Goal: Task Accomplishment & Management: Use online tool/utility

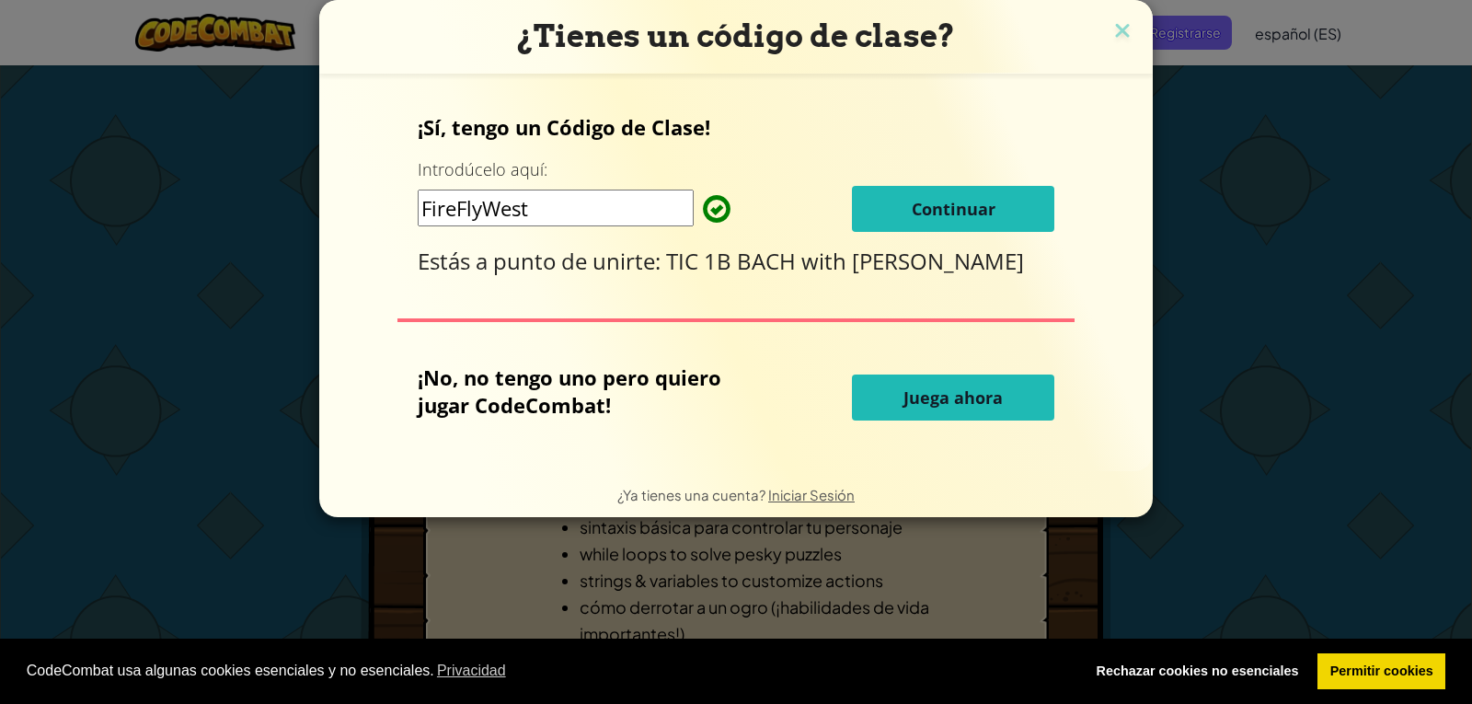
click at [909, 401] on span "Juega ahora" at bounding box center [952, 397] width 99 height 22
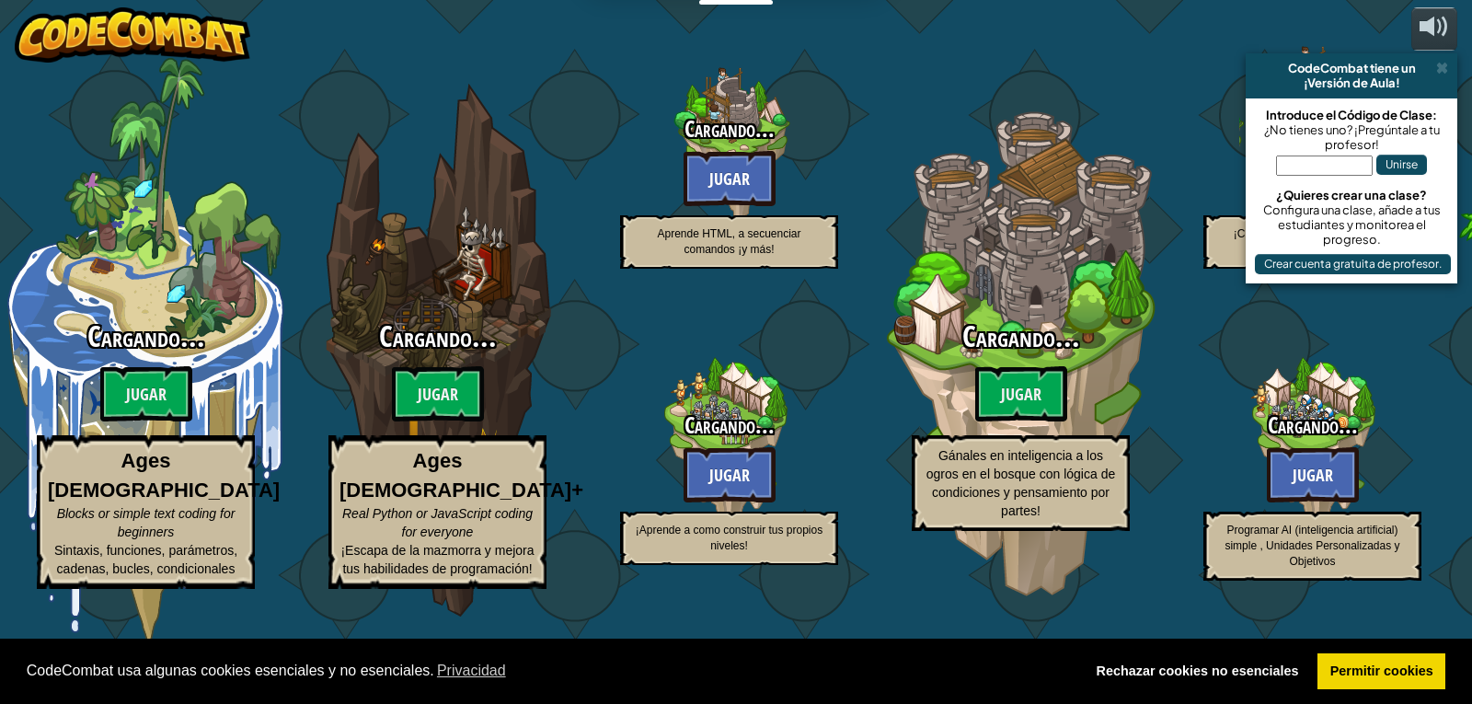
select select "es-ES"
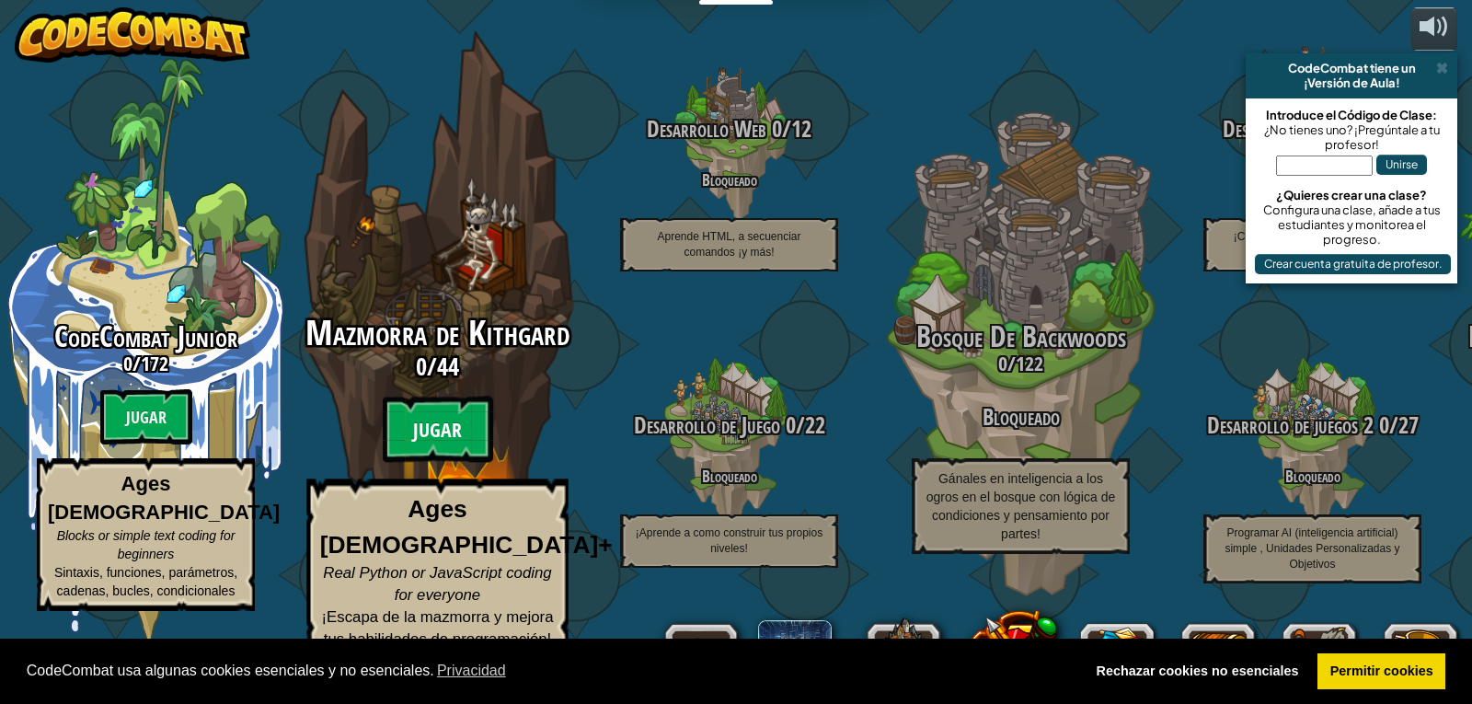
click at [442, 460] on btn "Jugar" at bounding box center [438, 430] width 110 height 66
select select "es-ES"
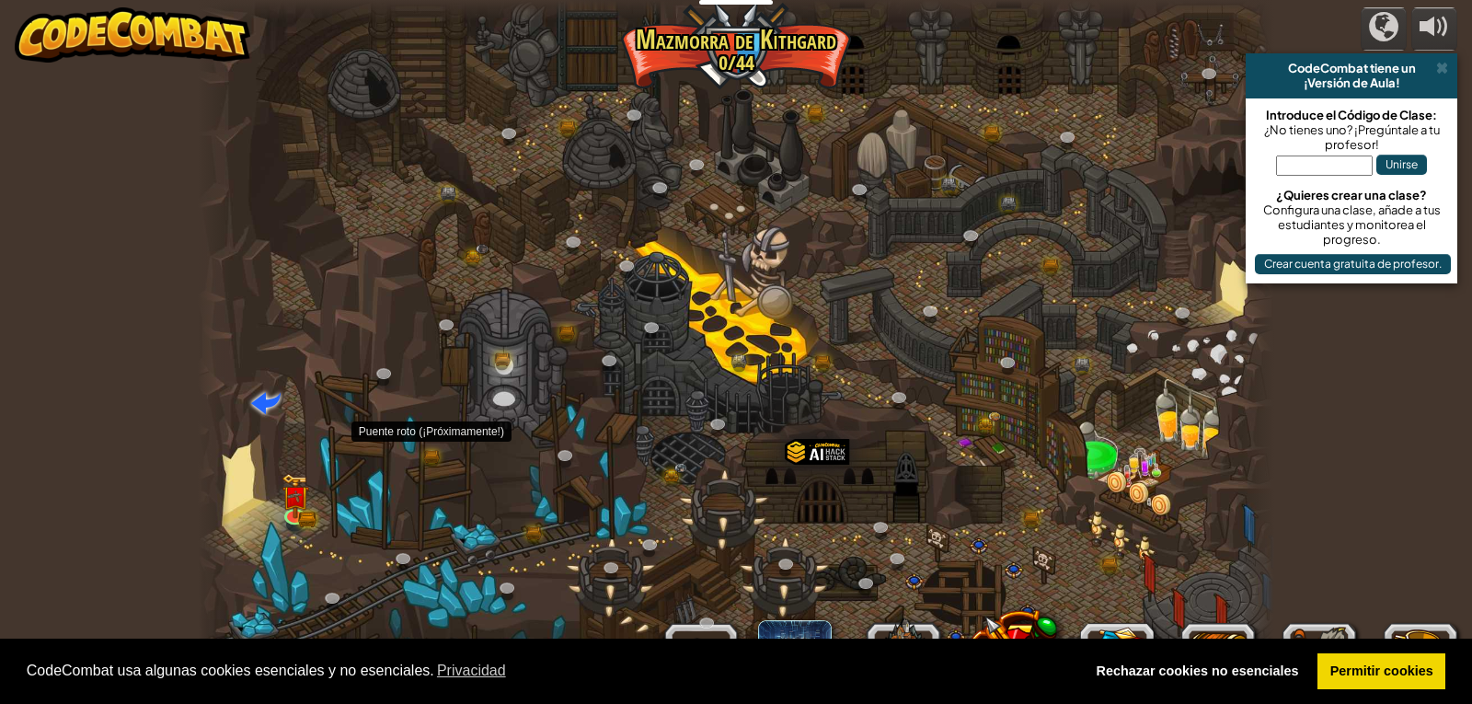
select select "es-ES"
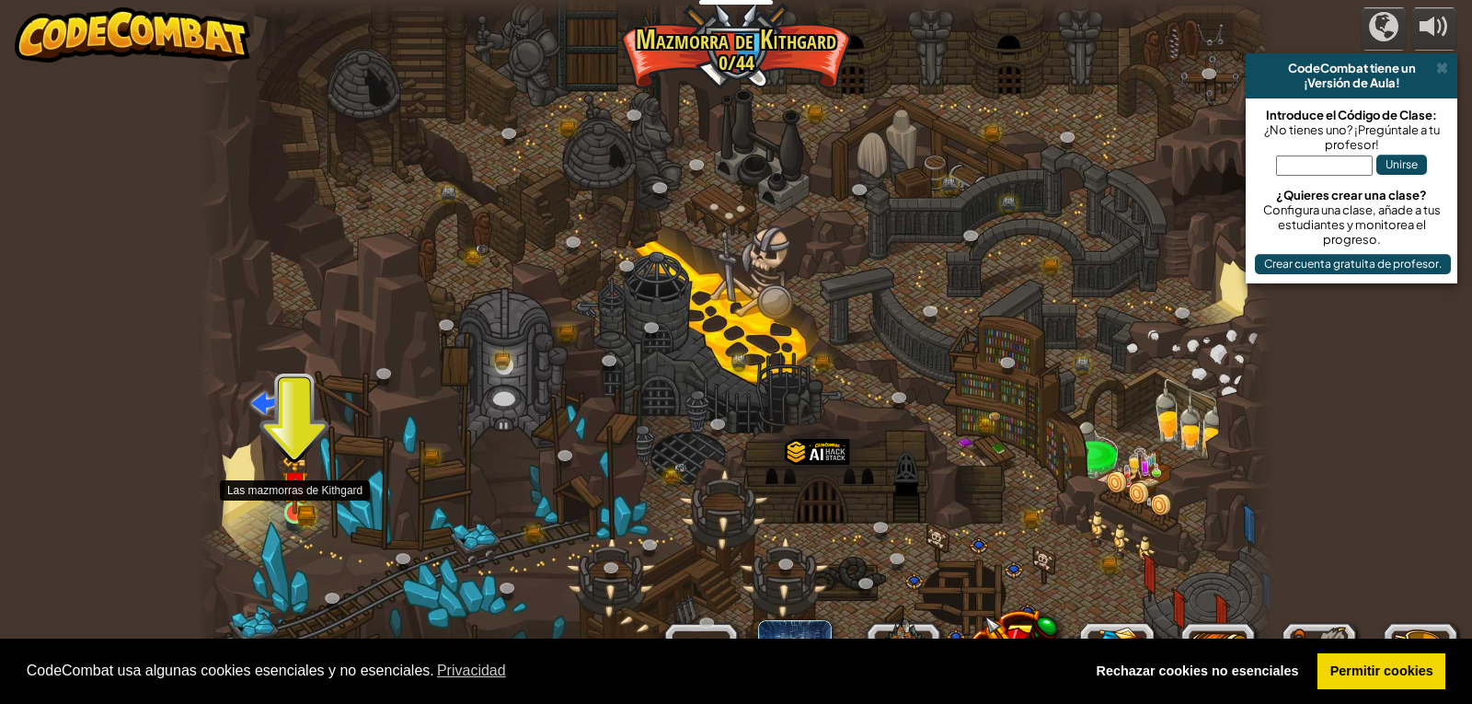
click at [295, 506] on img at bounding box center [296, 485] width 28 height 60
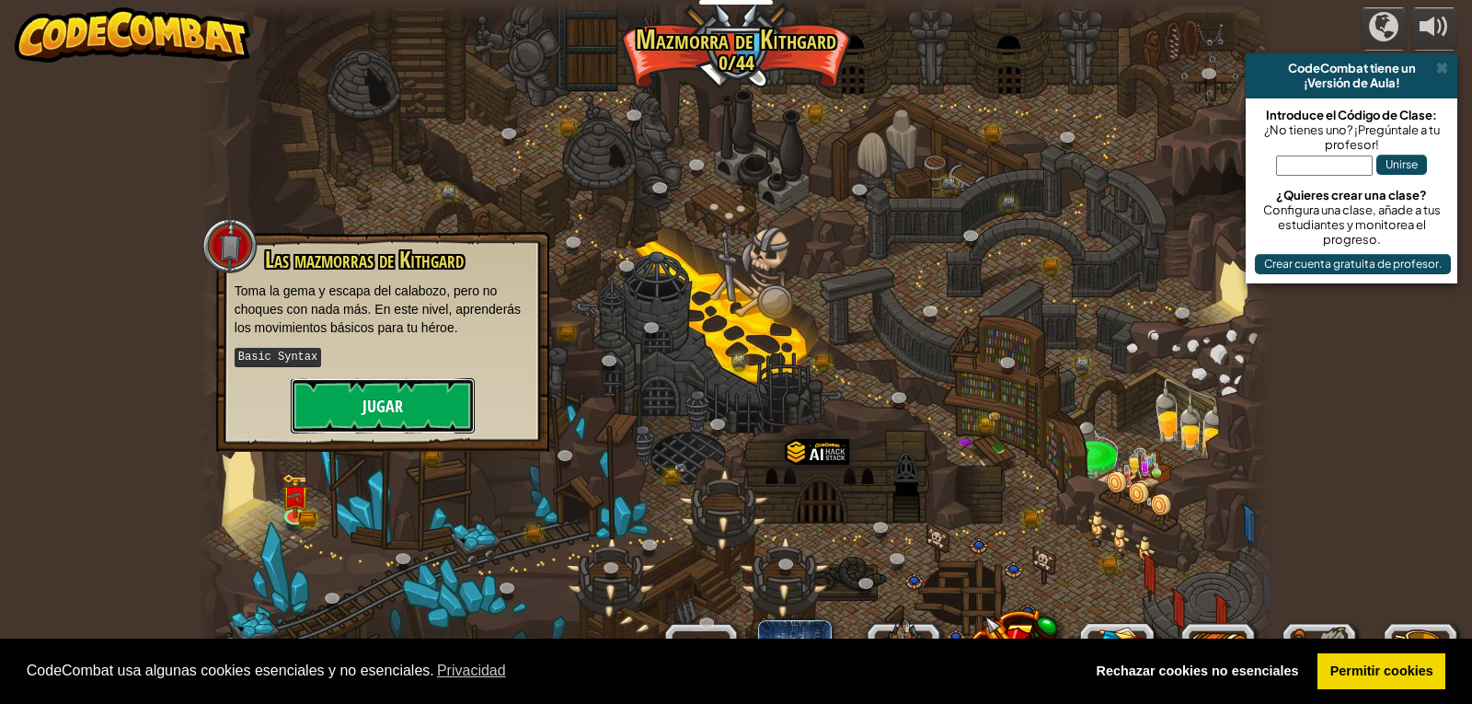
click at [442, 396] on button "Jugar" at bounding box center [383, 405] width 184 height 55
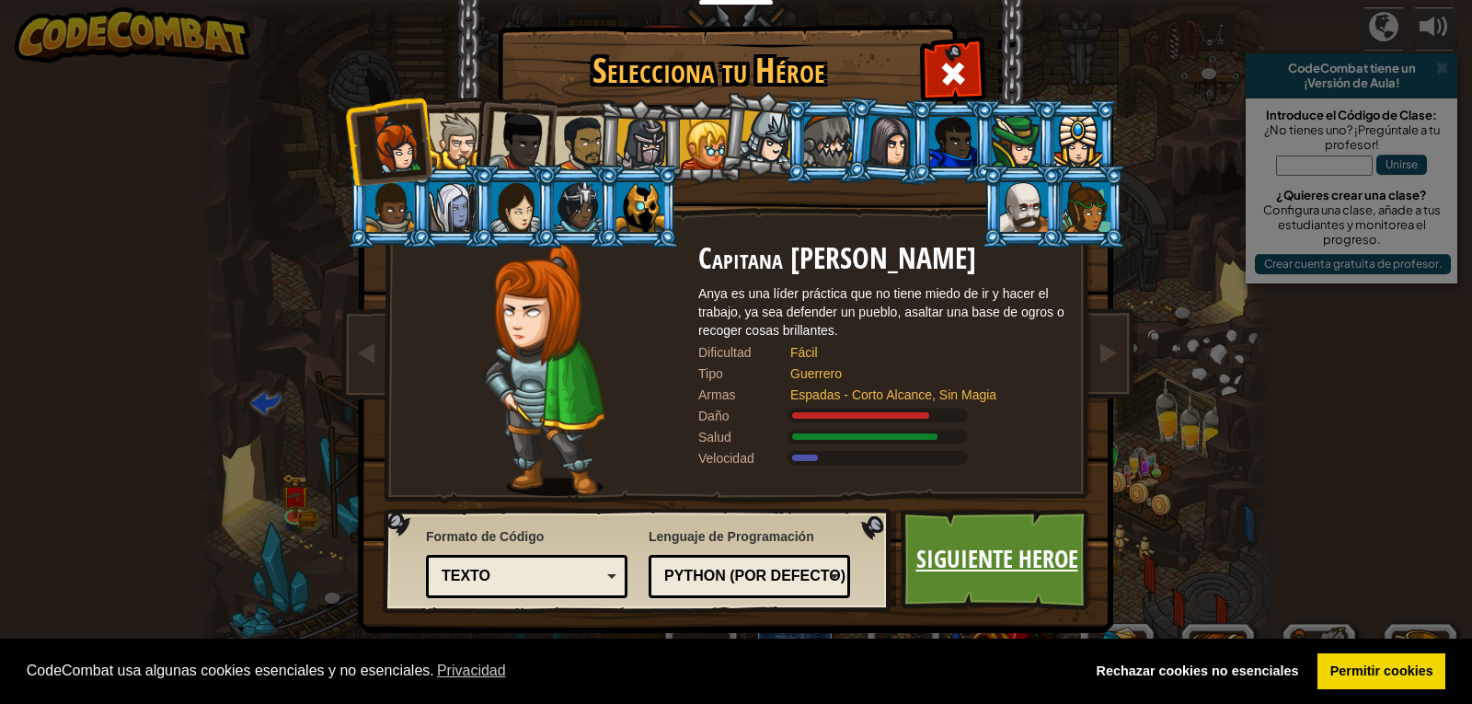
click at [972, 542] on link "Siguiente Heroe" at bounding box center [997, 559] width 192 height 101
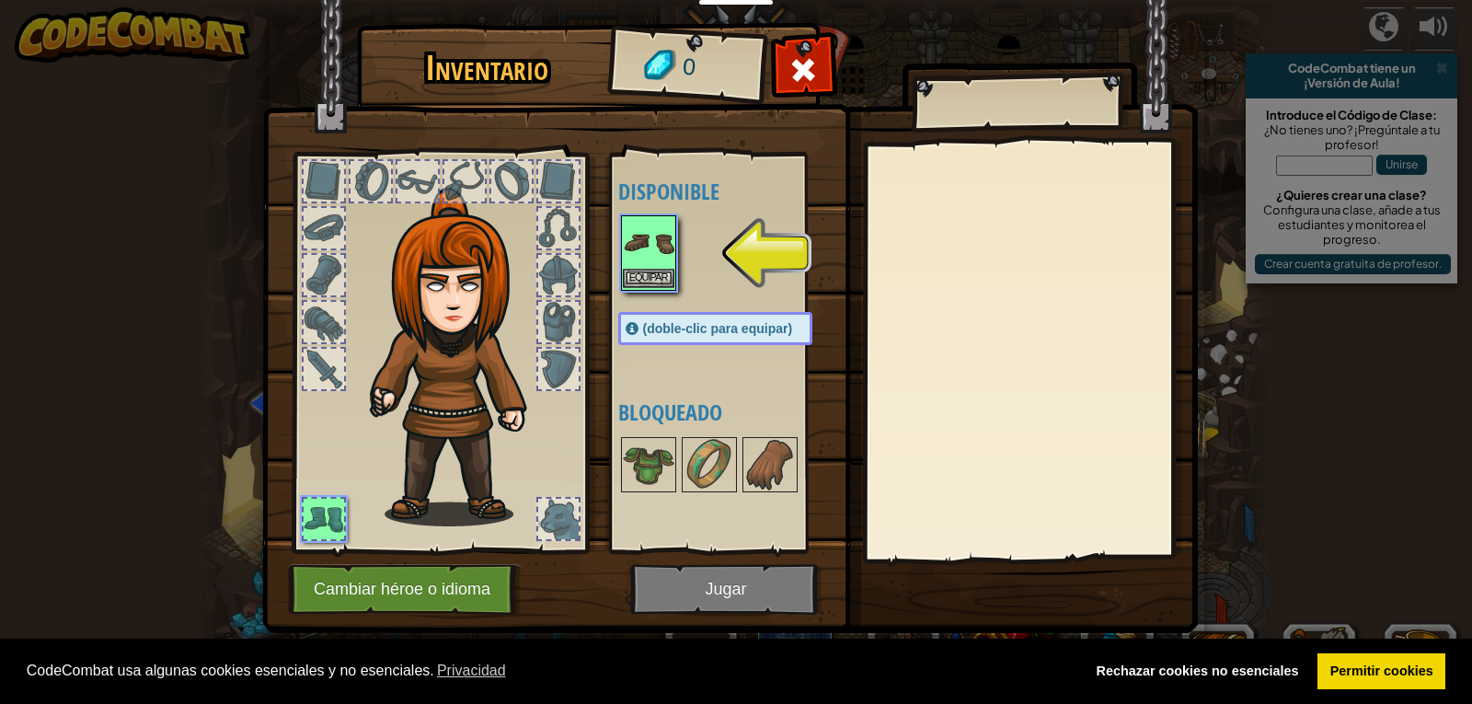
click at [659, 251] on img at bounding box center [649, 243] width 52 height 52
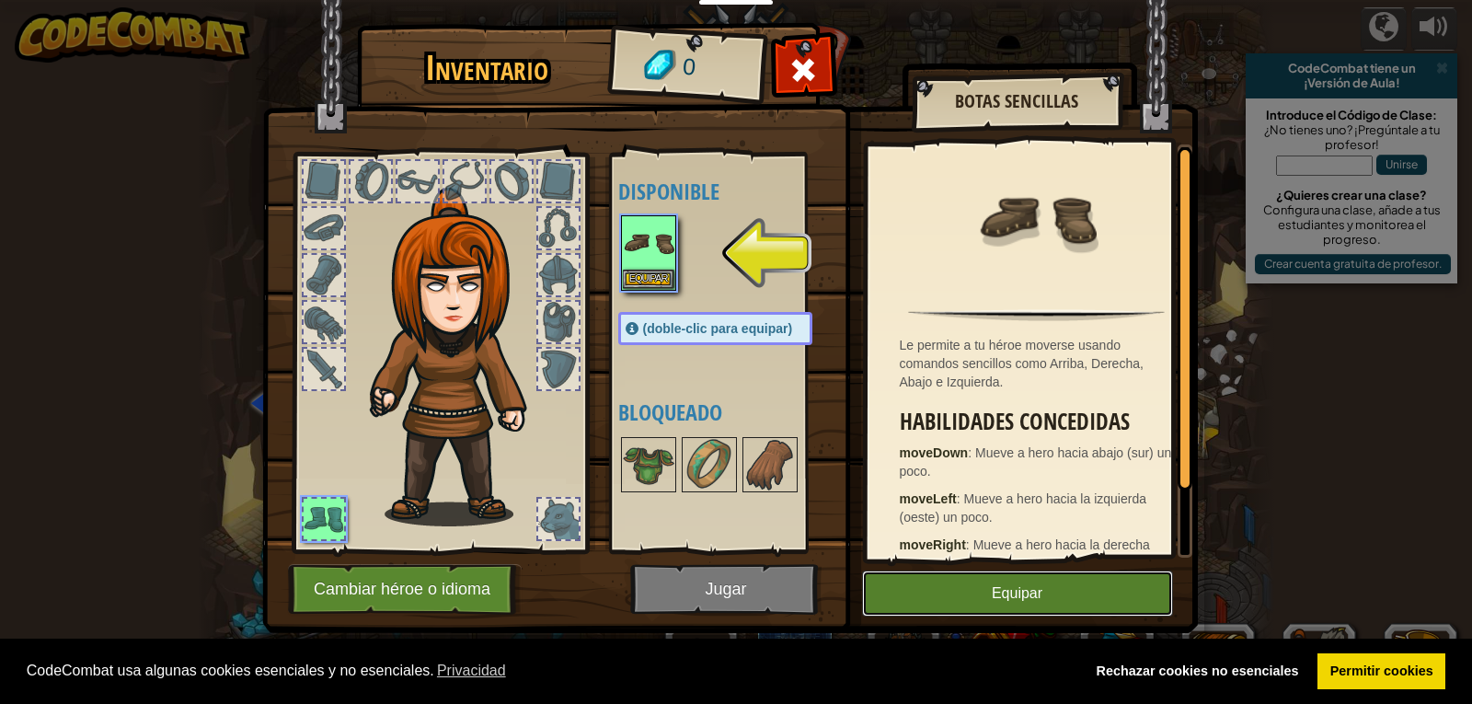
click at [955, 598] on button "Equipar" at bounding box center [1017, 593] width 311 height 46
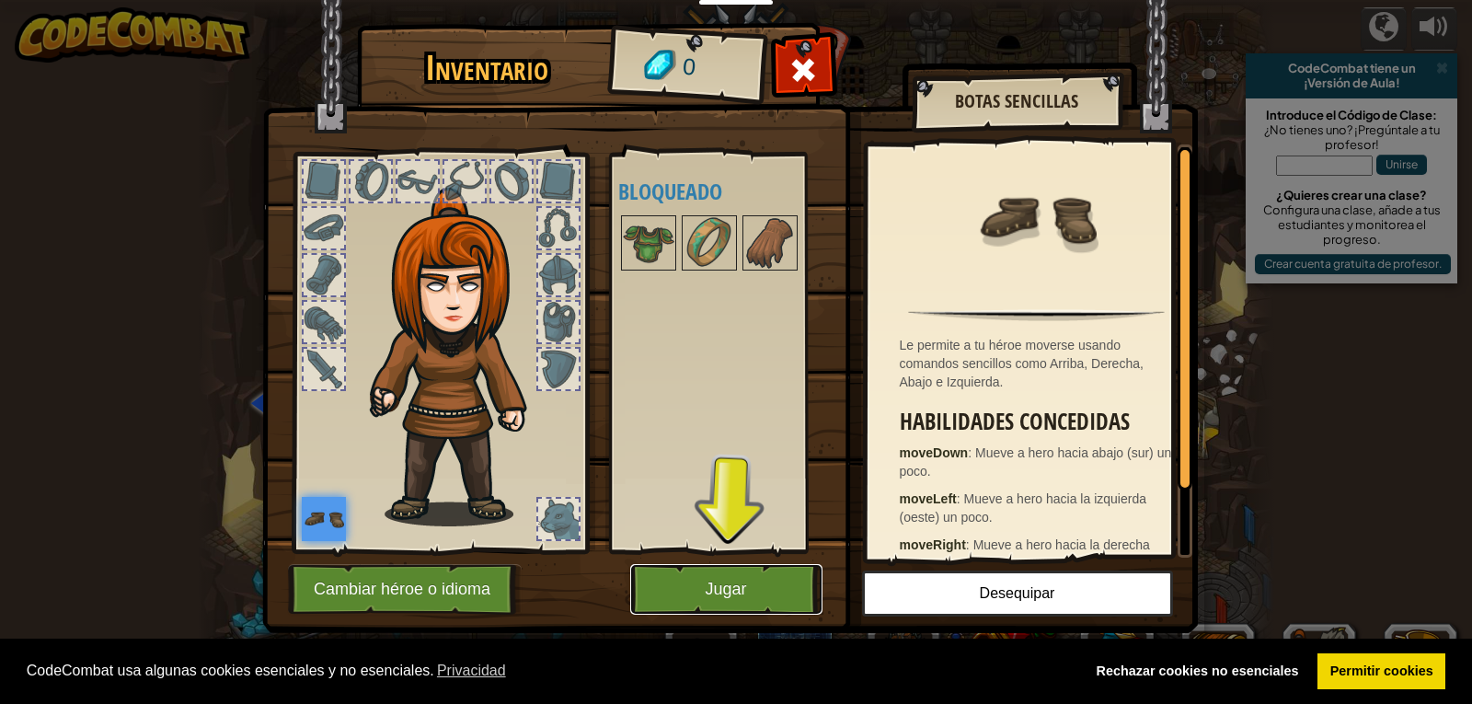
click at [689, 571] on button "Jugar" at bounding box center [726, 589] width 192 height 51
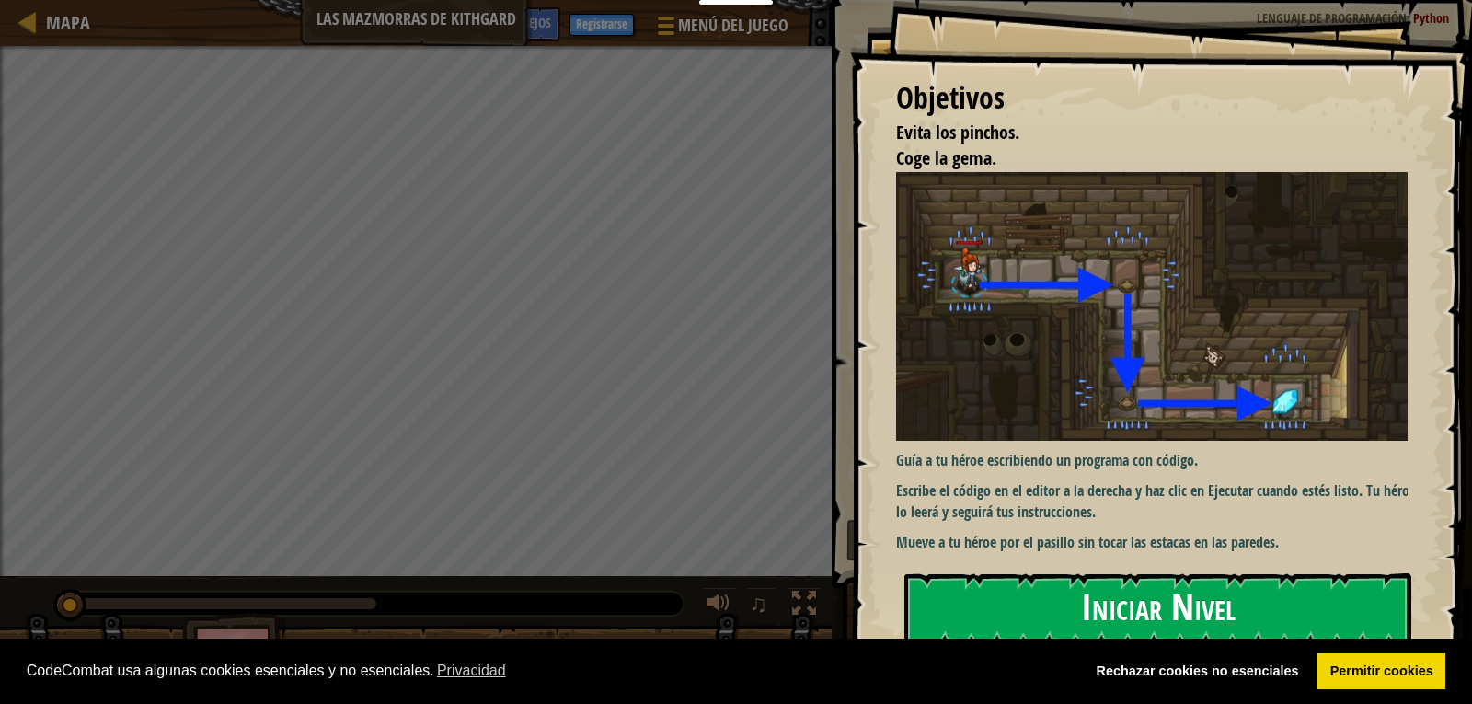
click at [1040, 583] on button "Iniciar Nivel" at bounding box center [1157, 609] width 507 height 73
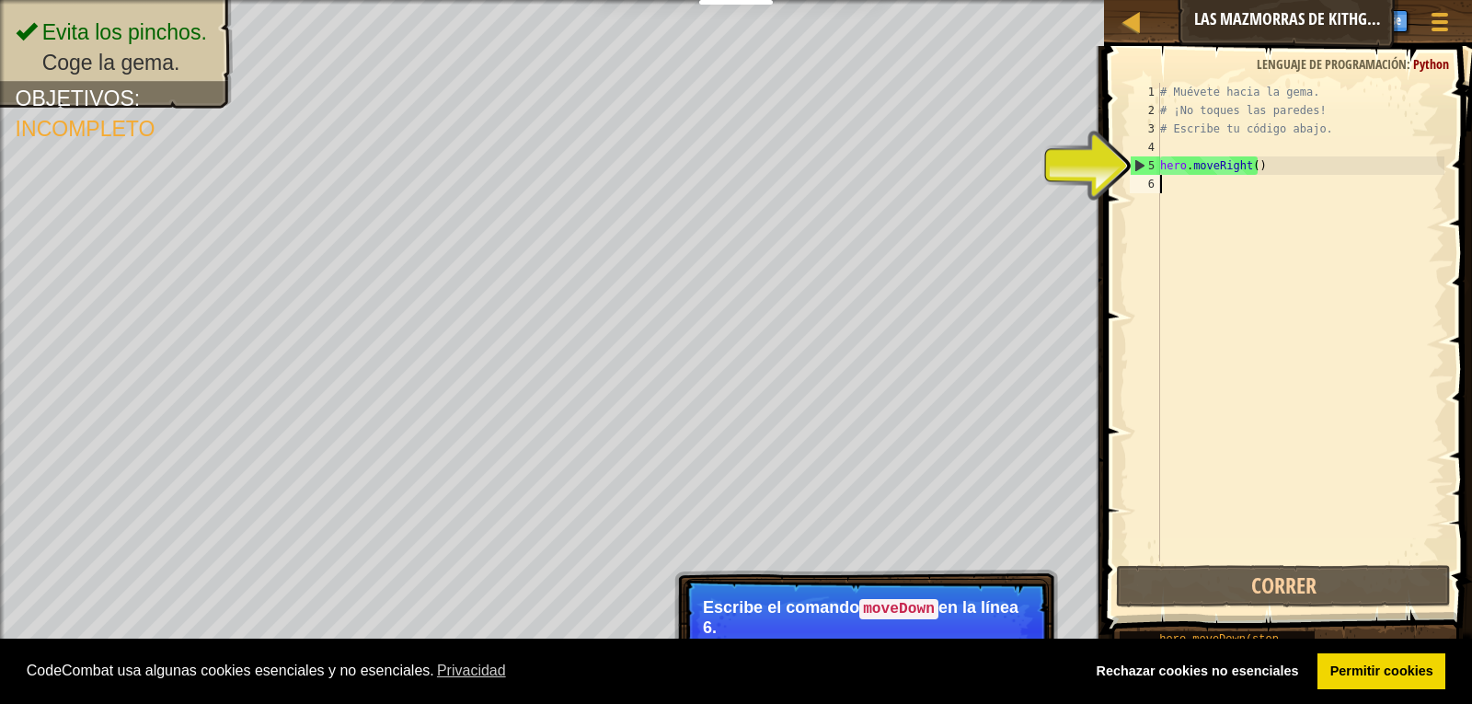
click at [1176, 182] on div "# Muévete hacia la gema. # ¡No toques las paredes! # Escribe tu código abajo. h…" at bounding box center [1301, 340] width 288 height 515
type textarea "h"
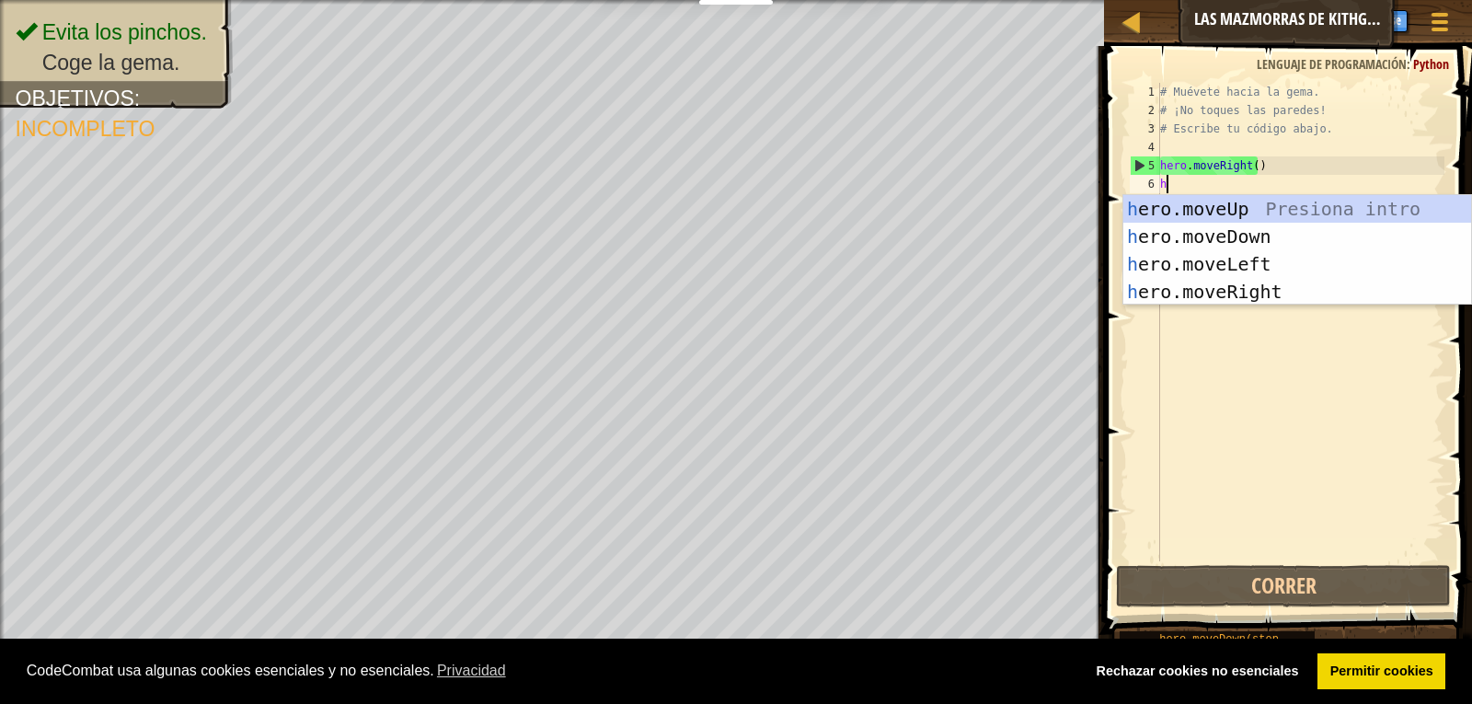
scroll to position [8, 0]
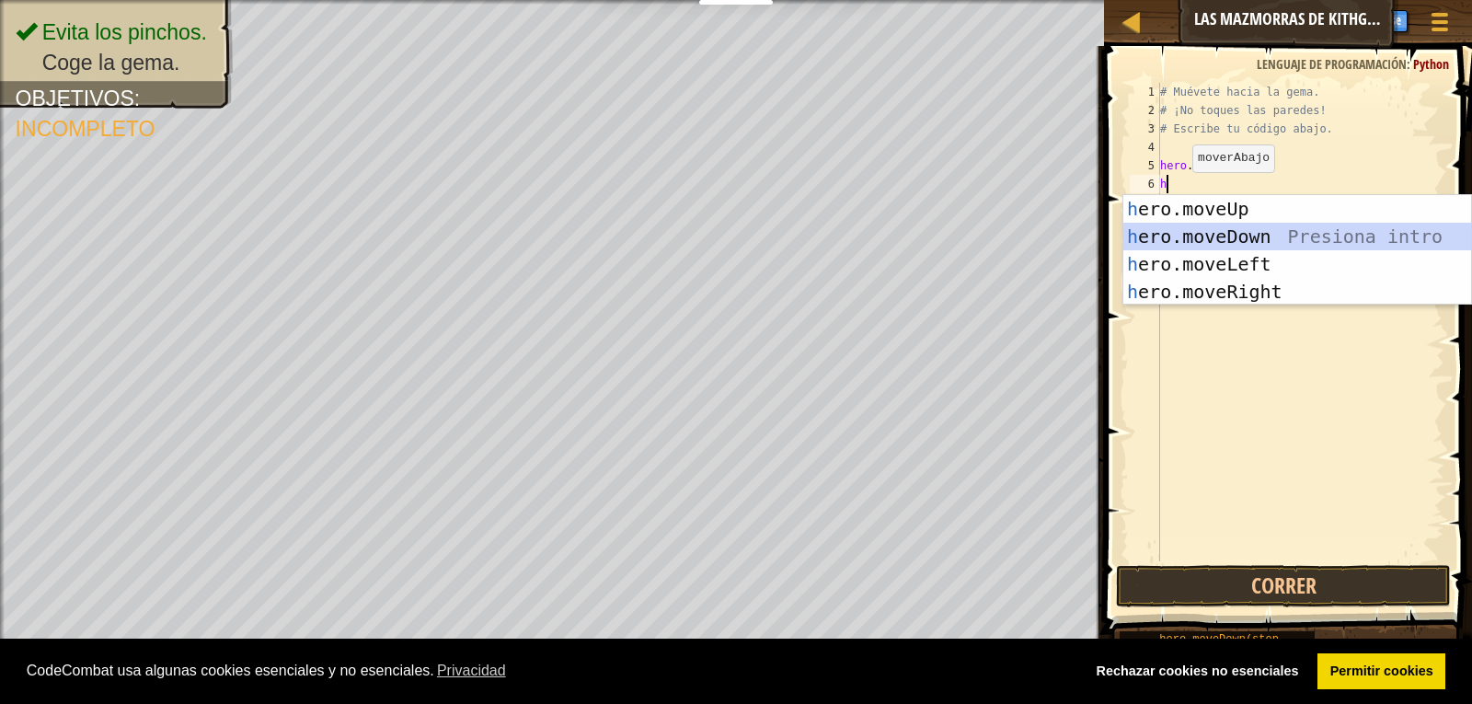
click at [1185, 234] on div "h ero.moveUp Presiona intro h ero.moveDown Presiona intro h ero.moveLeft Presio…" at bounding box center [1297, 278] width 348 height 166
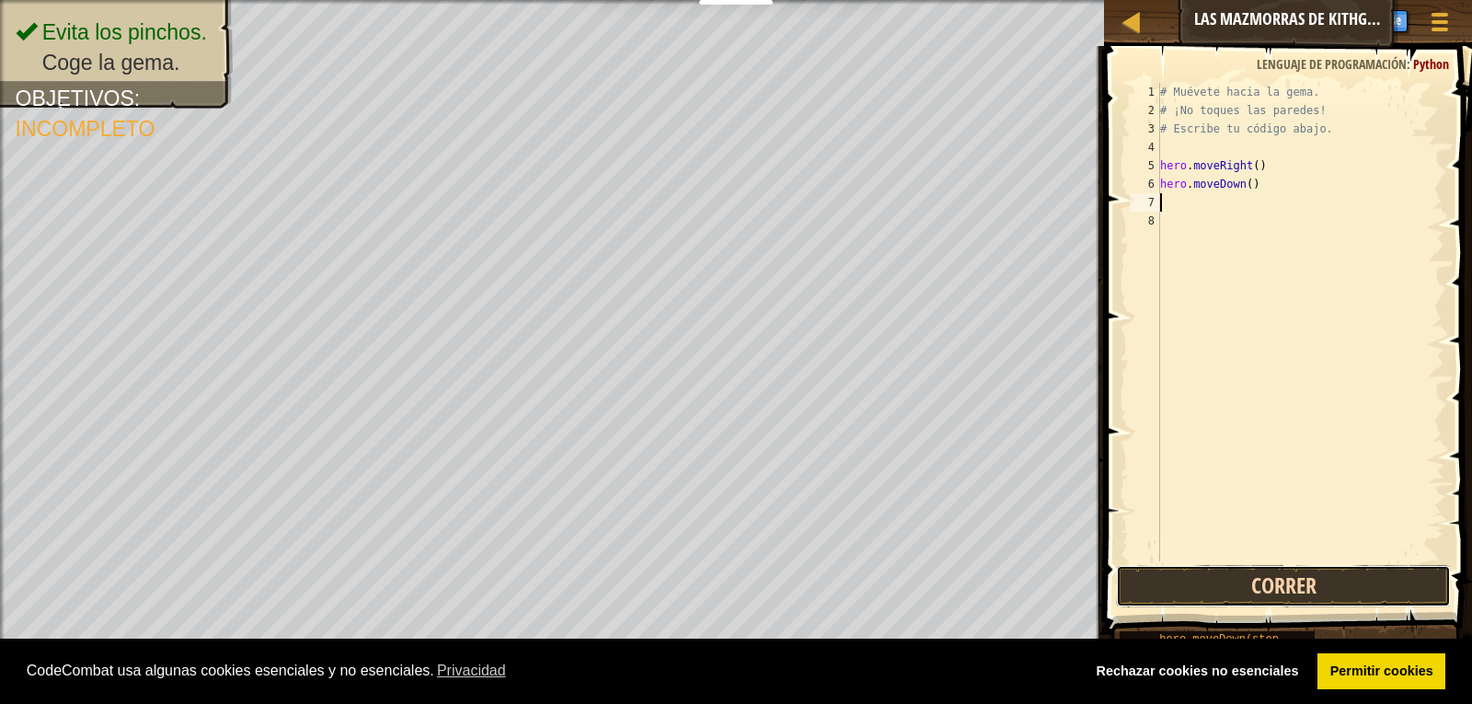
click at [1212, 588] on button "Correr" at bounding box center [1284, 586] width 336 height 42
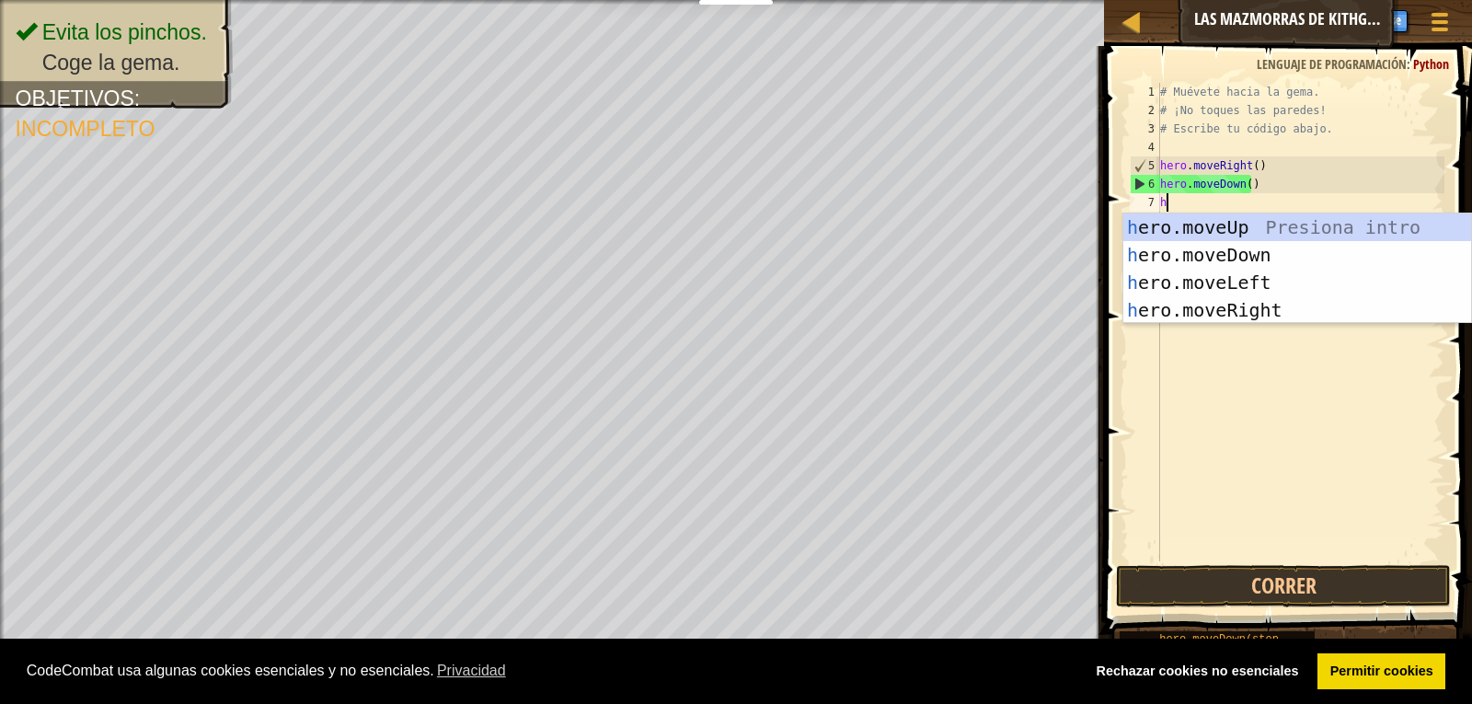
type textarea "hr"
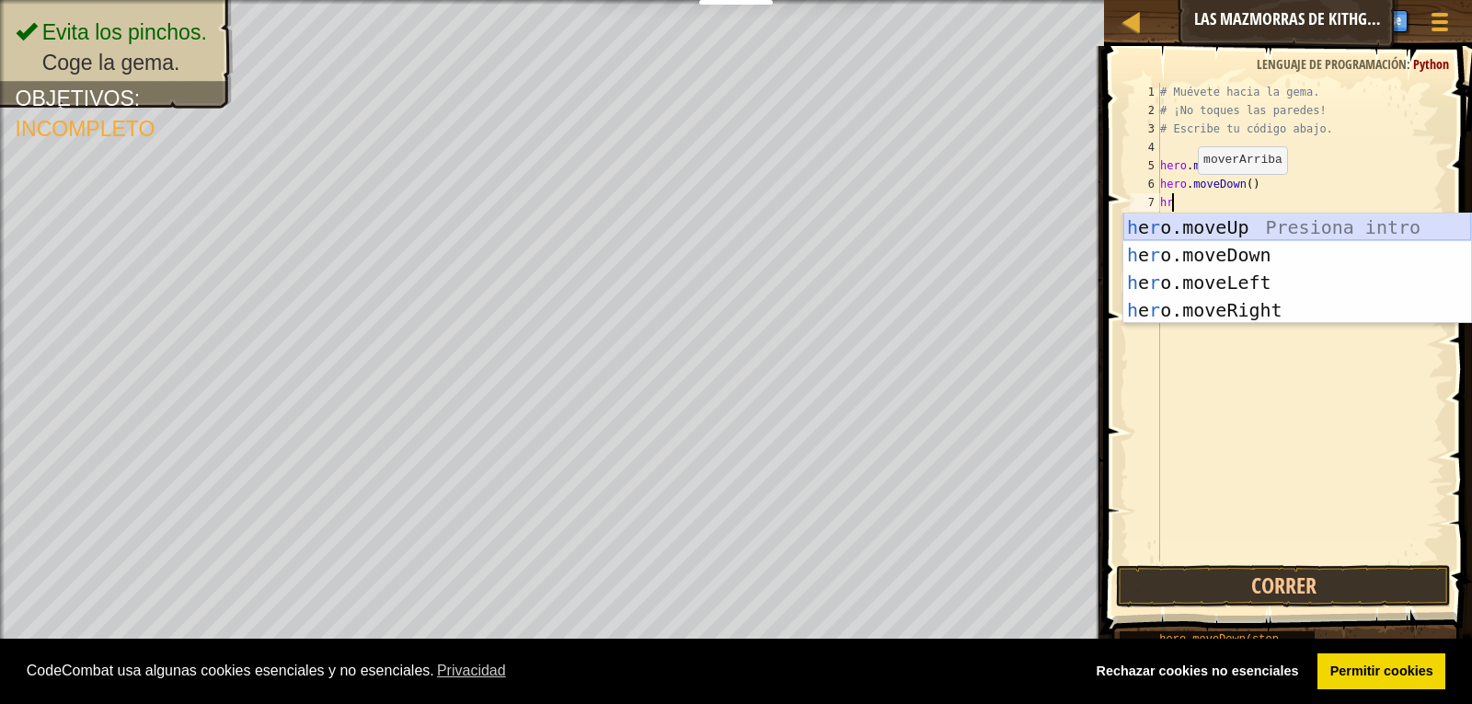
click at [1169, 228] on div "h e r o.moveUp Presiona intro h e r o.moveDown Presiona intro h e r o.moveLeft …" at bounding box center [1297, 296] width 348 height 166
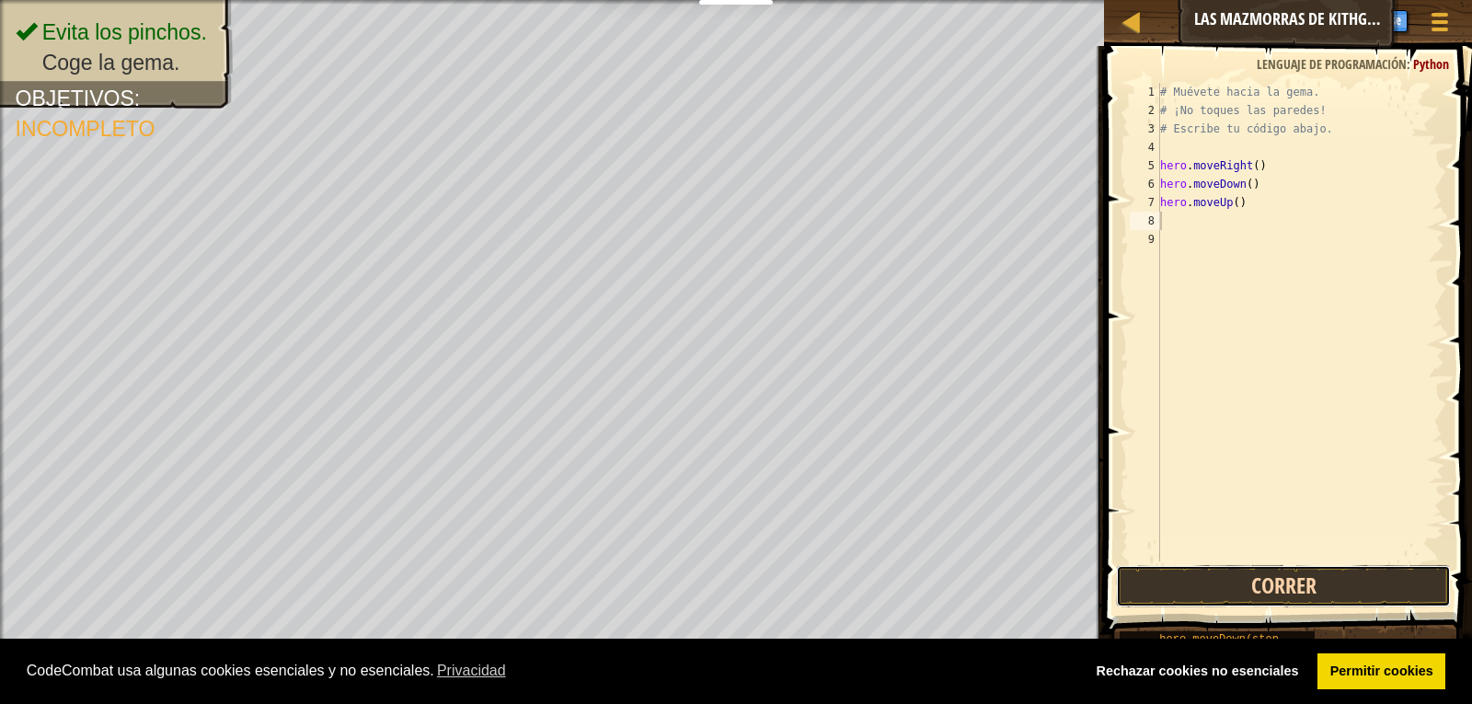
click at [1230, 589] on button "Correr" at bounding box center [1284, 586] width 336 height 42
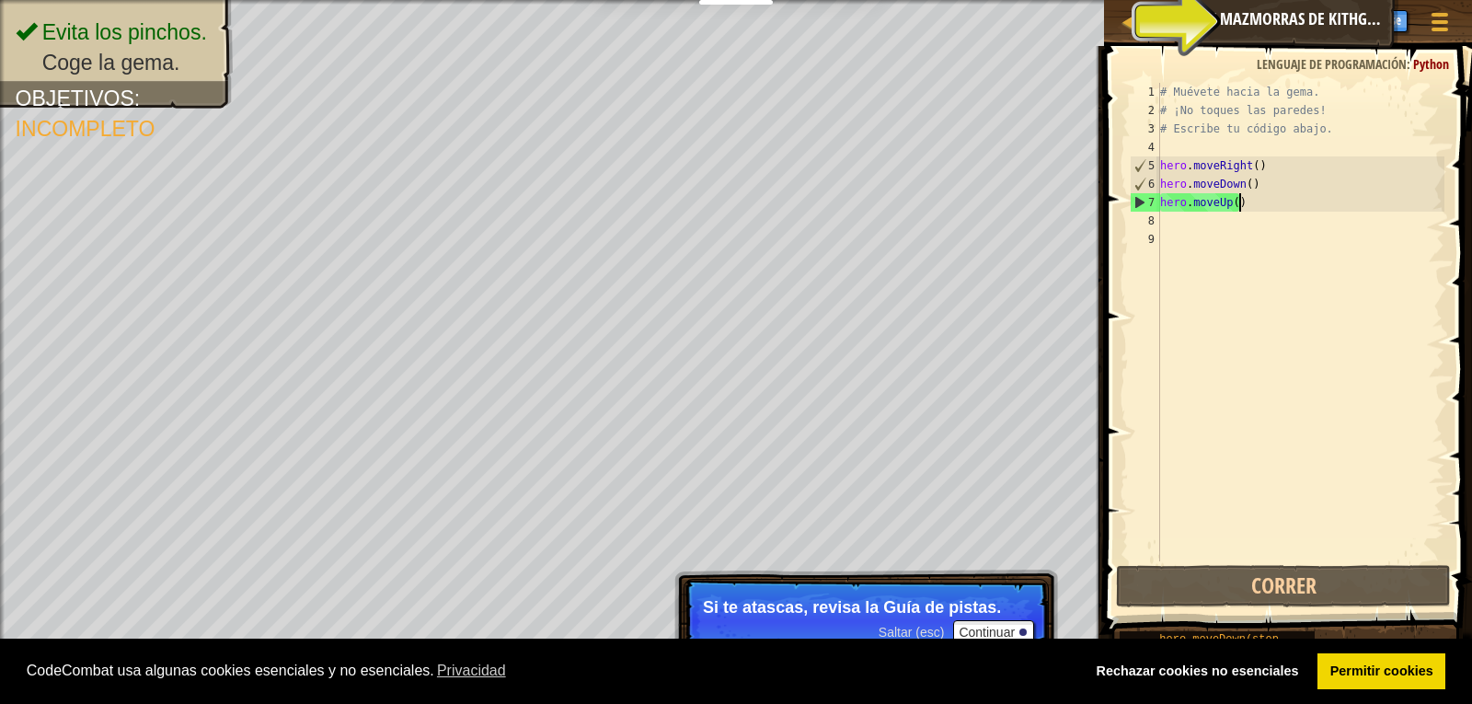
click at [1240, 206] on div "# Muévete hacia la gema. # ¡No toques las paredes! # Escribe tu código abajo. h…" at bounding box center [1301, 340] width 288 height 515
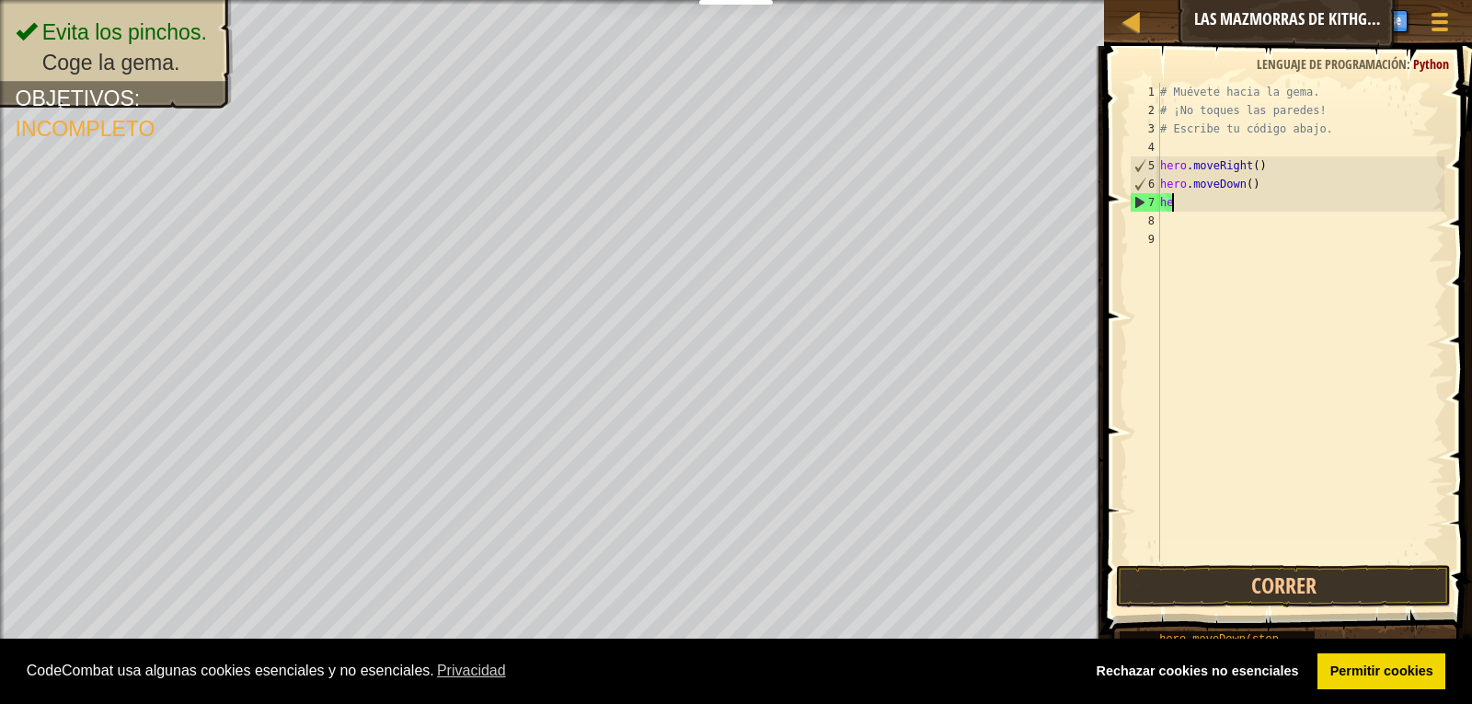
type textarea "h"
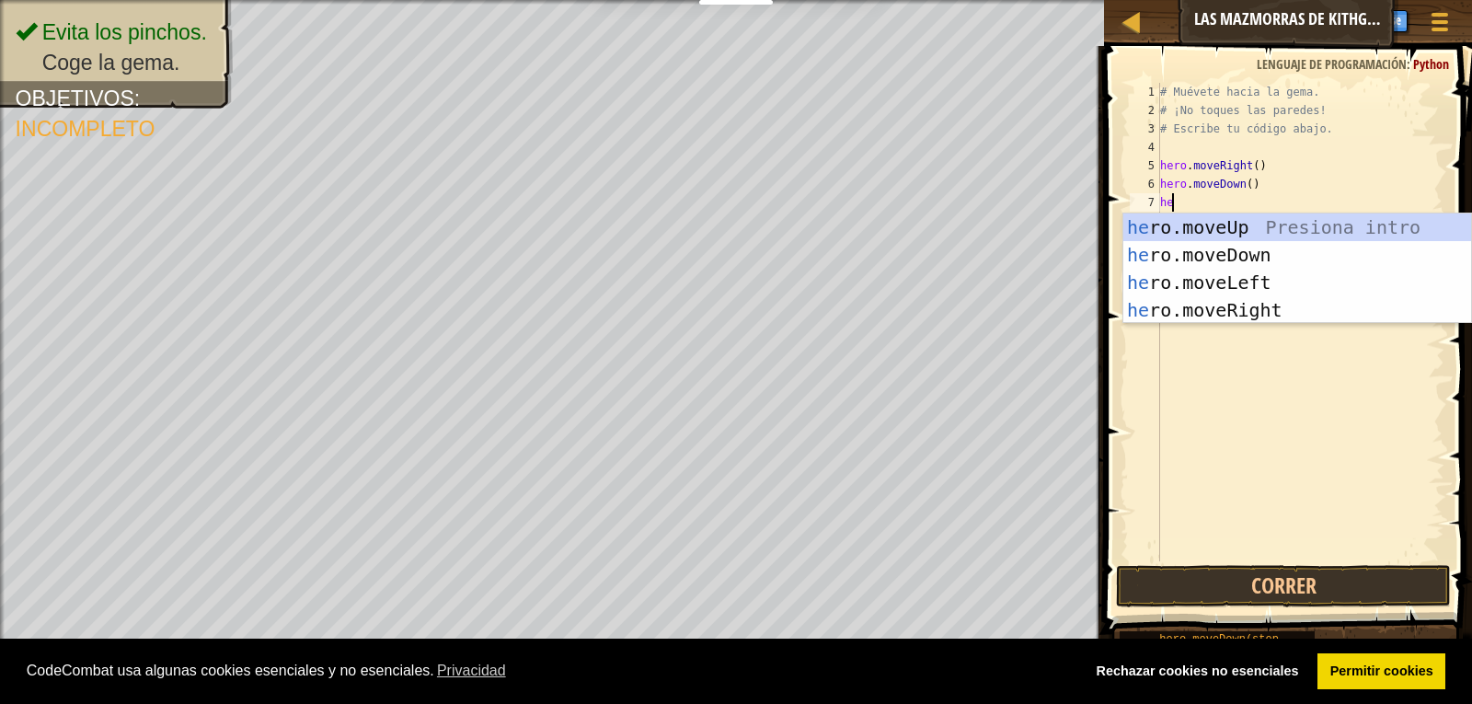
scroll to position [8, 1]
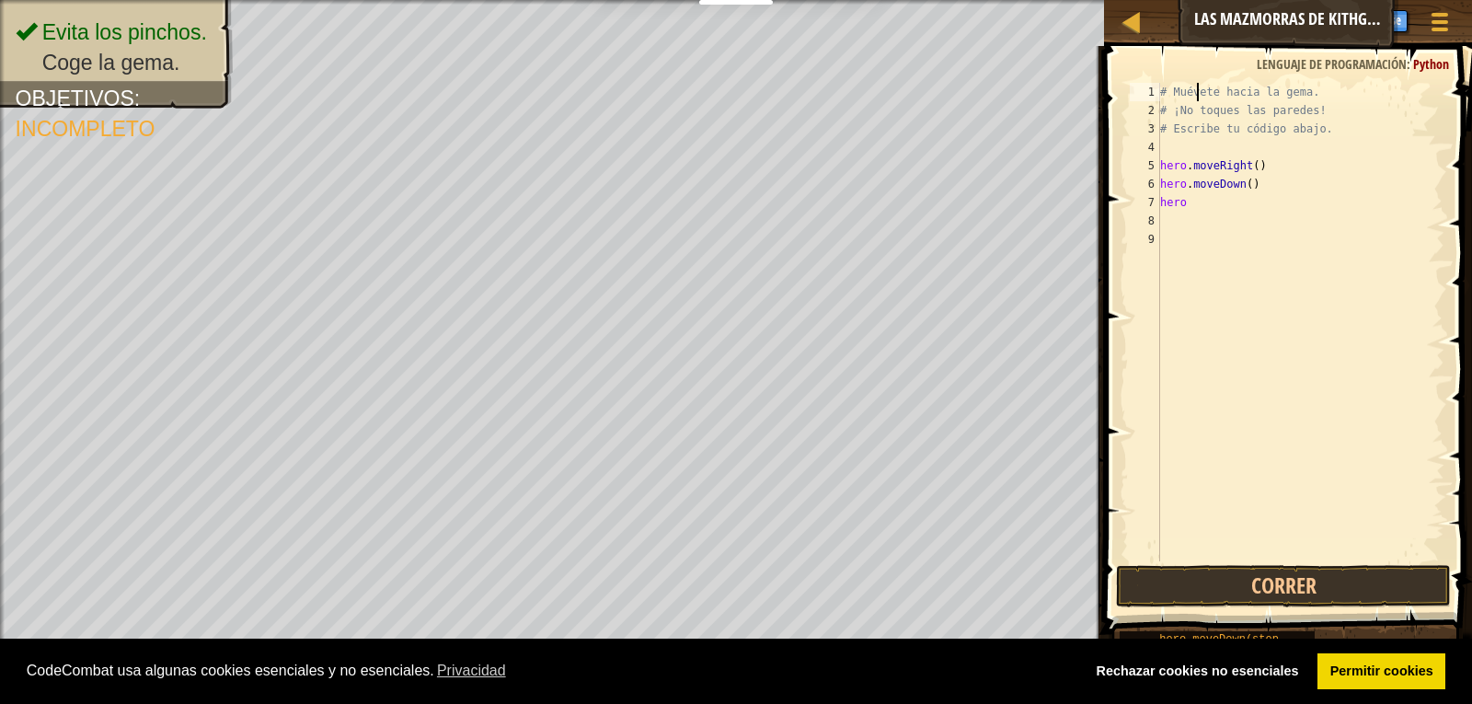
click at [1195, 100] on div "# Muévete hacia la gema. # ¡No toques las paredes! # Escribe tu código abajo. h…" at bounding box center [1301, 340] width 288 height 515
click at [1310, 104] on div "# Muévete hacia la gema. # ¡No toques las paredes! # Escribe tu código abajo. h…" at bounding box center [1301, 340] width 288 height 515
click at [1313, 127] on div "# Muévete hacia la gema. # ¡No toques las paredes! # Escribe tu código abajo. h…" at bounding box center [1301, 340] width 288 height 515
click at [1260, 176] on div "# Muévete hacia la gema. # ¡No toques las paredes! # Escribe tu código abajo. h…" at bounding box center [1301, 340] width 288 height 515
click at [1234, 206] on div "# Muévete hacia la gema. # ¡No toques las paredes! # Escribe tu código abajo. h…" at bounding box center [1301, 340] width 288 height 515
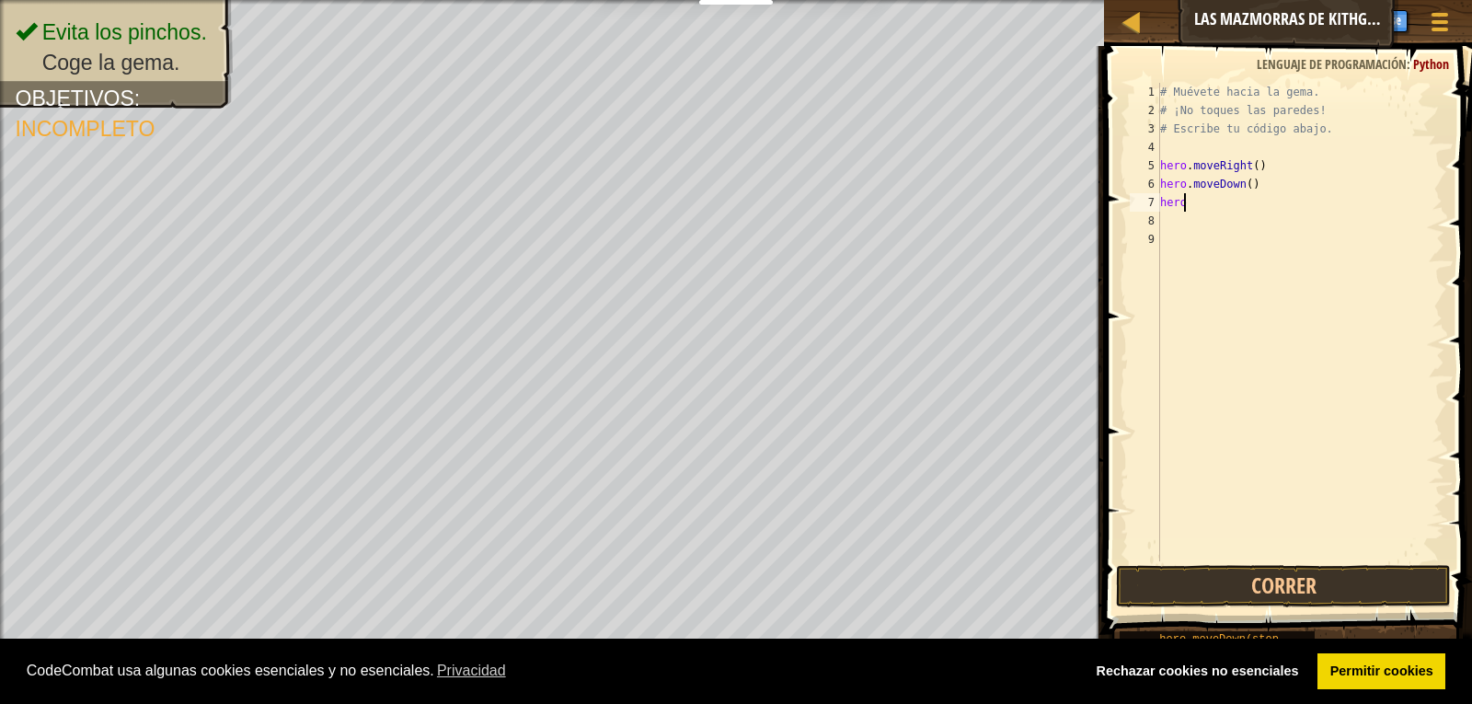
type textarea "hero."
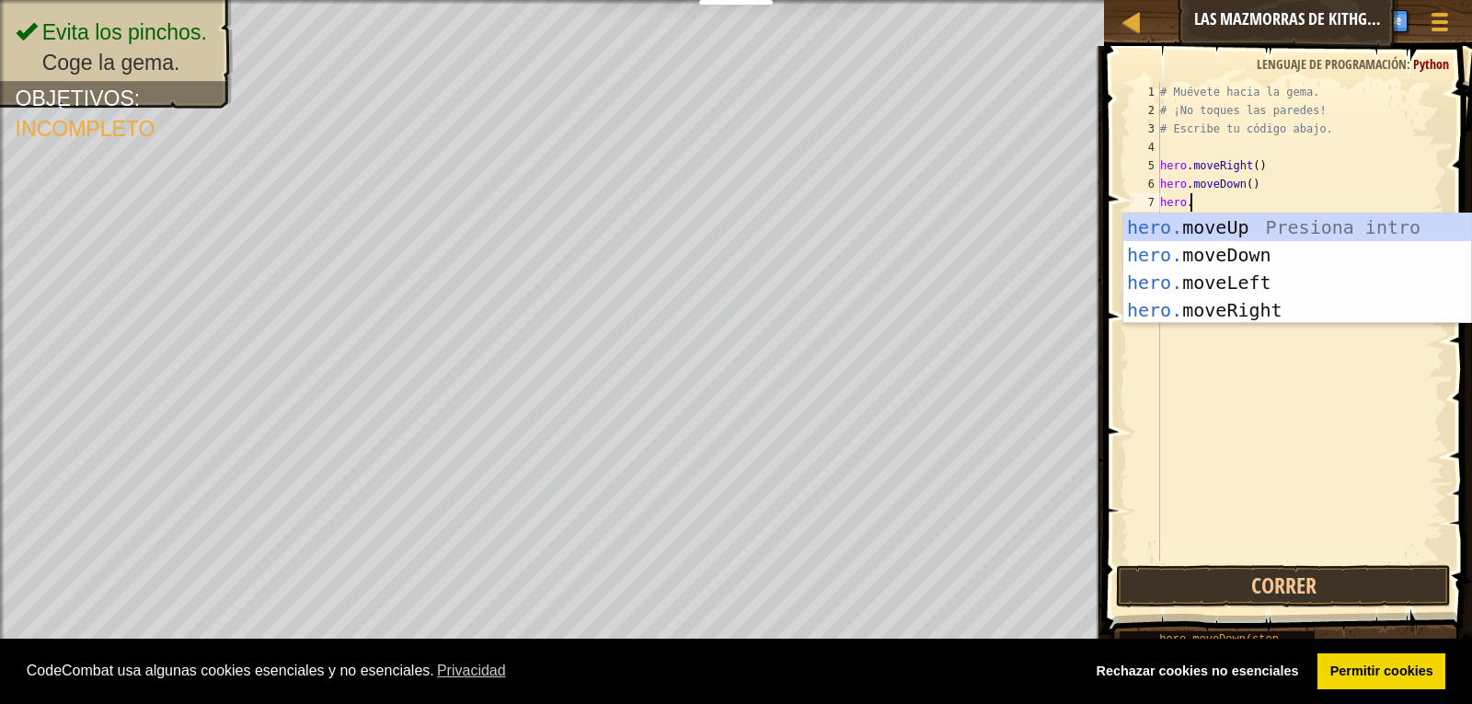
scroll to position [8, 2]
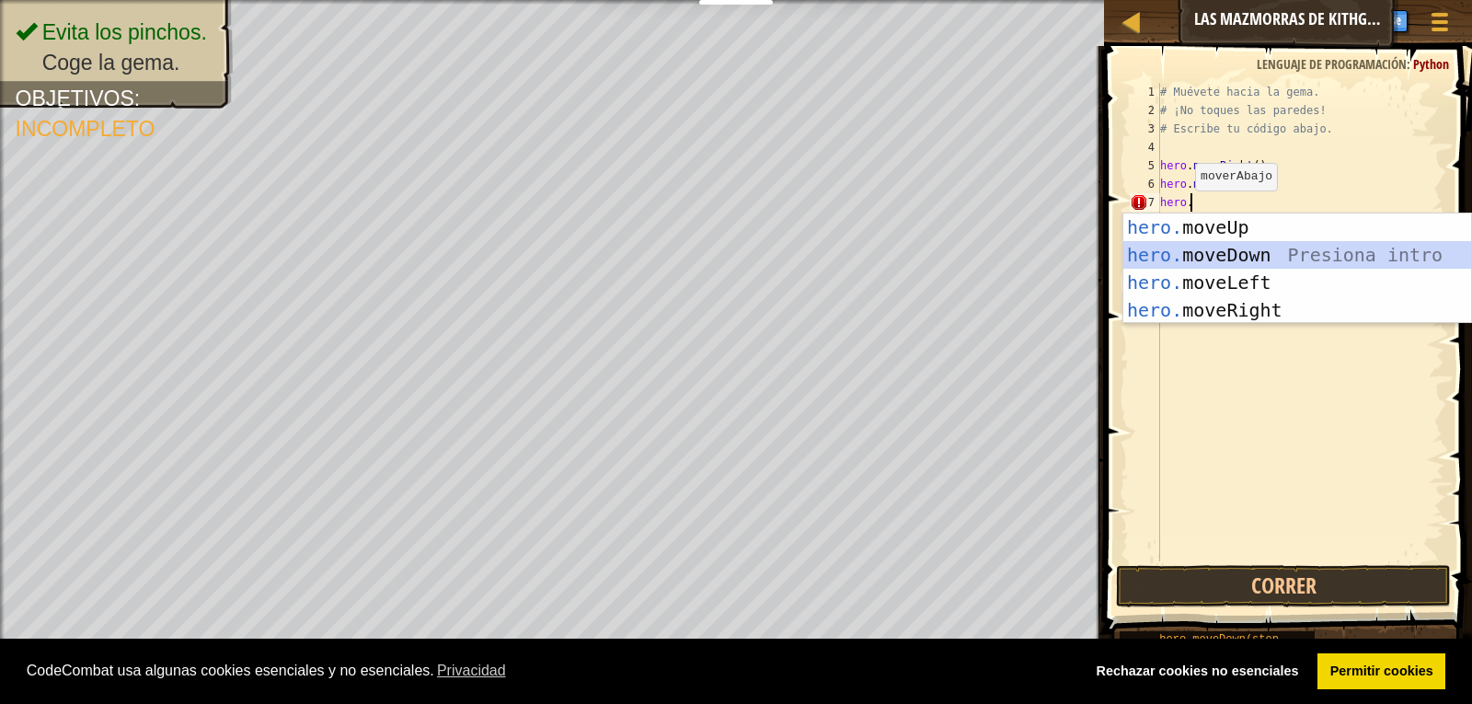
click at [1168, 250] on div "hero. moveUp Presiona intro hero. moveDown Presiona intro hero. moveLeft Presio…" at bounding box center [1297, 296] width 348 height 166
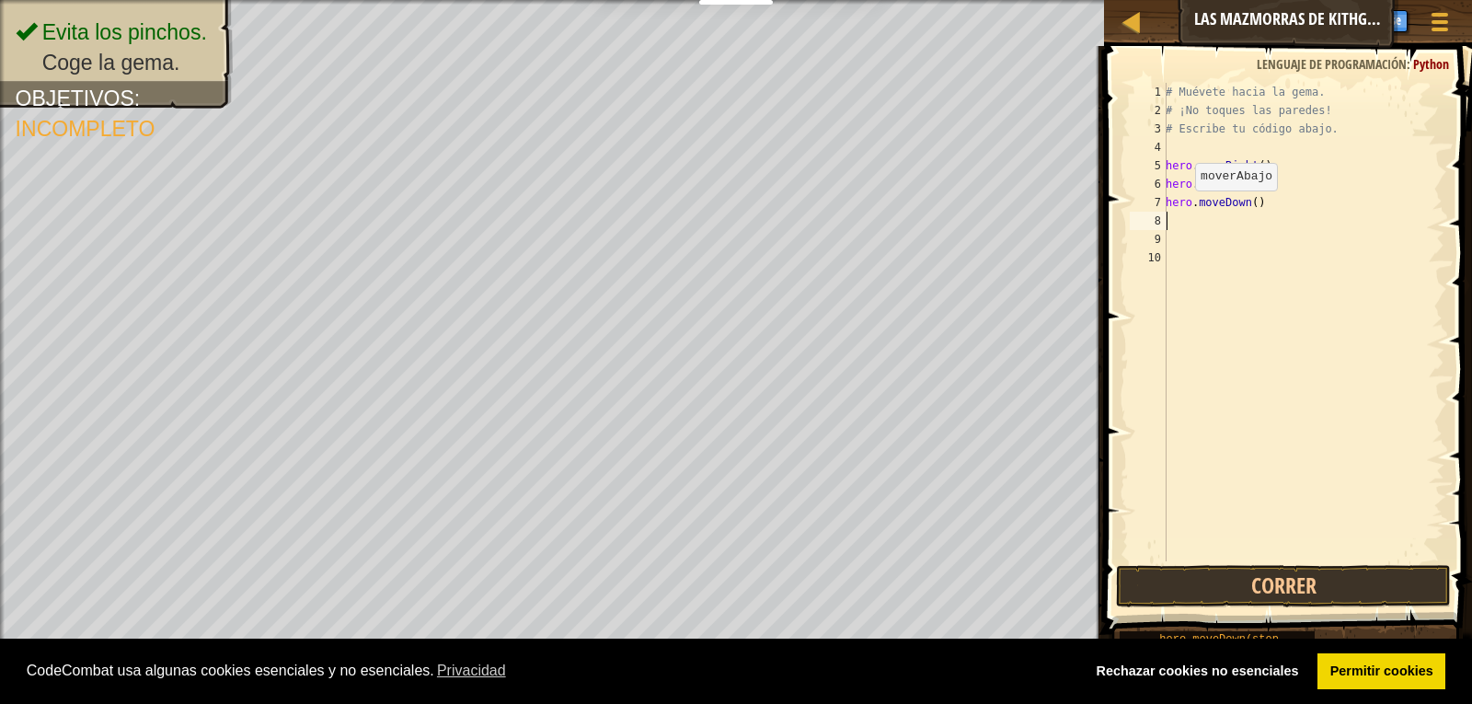
scroll to position [8, 0]
click at [1229, 577] on button "Correr" at bounding box center [1284, 586] width 336 height 42
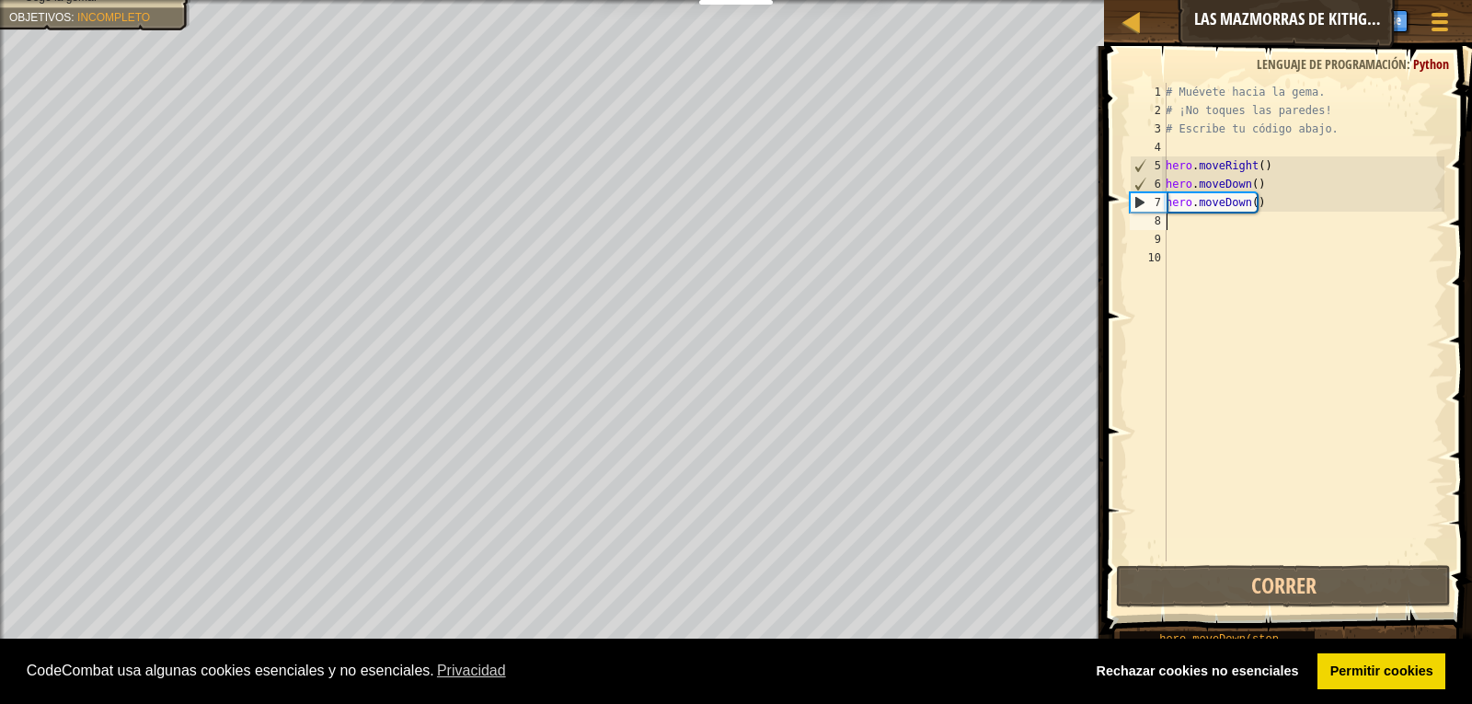
click at [1203, 225] on div "# Muévete hacia la gema. # ¡No toques las paredes! # Escribe tu código abajo. h…" at bounding box center [1303, 340] width 282 height 515
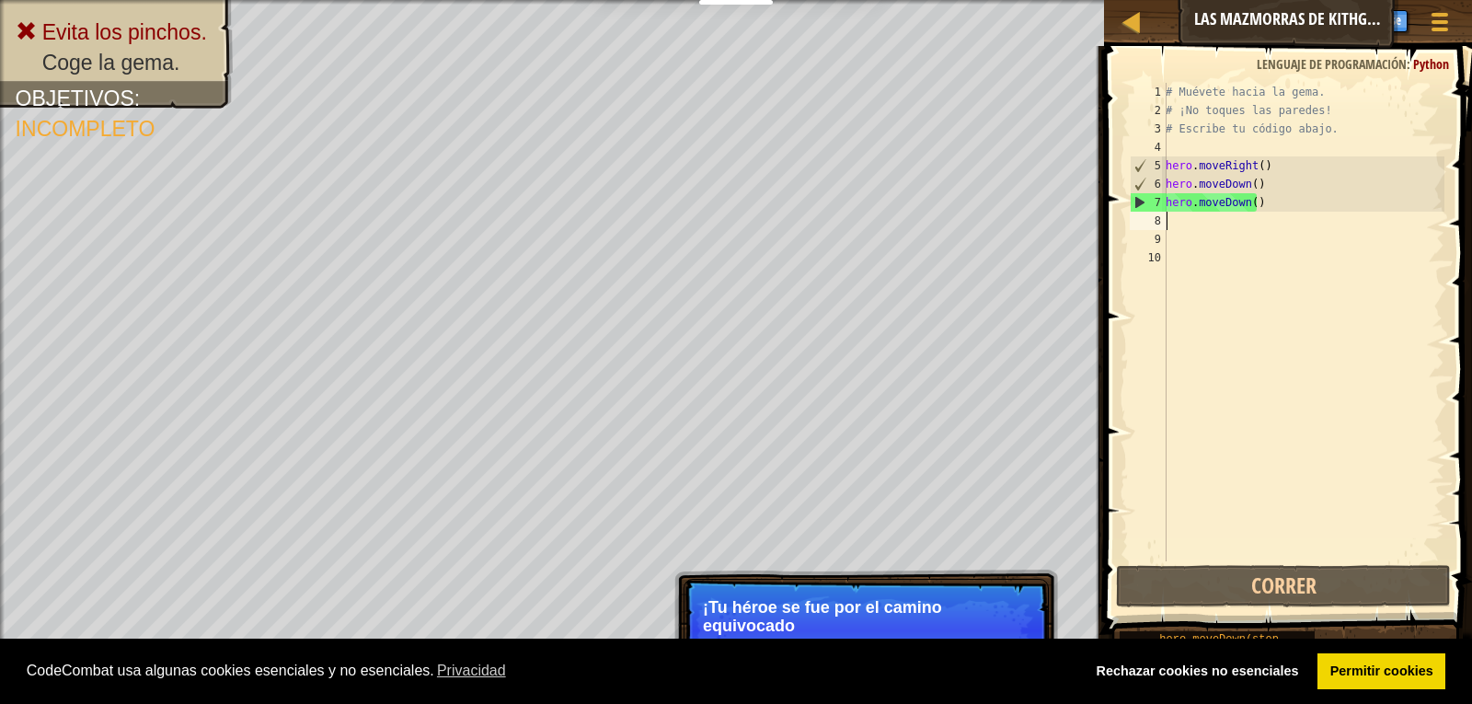
click at [1179, 225] on div "# Muévete hacia la gema. # ¡No toques las paredes! # Escribe tu código abajo. h…" at bounding box center [1303, 340] width 282 height 515
click at [1258, 205] on div "# Muévete hacia la gema. # ¡No toques las paredes! # Escribe tu código abajo. h…" at bounding box center [1303, 340] width 282 height 515
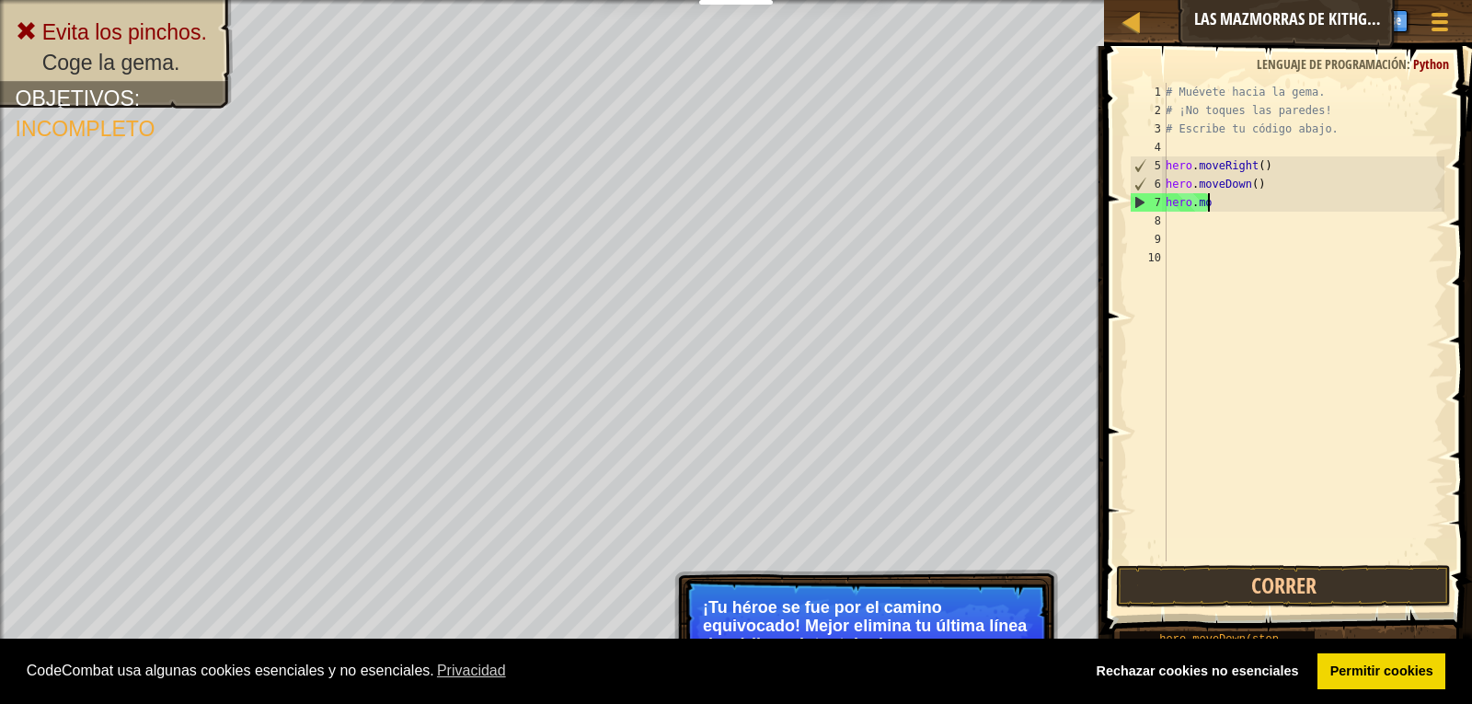
type textarea "h"
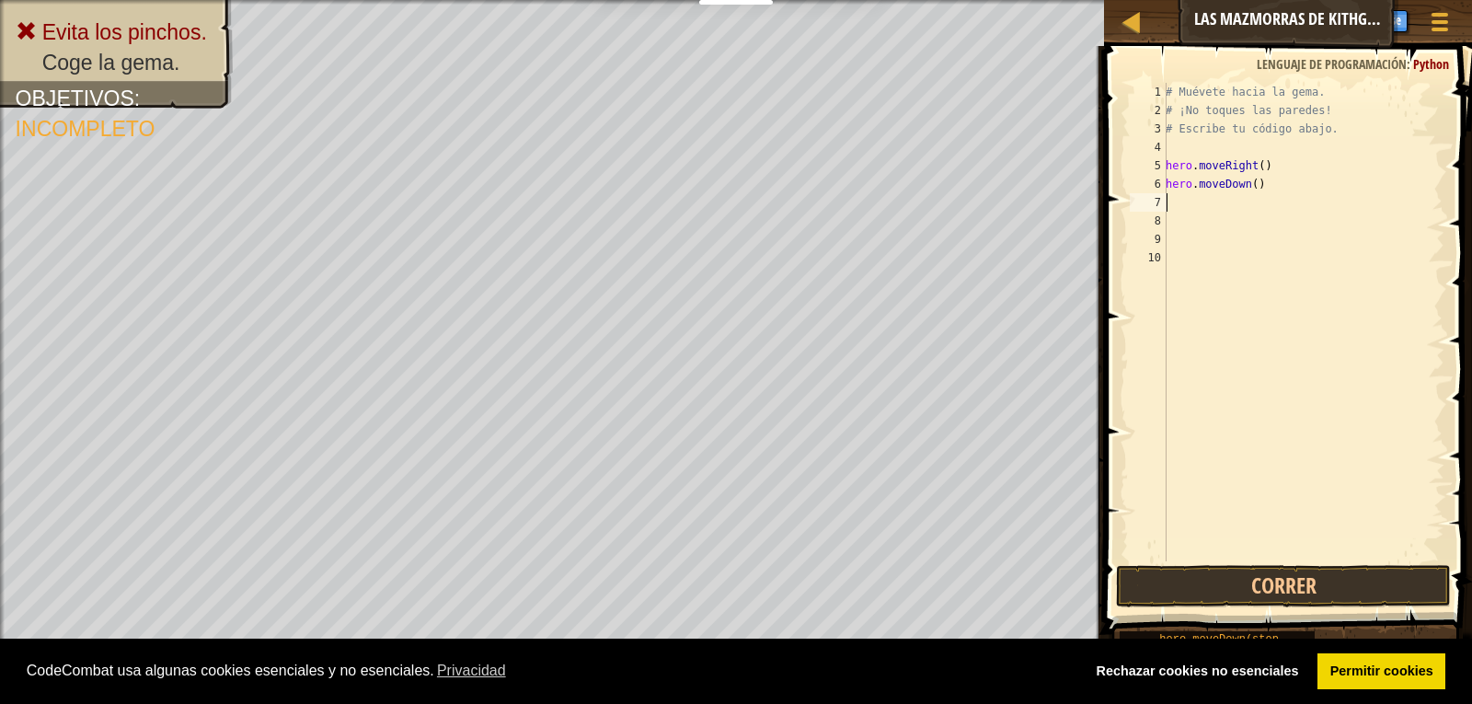
type textarea "h"
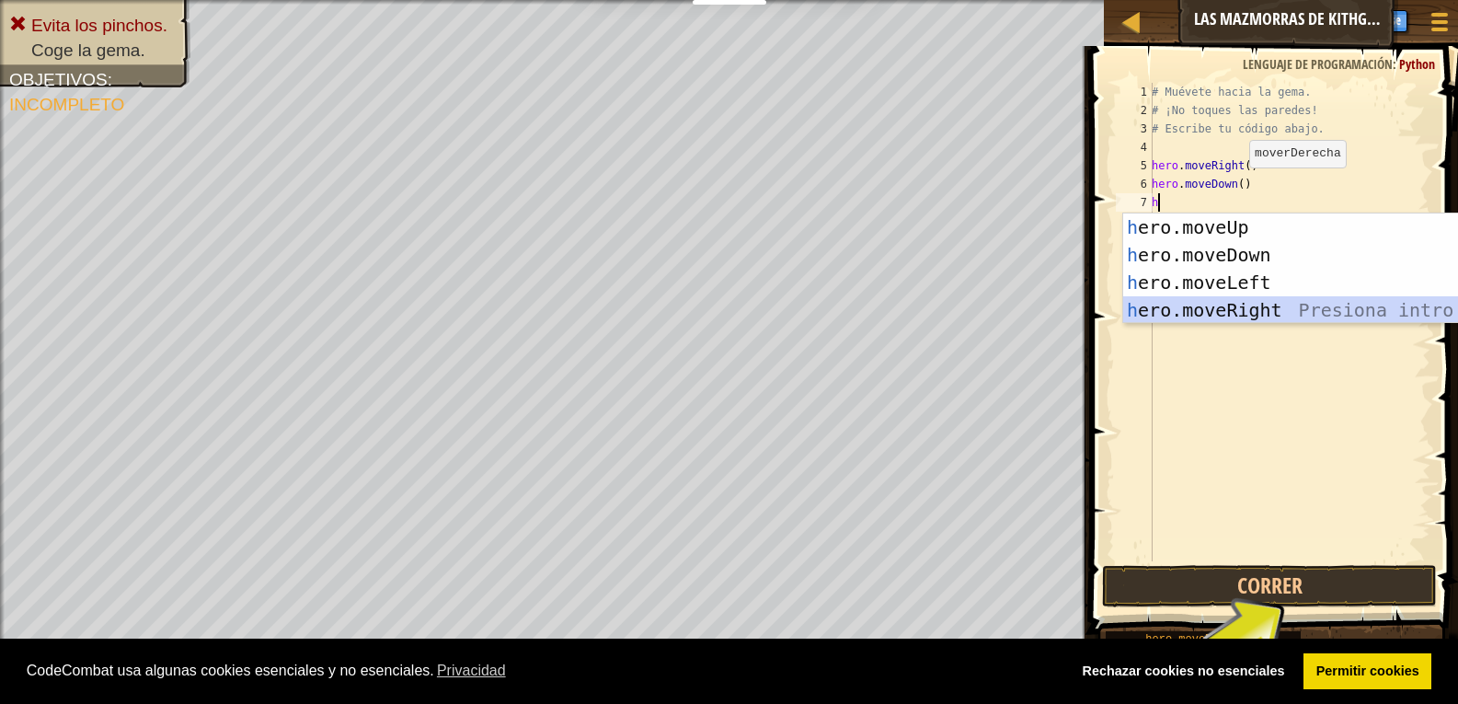
click at [1175, 306] on div "h ero.moveUp Presiona intro h ero.moveDown Presiona intro h ero.moveLeft Presio…" at bounding box center [1297, 296] width 348 height 166
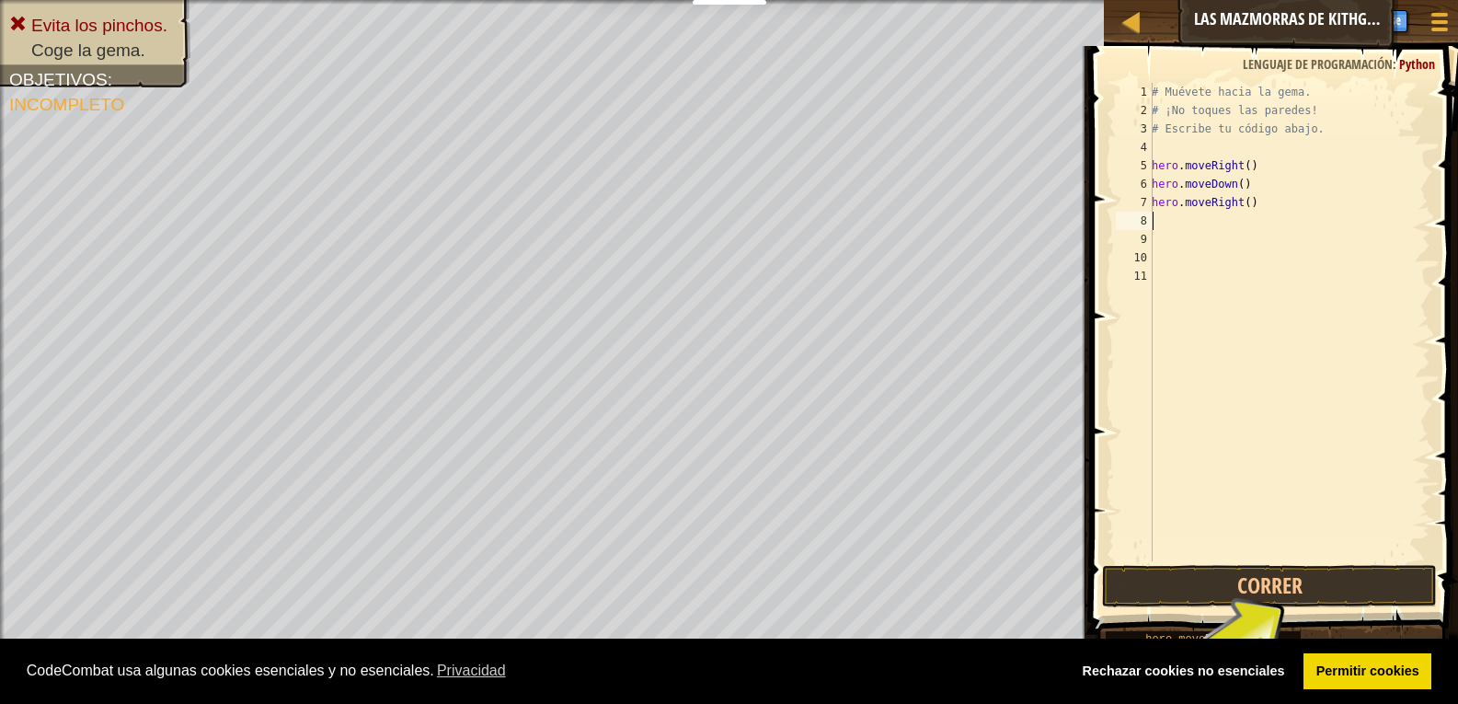
click at [1180, 221] on div "# Muévete hacia la gema. # ¡No toques las paredes! # Escribe tu código abajo. h…" at bounding box center [1289, 340] width 282 height 515
type textarea "h"
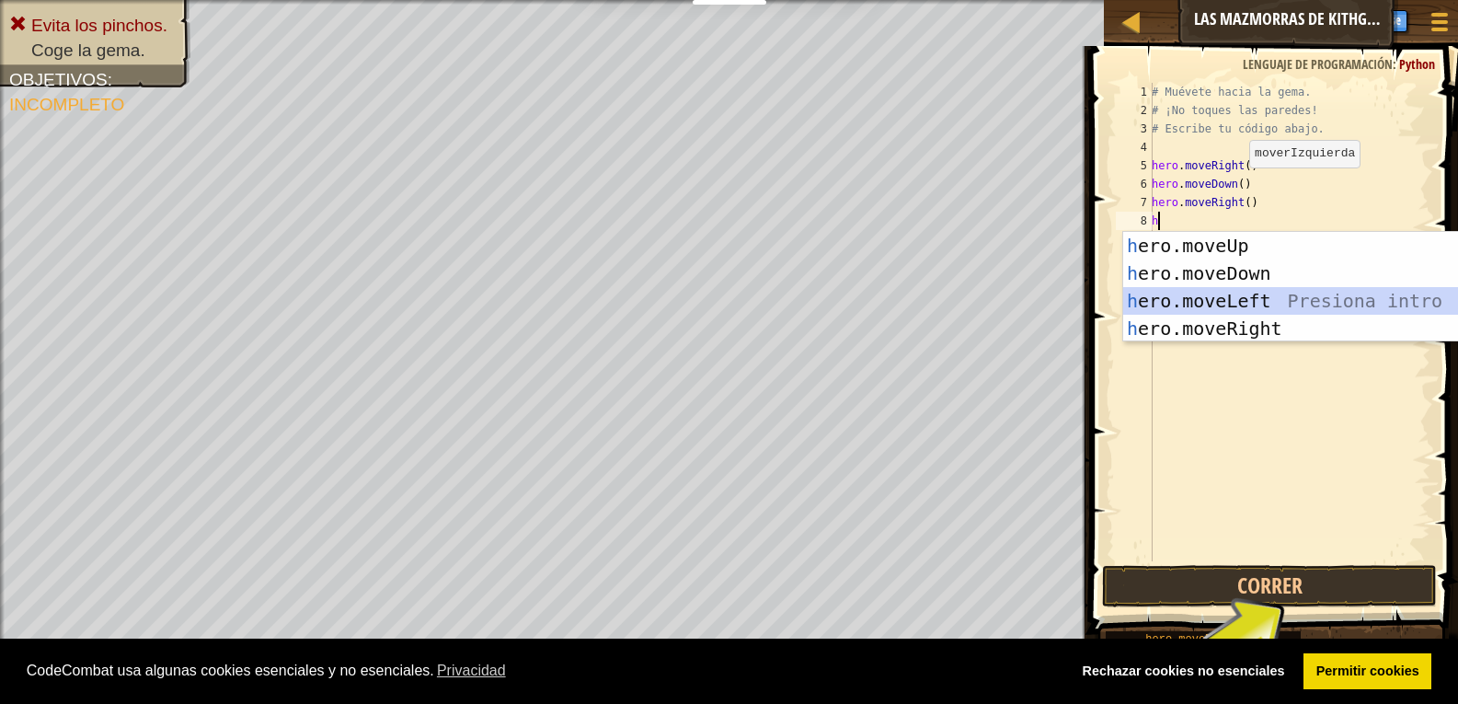
click at [1186, 294] on div "h ero.moveUp Presiona intro h ero.moveDown Presiona intro h ero.moveLeft Presio…" at bounding box center [1297, 315] width 348 height 166
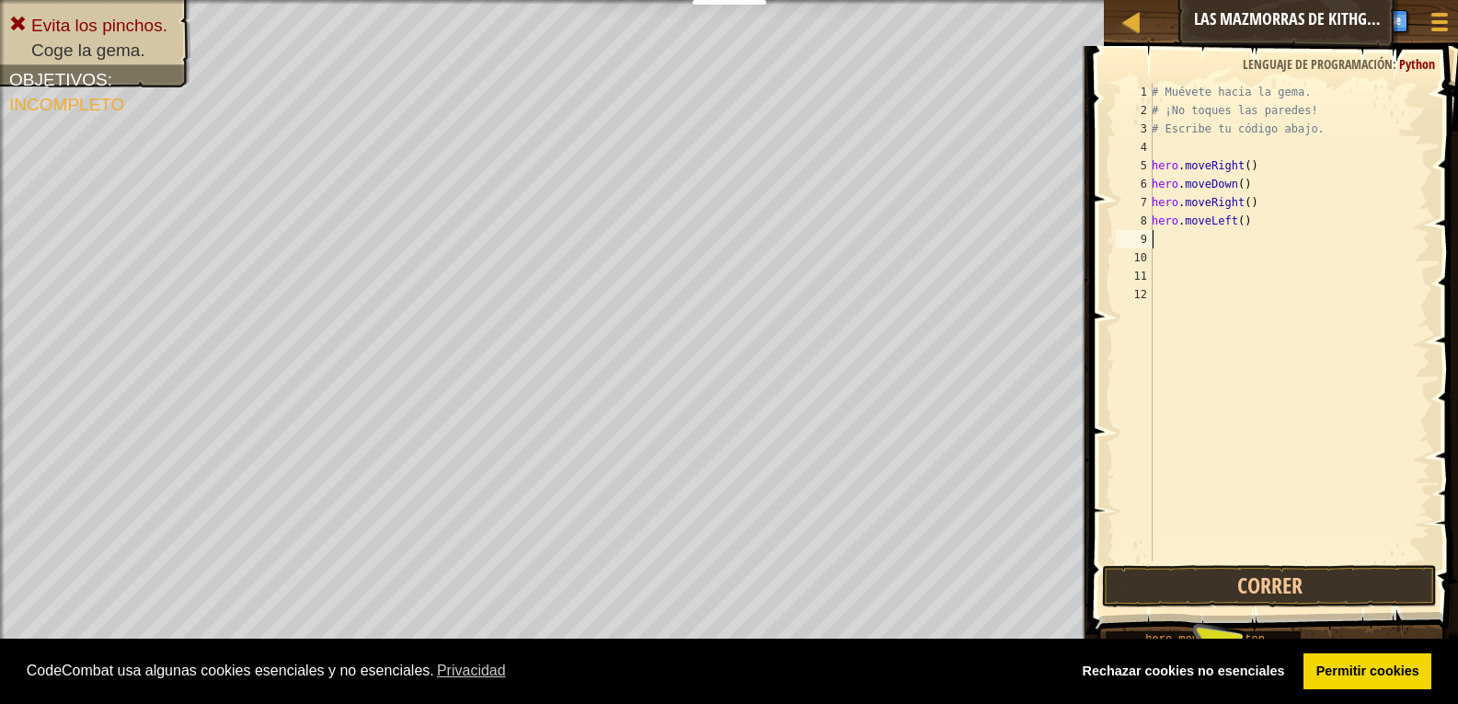
type textarea "h"
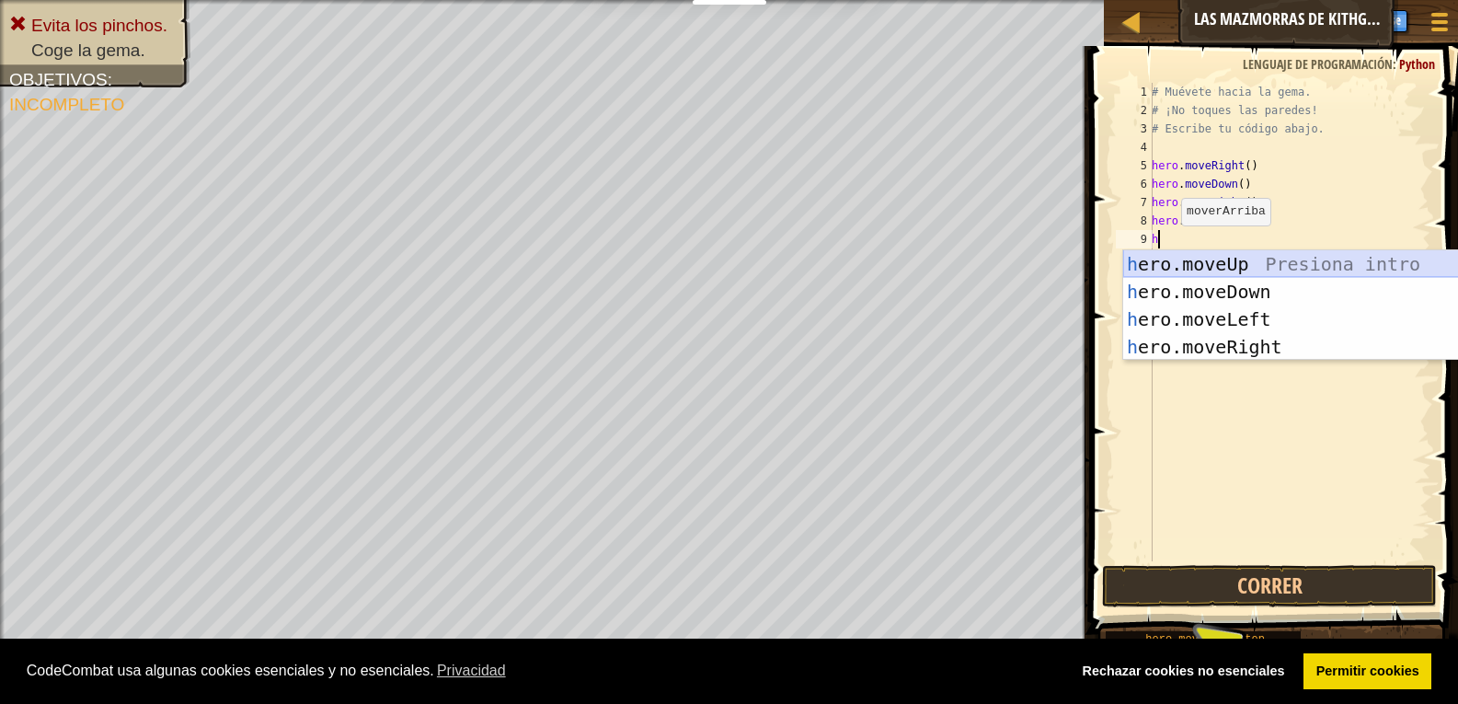
click at [1186, 264] on div "h ero.moveUp Presiona intro h ero.moveDown Presiona intro h ero.moveLeft Presio…" at bounding box center [1297, 333] width 348 height 166
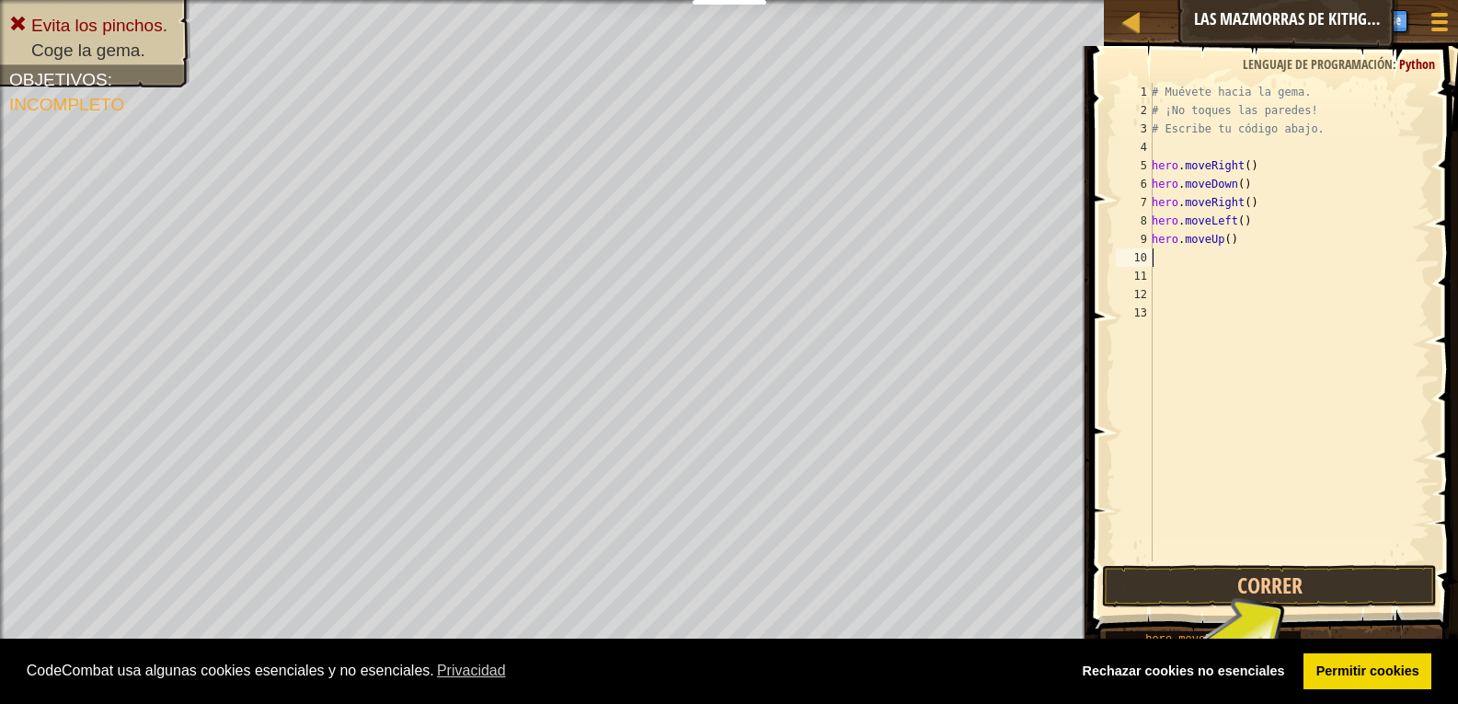
click at [1172, 265] on div "# Muévete hacia la gema. # ¡No toques las paredes! # Escribe tu código abajo. h…" at bounding box center [1289, 340] width 282 height 515
type textarea "h"
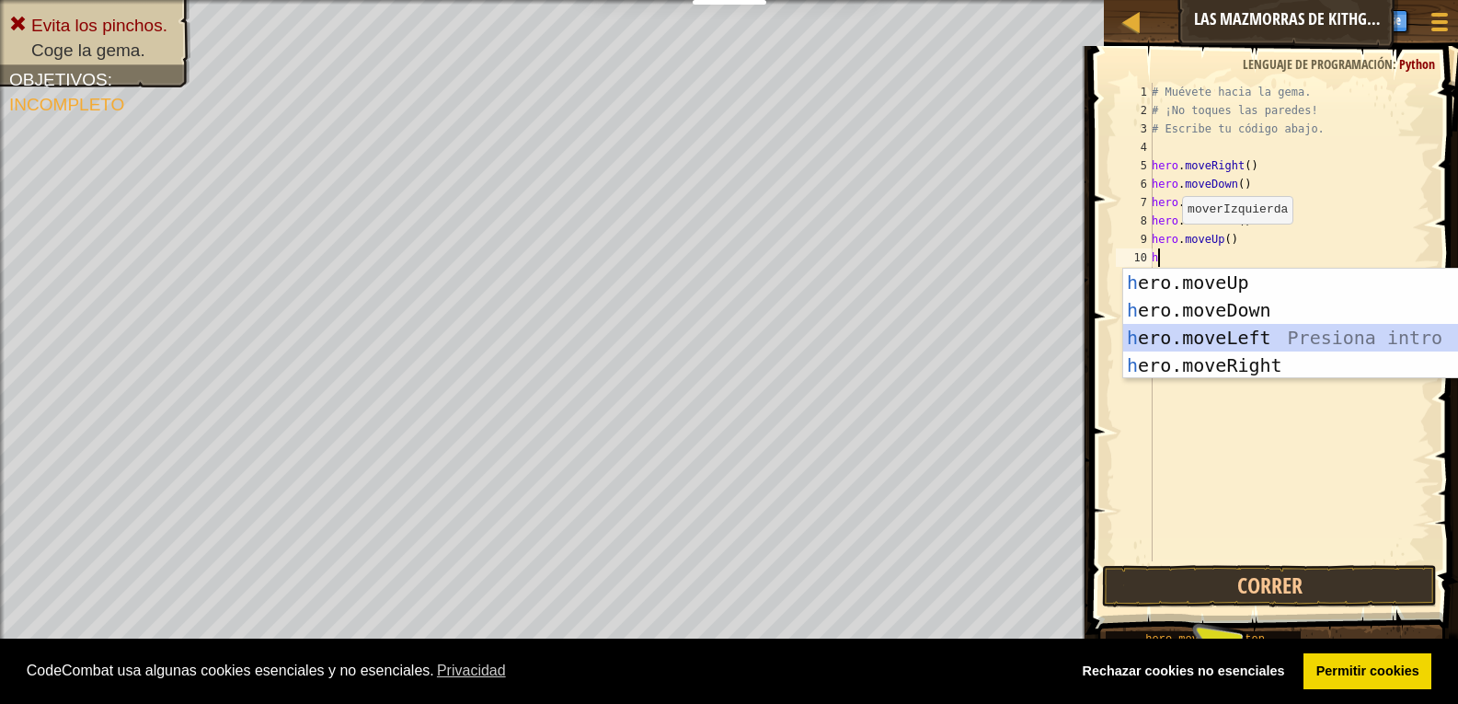
click at [1192, 335] on div "h ero.moveUp Presiona intro h ero.moveDown Presiona intro h ero.moveLeft Presio…" at bounding box center [1297, 352] width 348 height 166
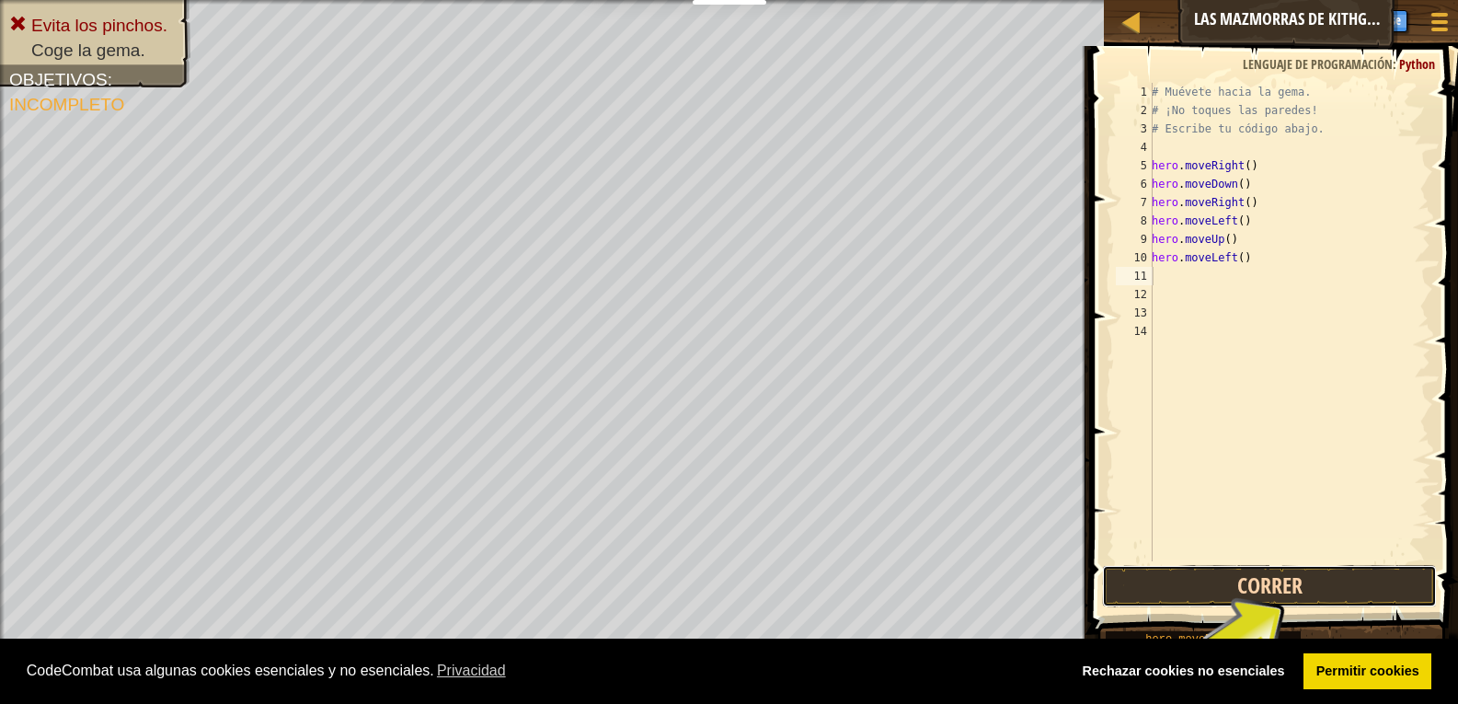
click at [1197, 594] on button "Correr" at bounding box center [1270, 586] width 336 height 42
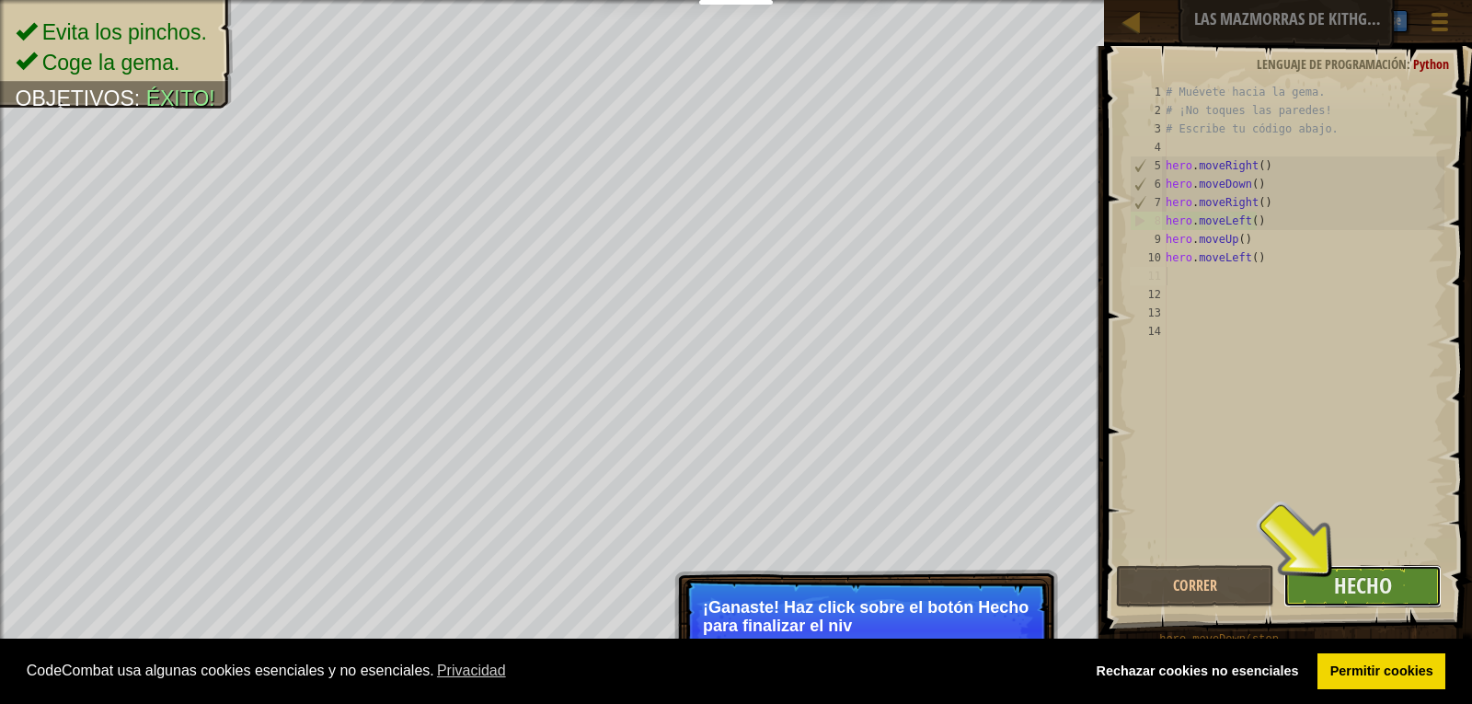
click at [1332, 573] on button "Hecho" at bounding box center [1362, 586] width 158 height 42
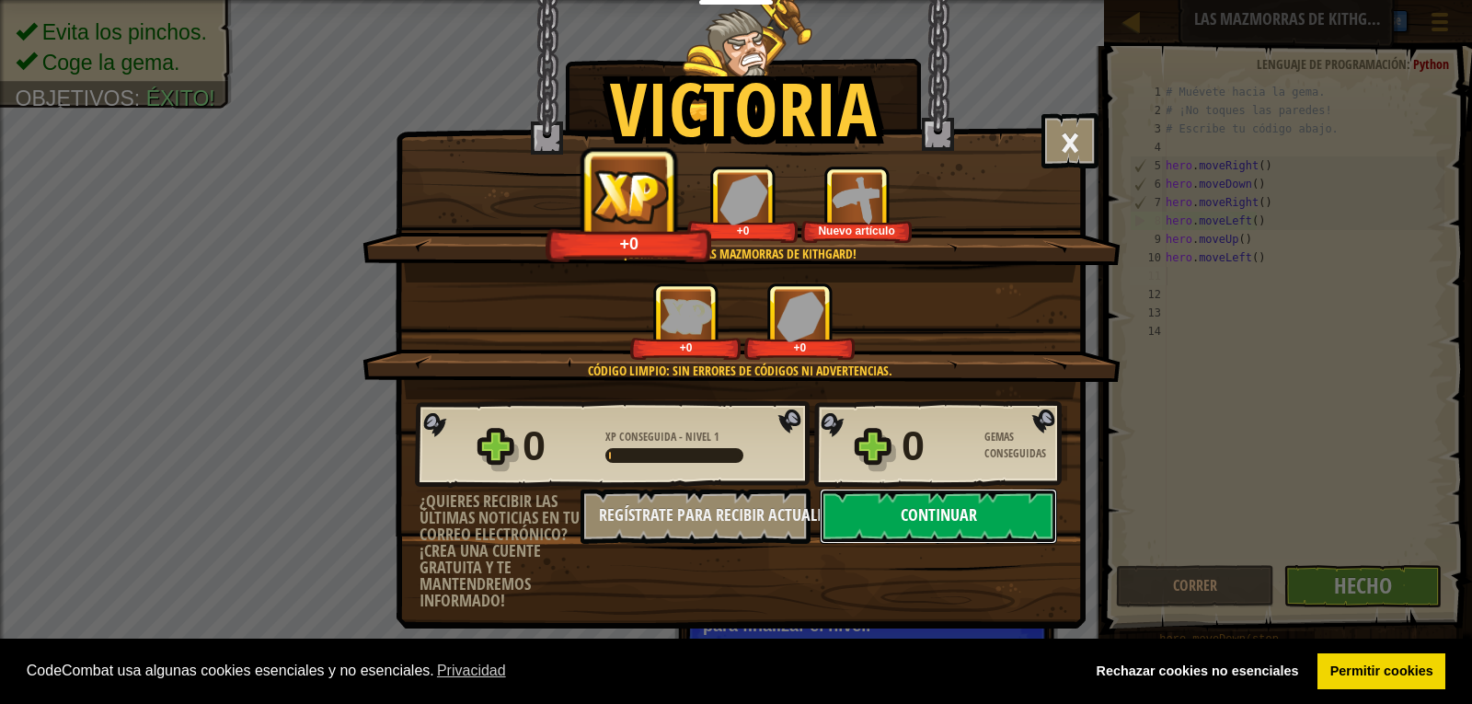
click at [887, 515] on button "Continuar" at bounding box center [938, 516] width 237 height 55
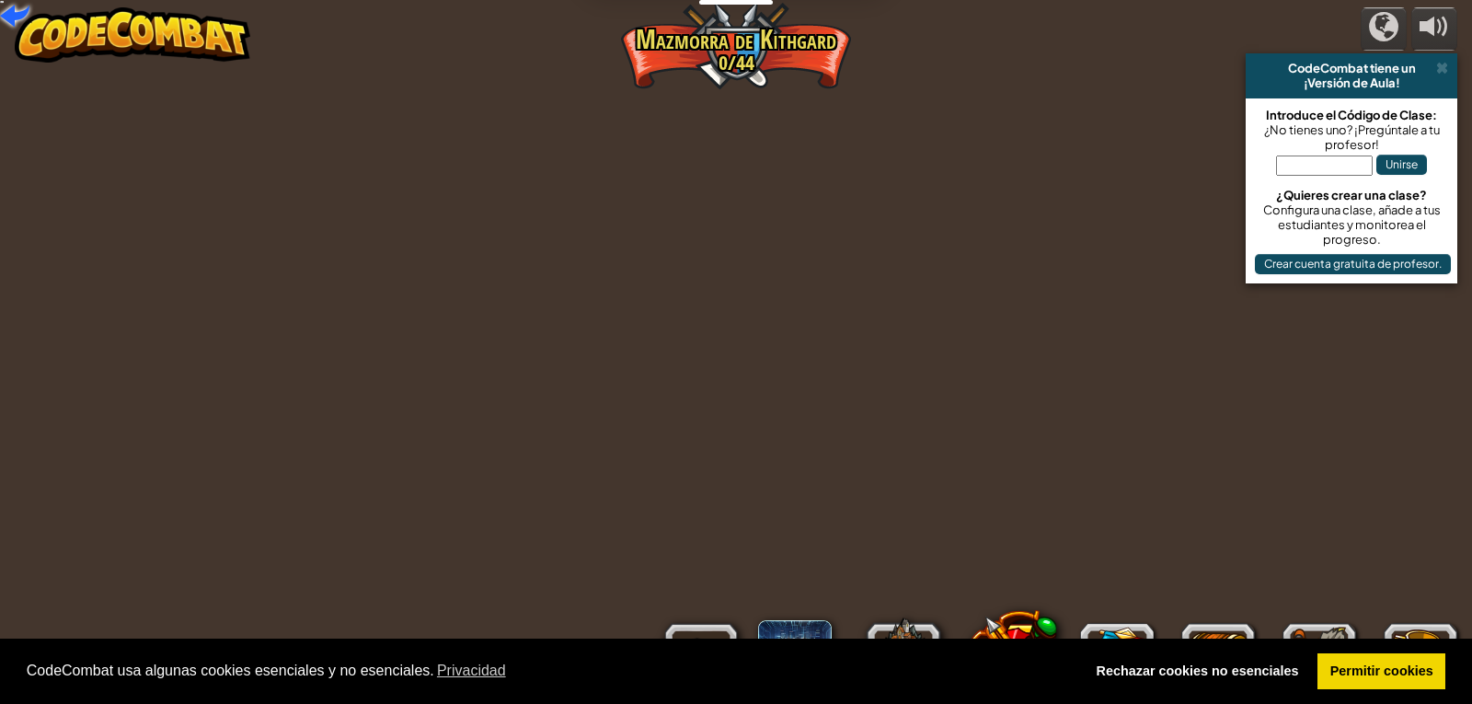
select select "es-ES"
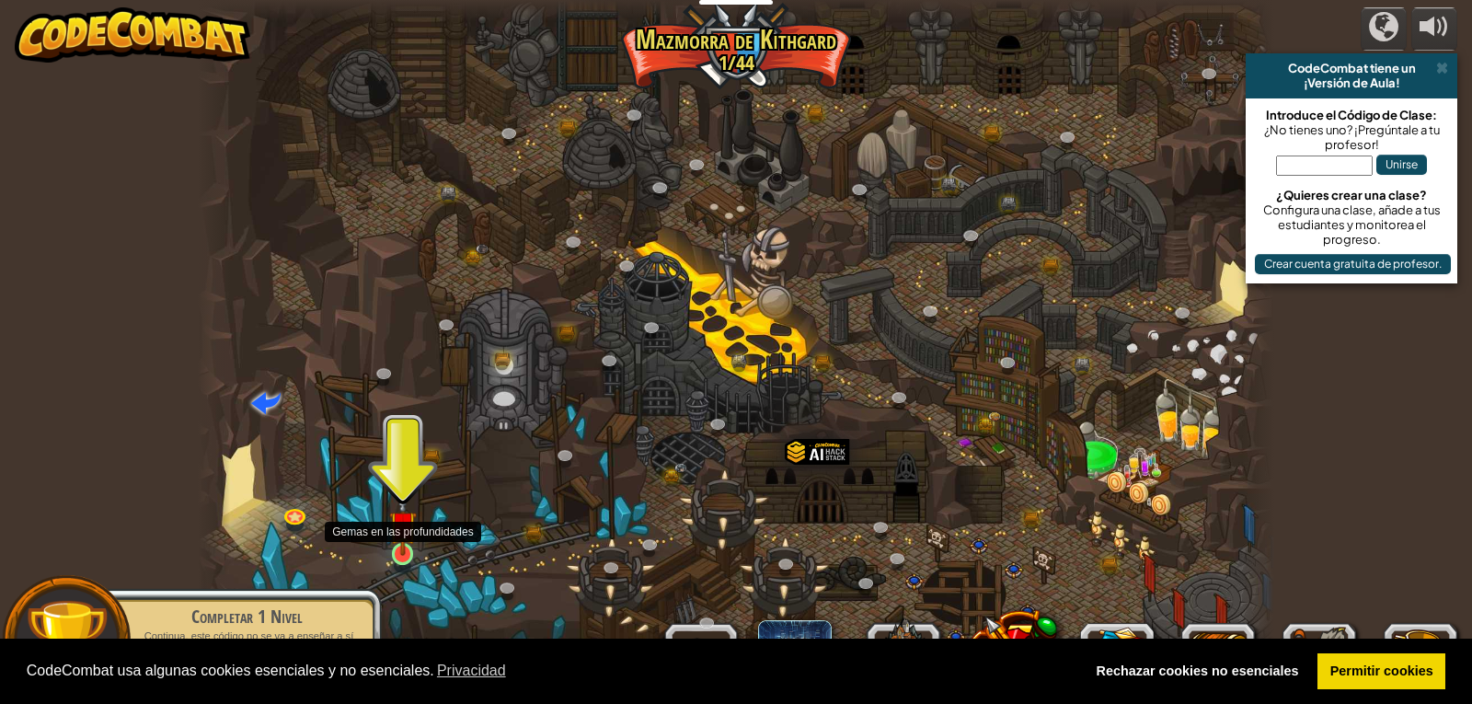
click at [397, 535] on img at bounding box center [403, 524] width 28 height 63
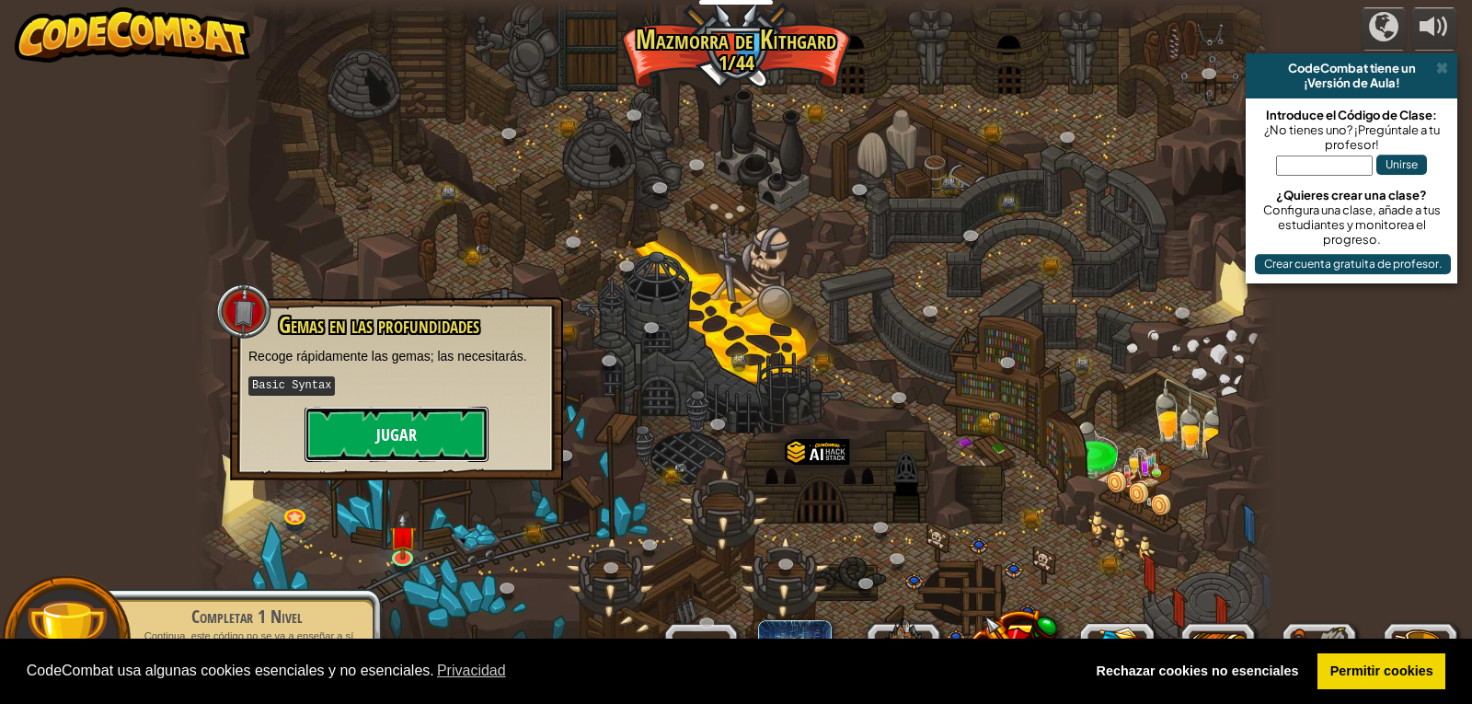
click at [369, 433] on button "Jugar" at bounding box center [397, 434] width 184 height 55
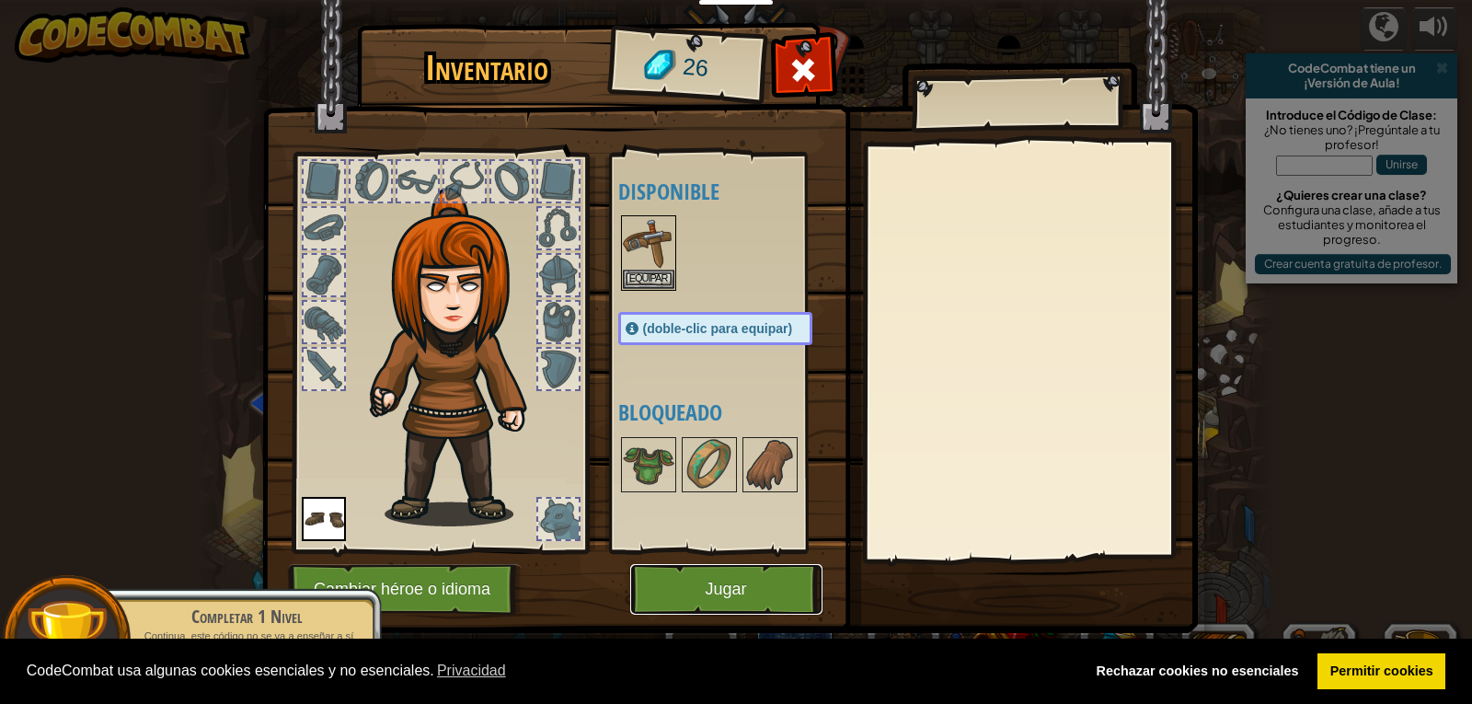
click at [681, 590] on button "Jugar" at bounding box center [726, 589] width 192 height 51
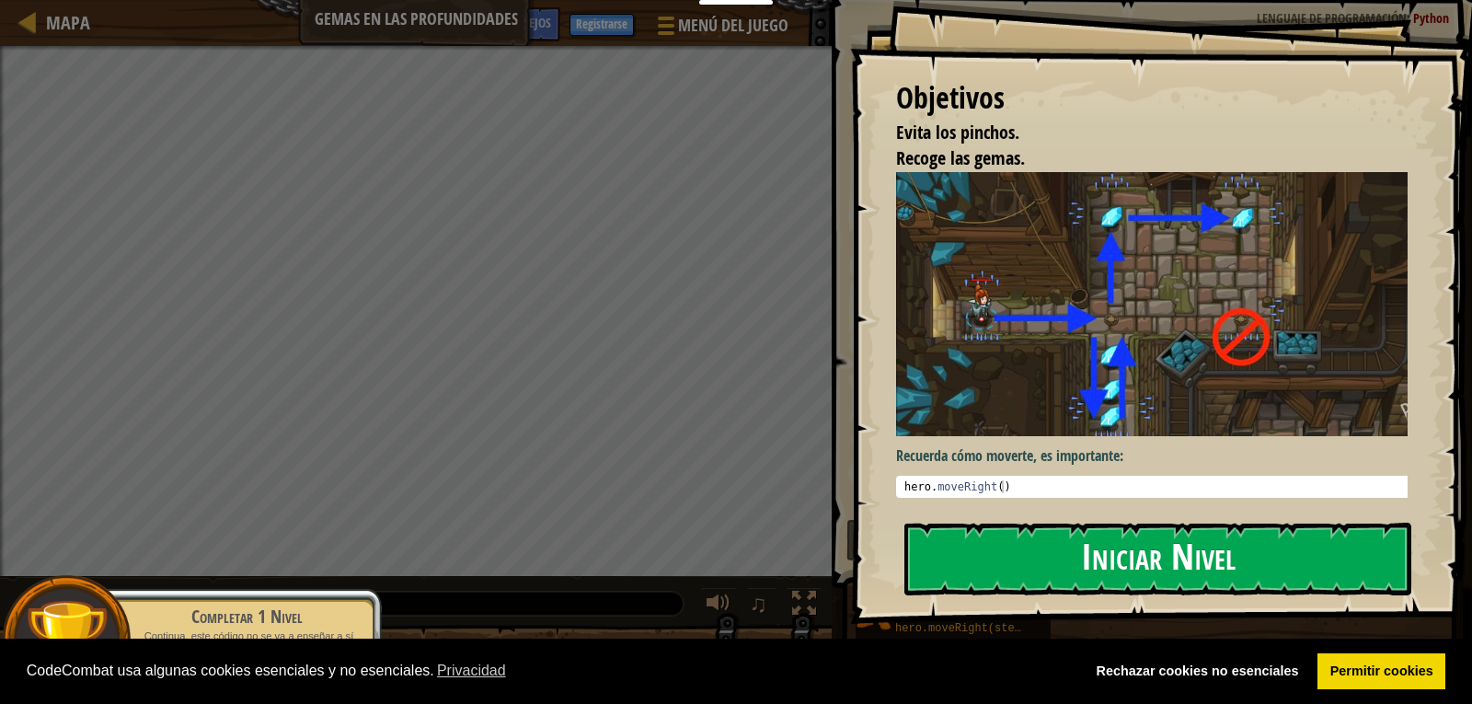
click at [1159, 557] on button "Iniciar Nivel" at bounding box center [1157, 559] width 507 height 73
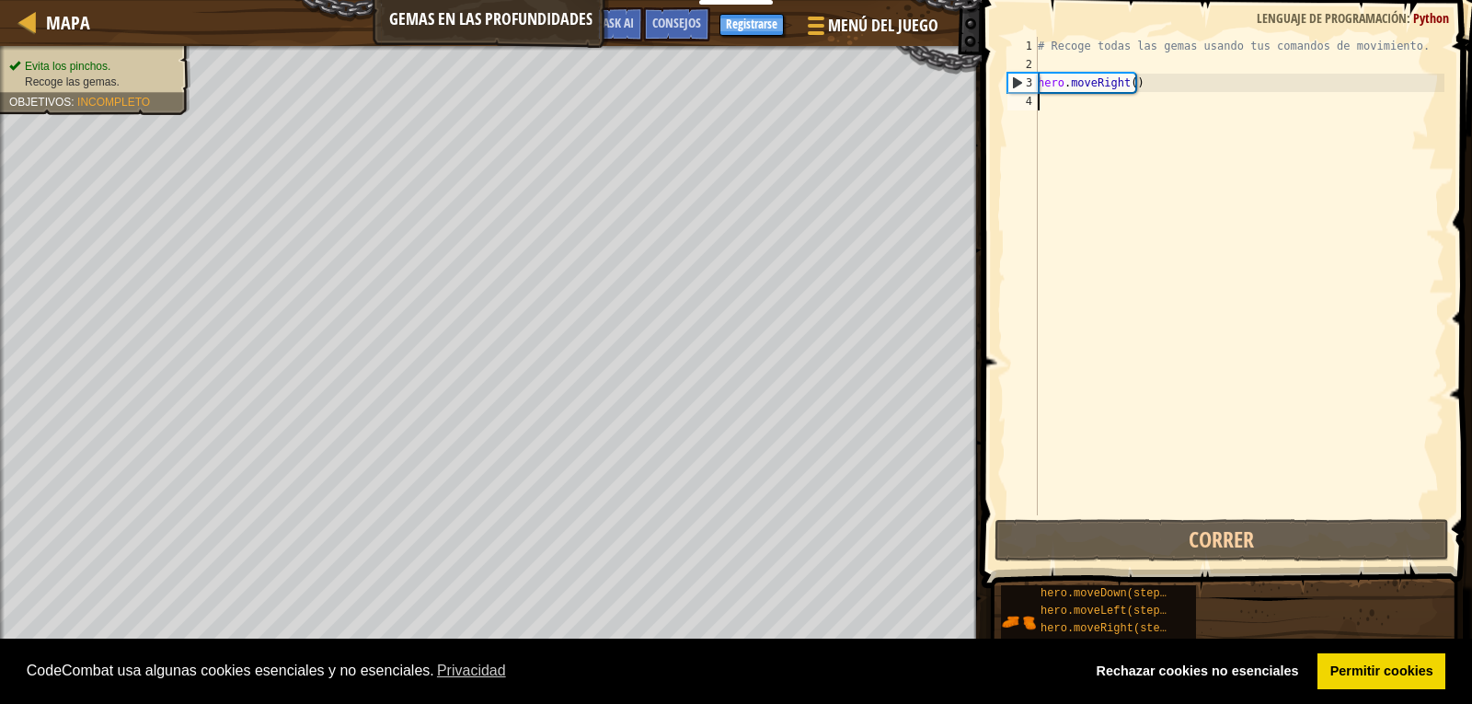
type textarea "h"
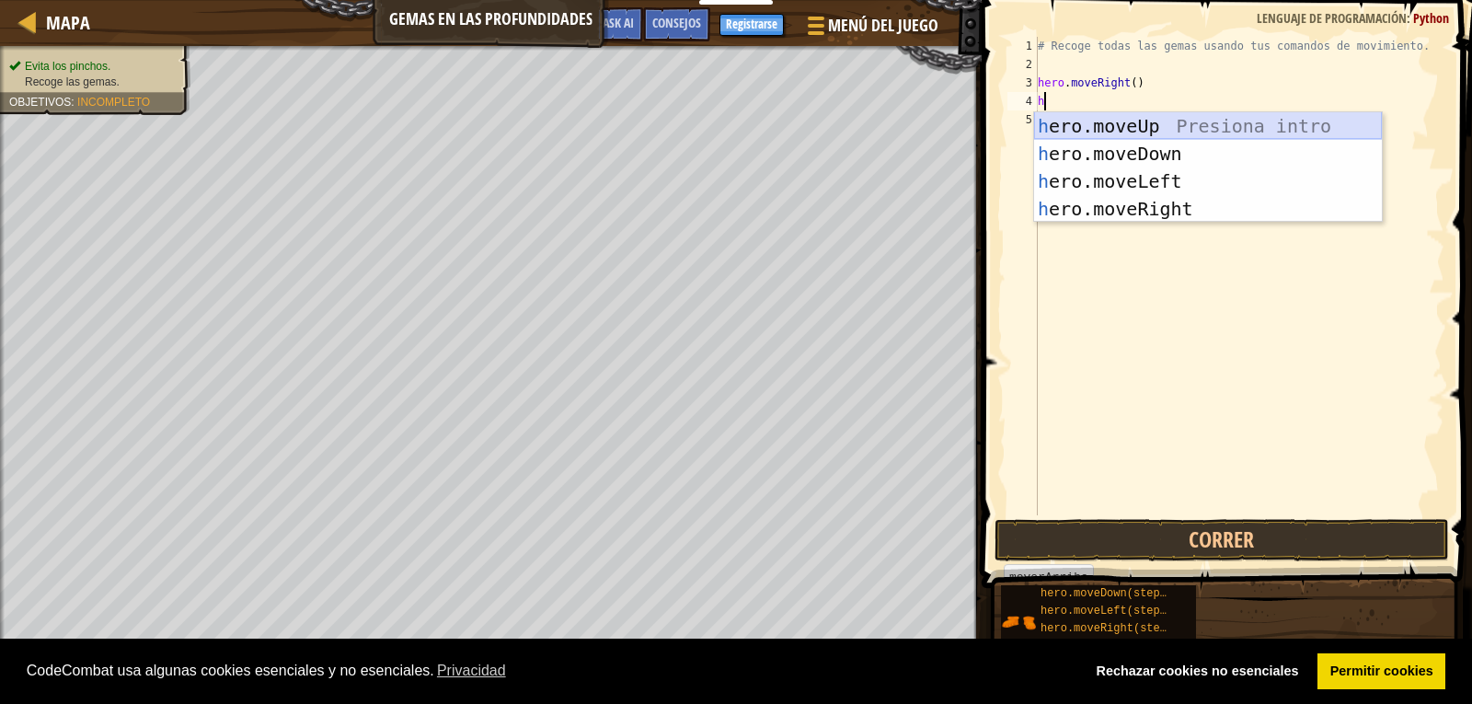
click at [1096, 121] on div "h ero.moveUp Presiona intro h ero.moveDown Presiona intro h ero.moveLeft Presio…" at bounding box center [1208, 195] width 348 height 166
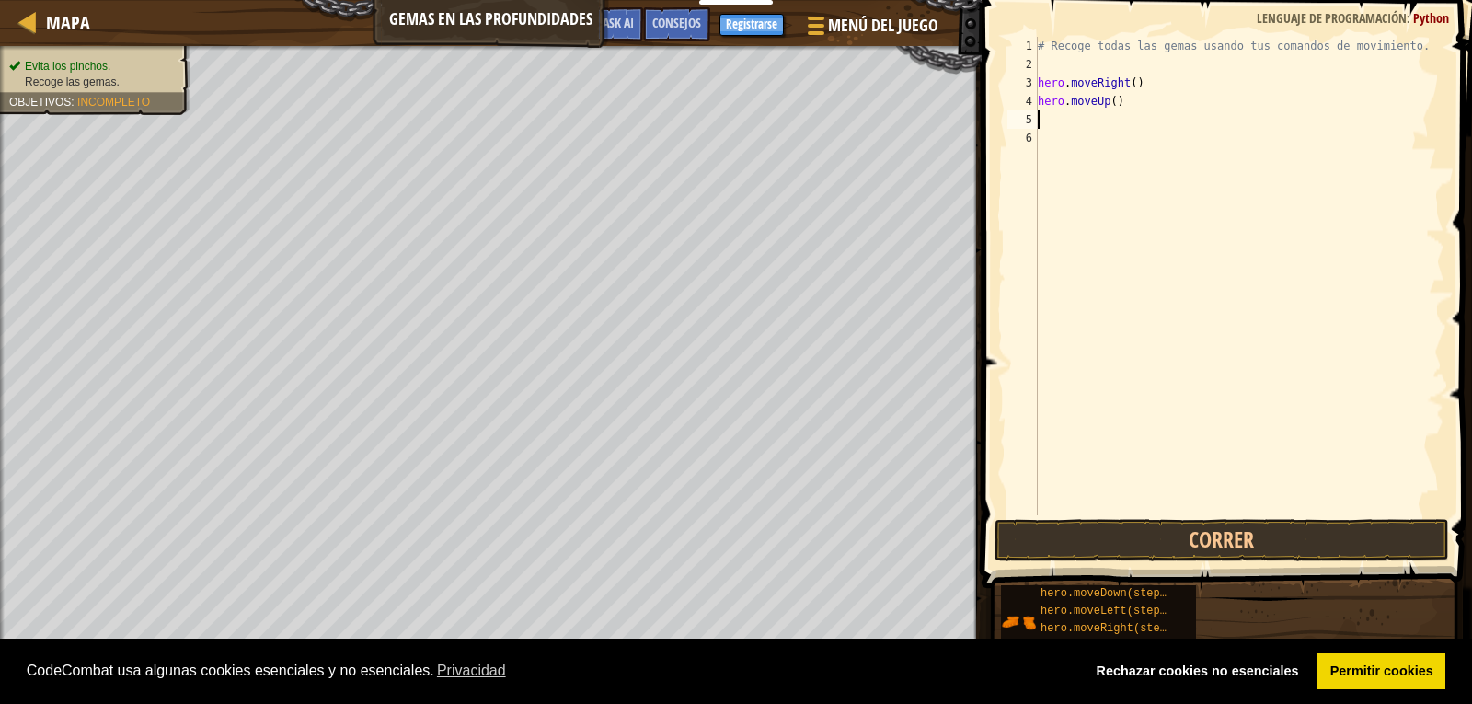
type textarea "h"
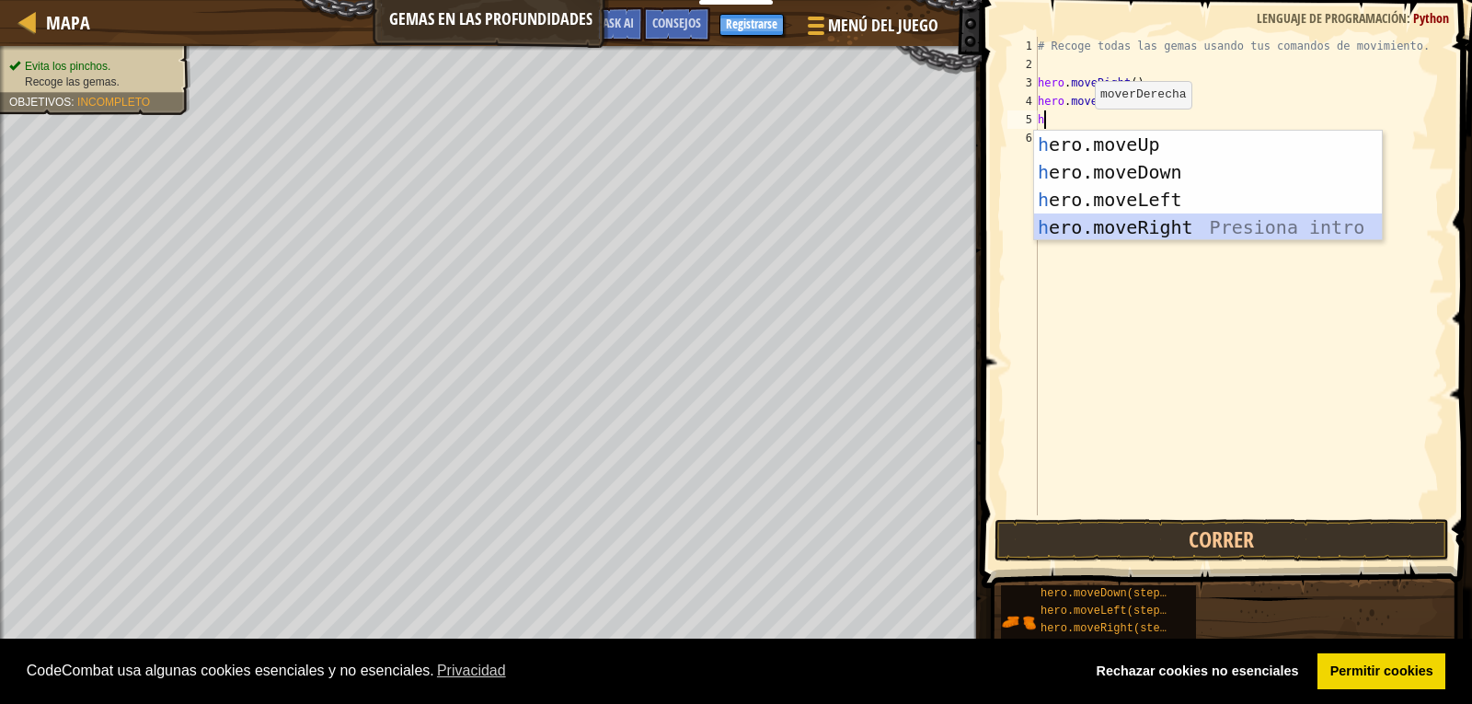
click at [1084, 222] on div "h ero.moveUp Presiona intro h ero.moveDown Presiona intro h ero.moveLeft Presio…" at bounding box center [1208, 214] width 348 height 166
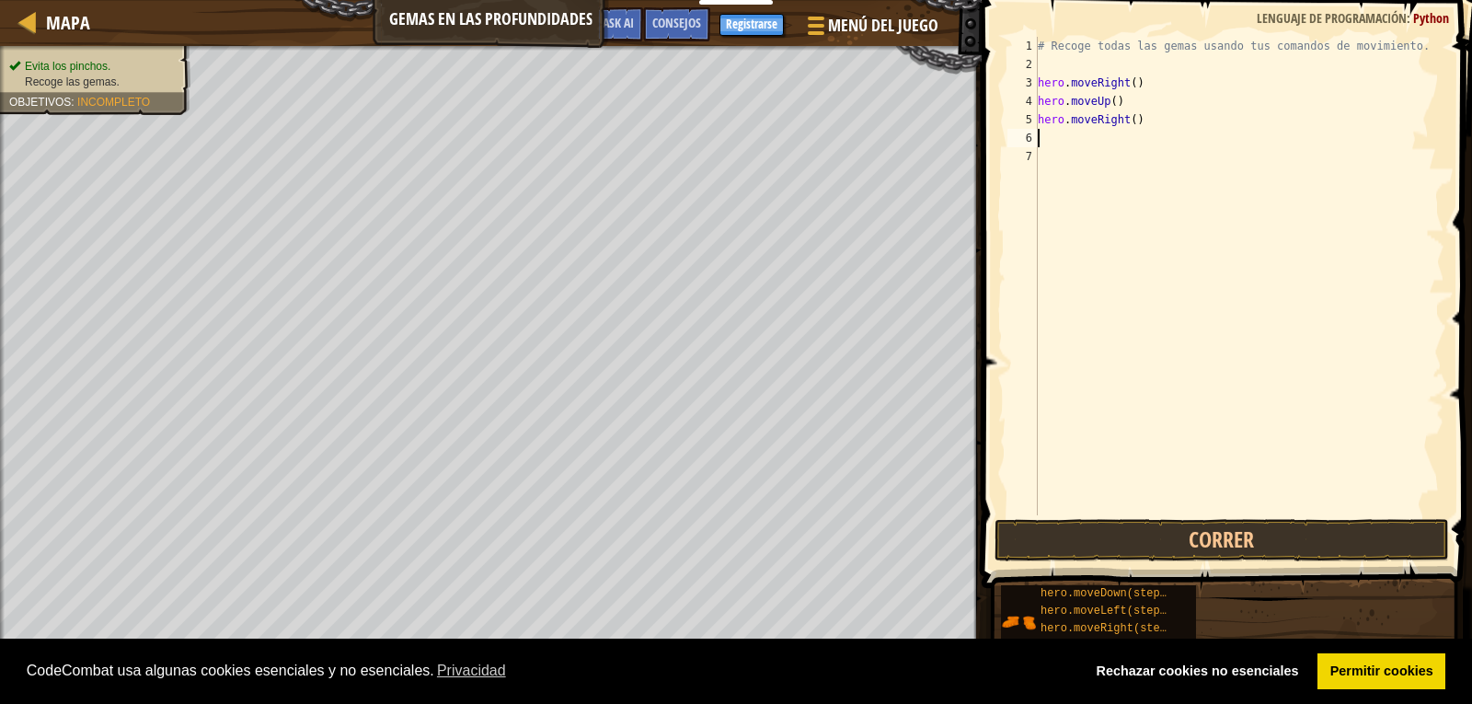
type textarea "h"
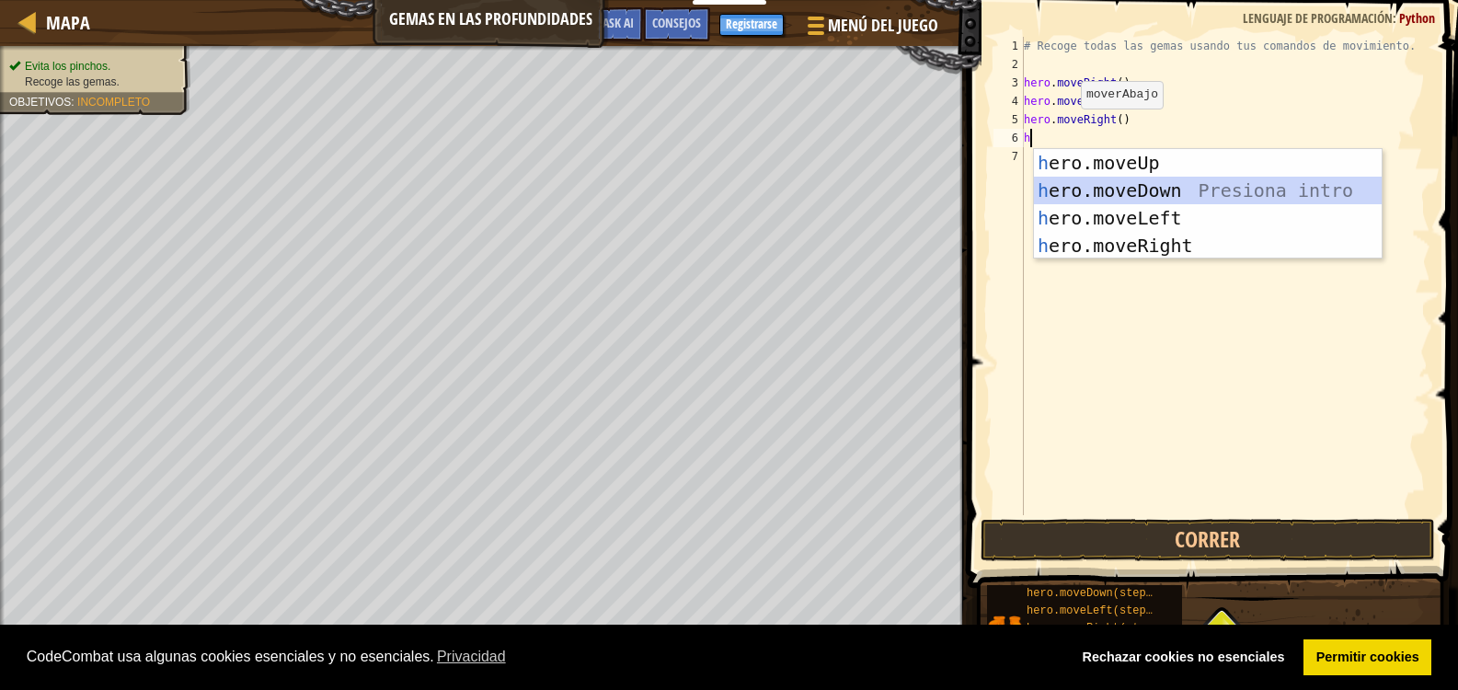
click at [1073, 189] on div "h ero.moveUp Presiona intro h ero.moveDown Presiona intro h ero.moveLeft Presio…" at bounding box center [1208, 232] width 348 height 166
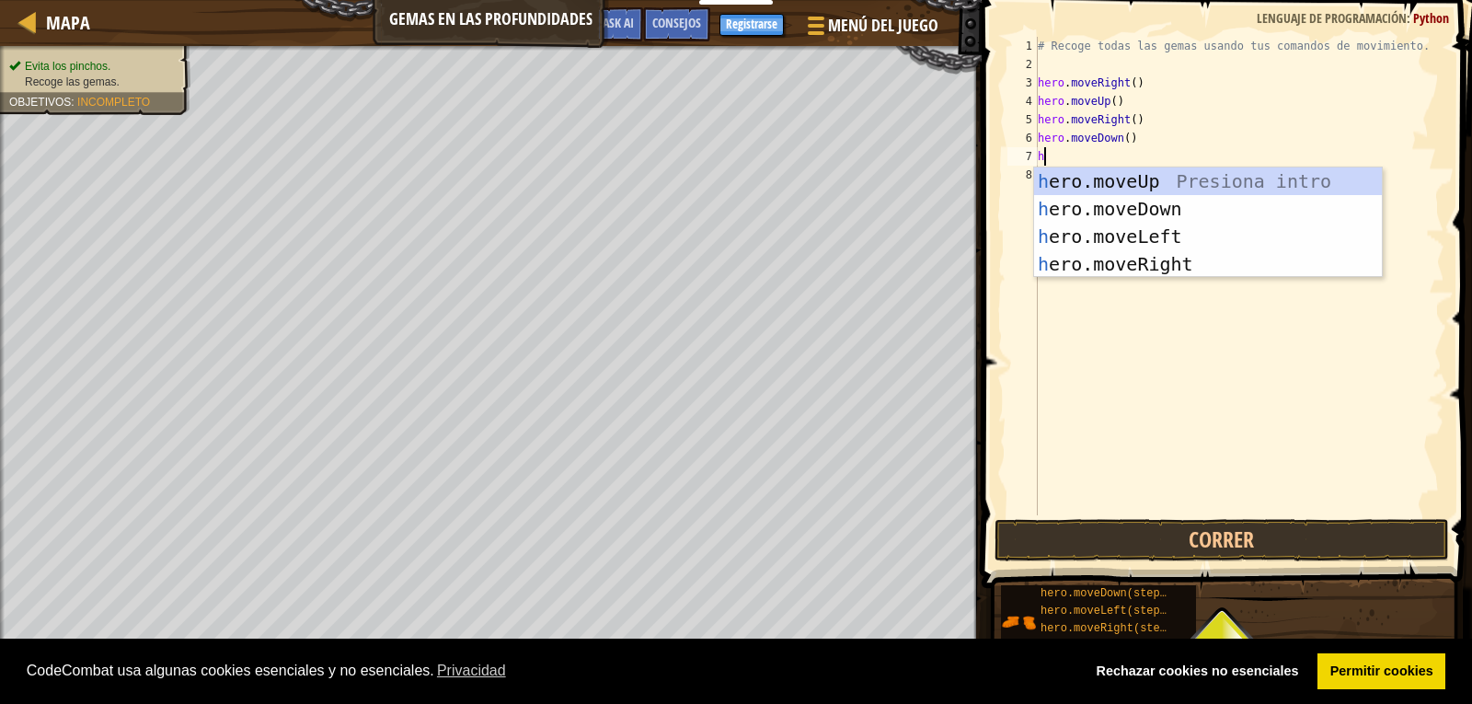
type textarea "h"
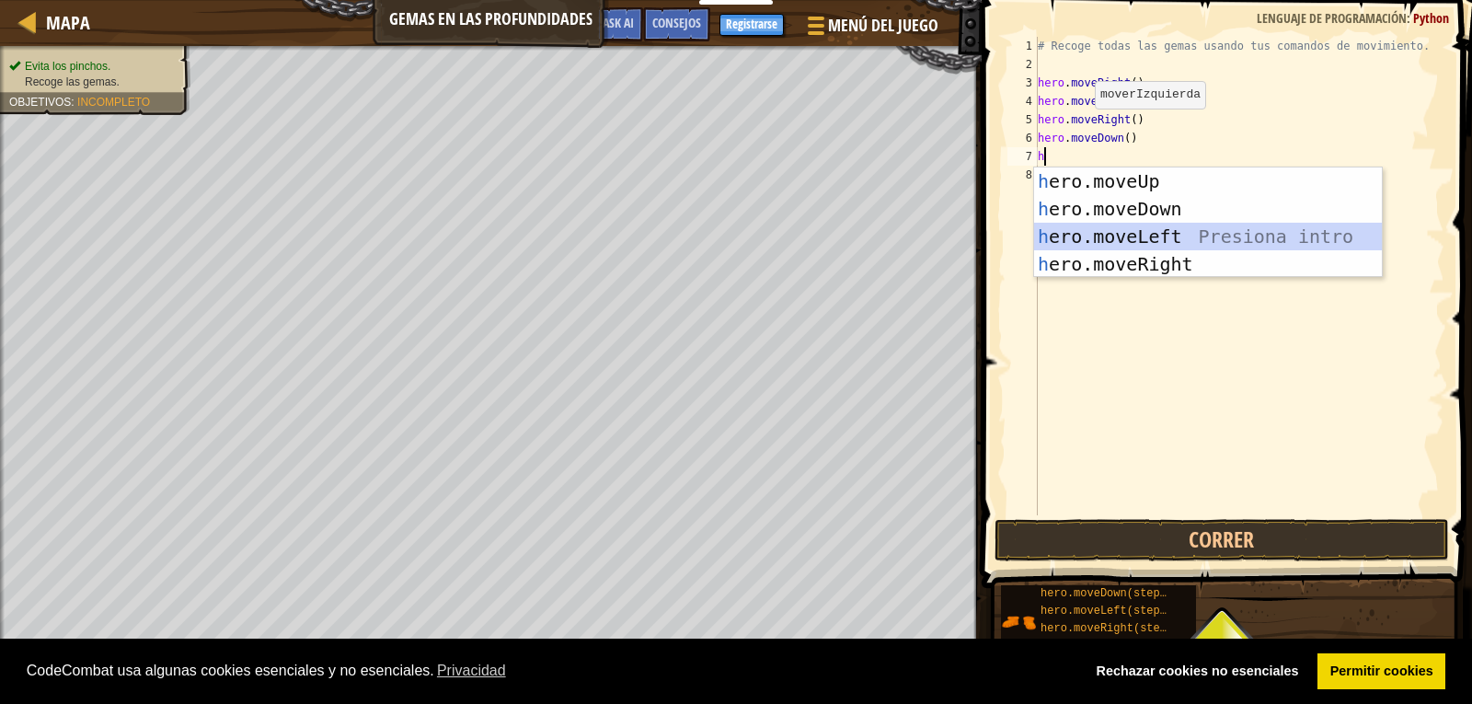
click at [1080, 228] on div "h ero.moveUp Presiona intro h ero.moveDown Presiona intro h ero.moveLeft Presio…" at bounding box center [1208, 250] width 348 height 166
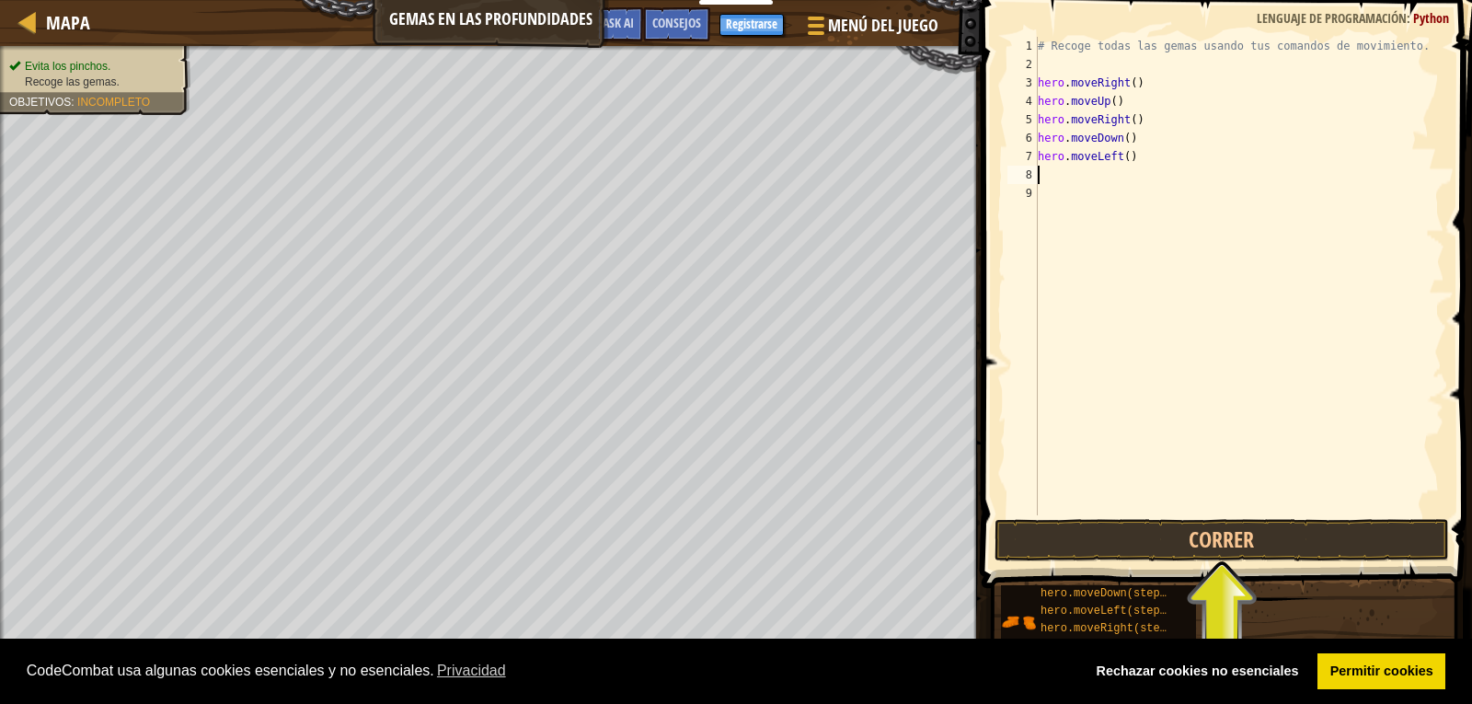
type textarea "h"
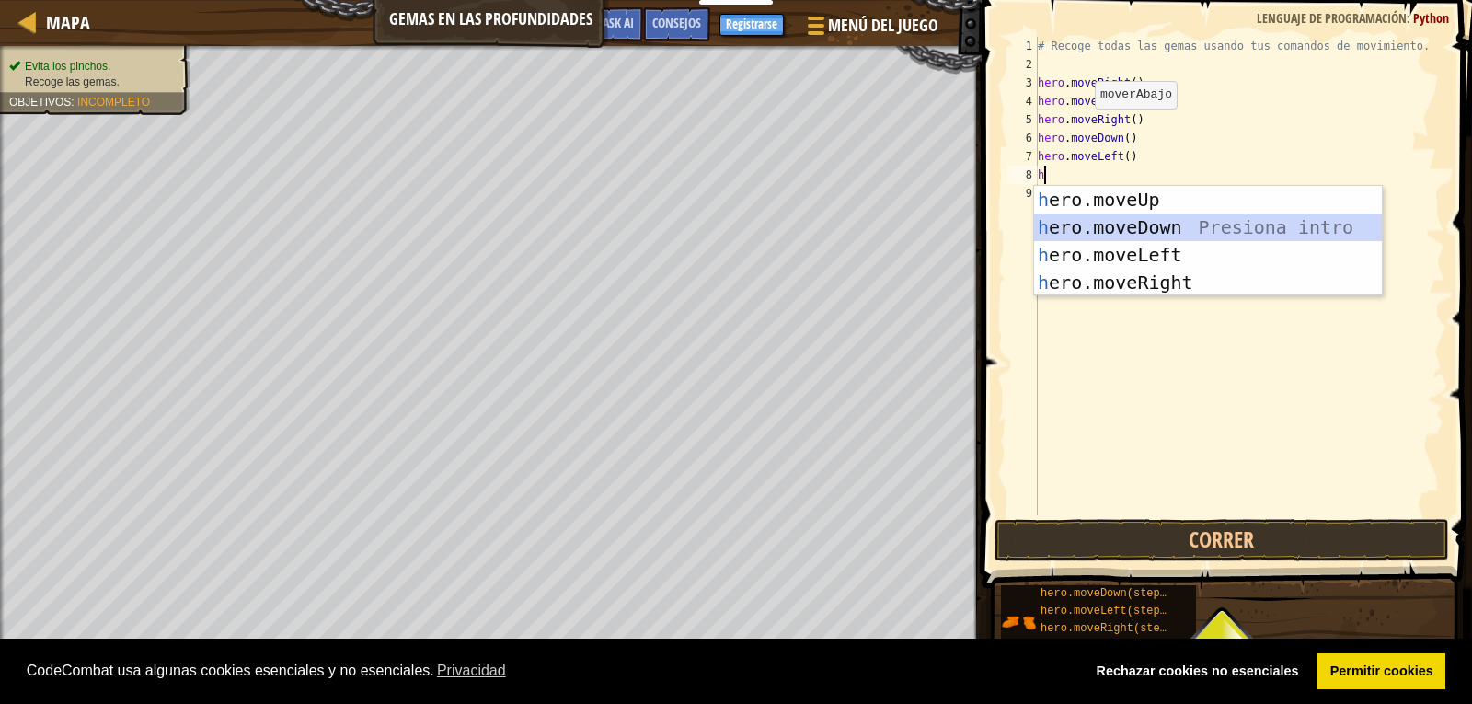
click at [1076, 223] on div "h ero.moveUp Presiona intro h ero.moveDown Presiona intro h ero.moveLeft Presio…" at bounding box center [1208, 269] width 348 height 166
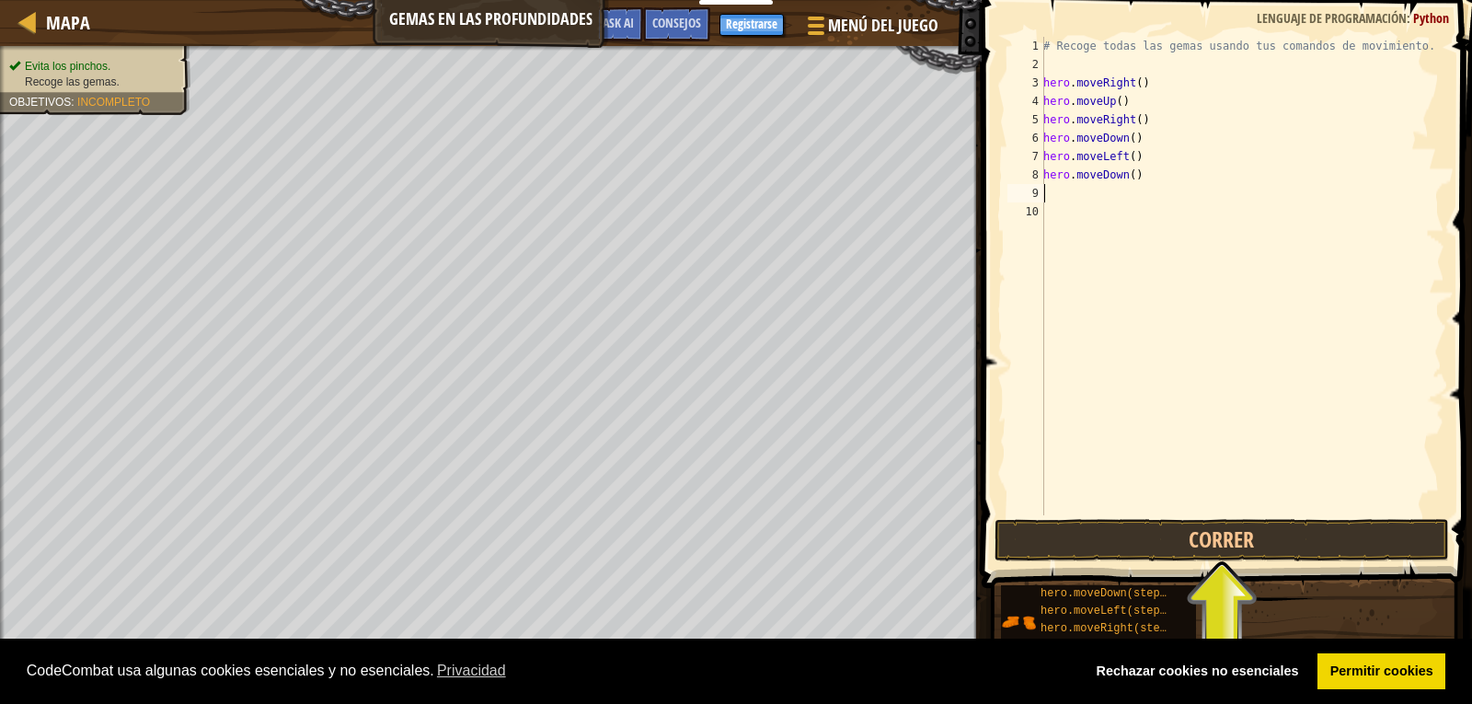
type textarea "h"
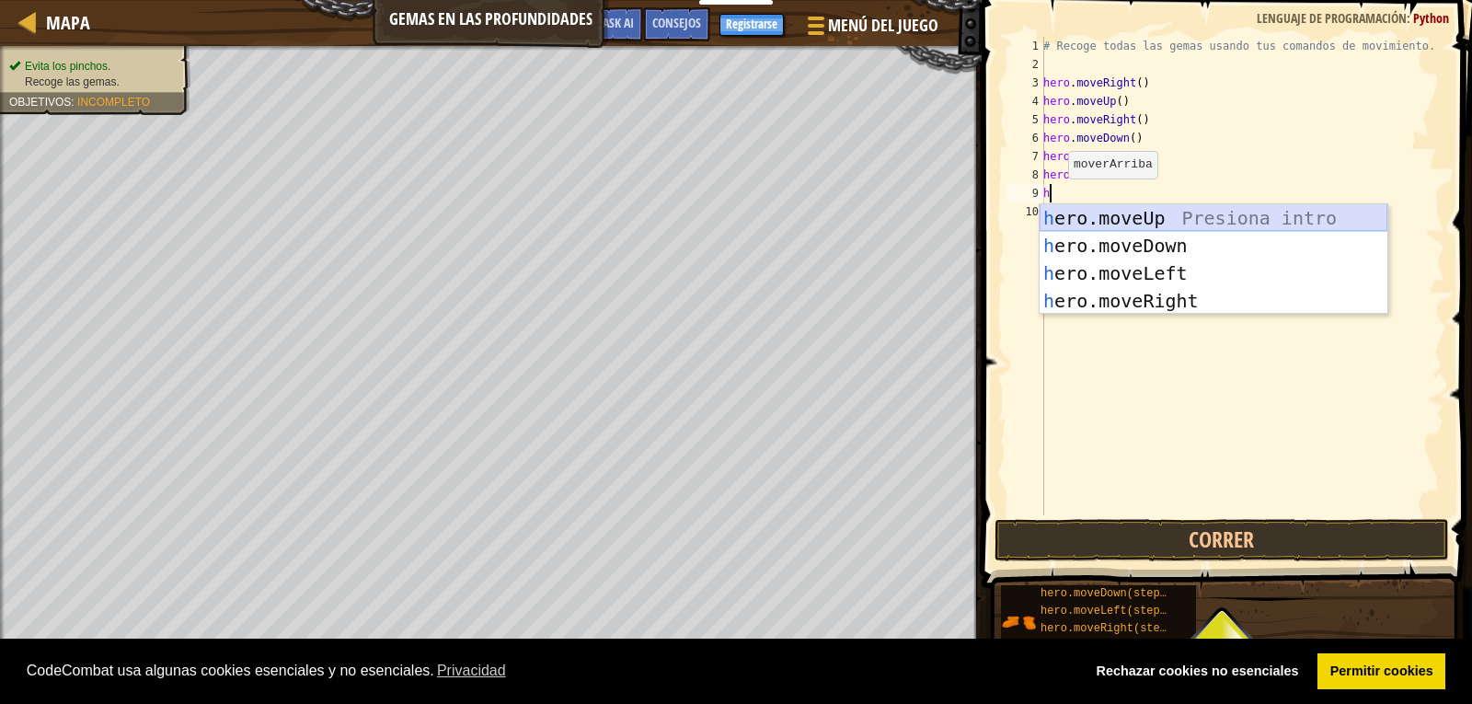
click at [1077, 218] on div "h ero.moveUp Presiona intro h ero.moveDown Presiona intro h ero.moveLeft Presio…" at bounding box center [1214, 287] width 348 height 166
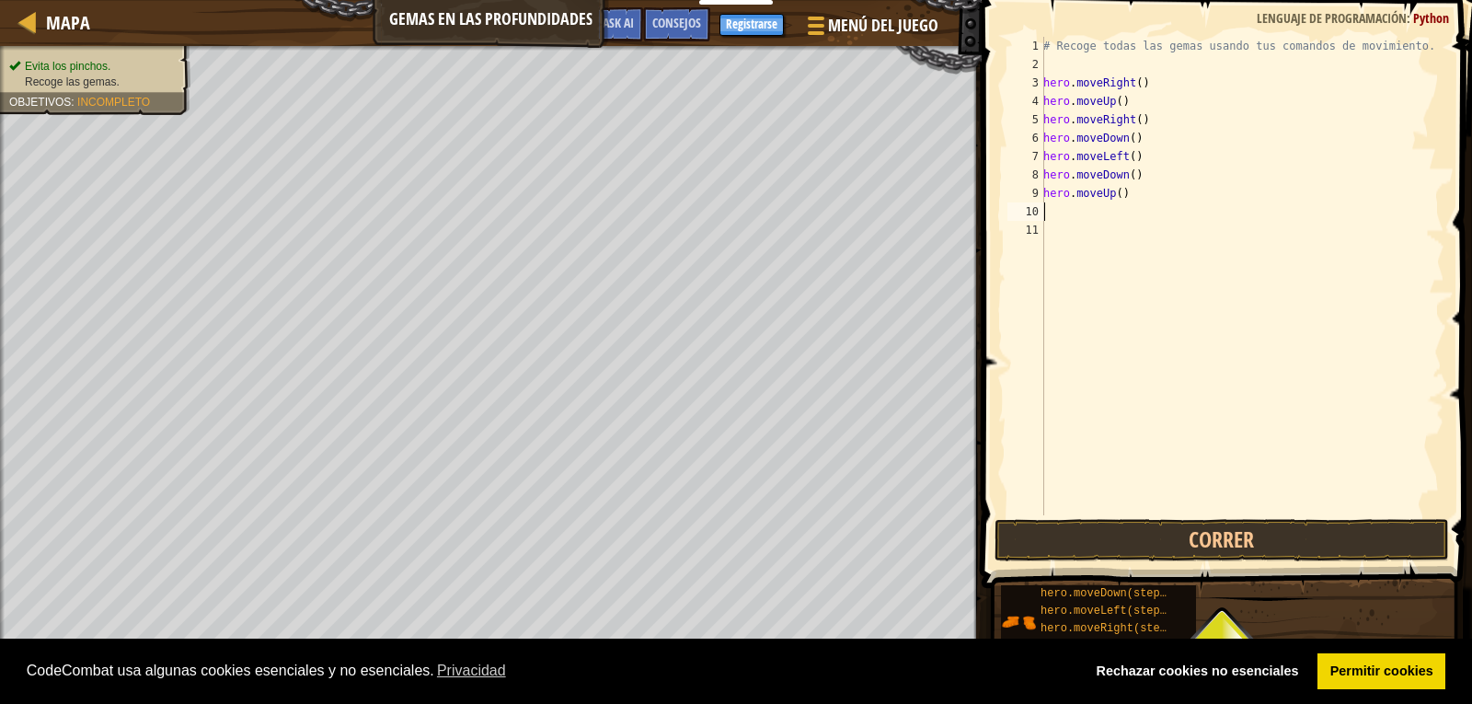
type textarea "h"
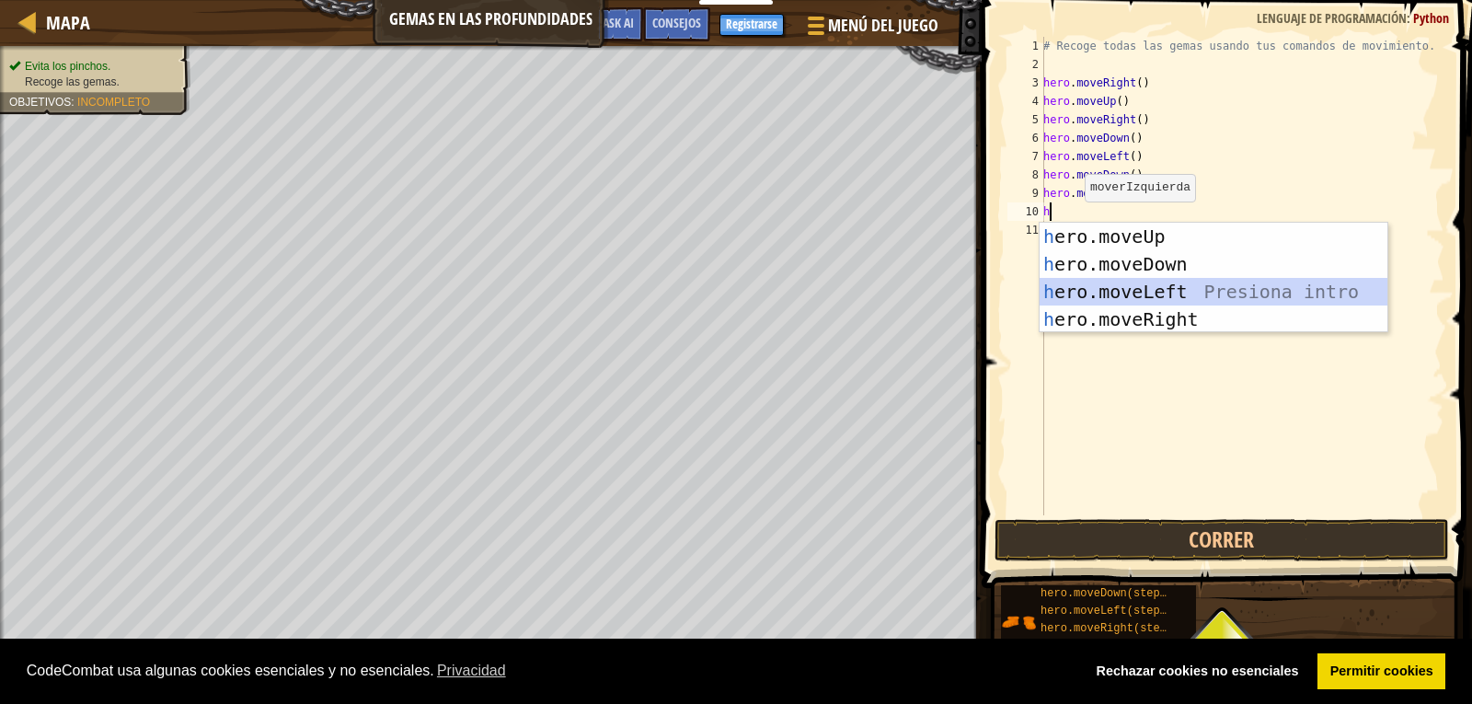
click at [1092, 293] on div "h ero.moveUp Presiona intro h ero.moveDown Presiona intro h ero.moveLeft Presio…" at bounding box center [1214, 306] width 348 height 166
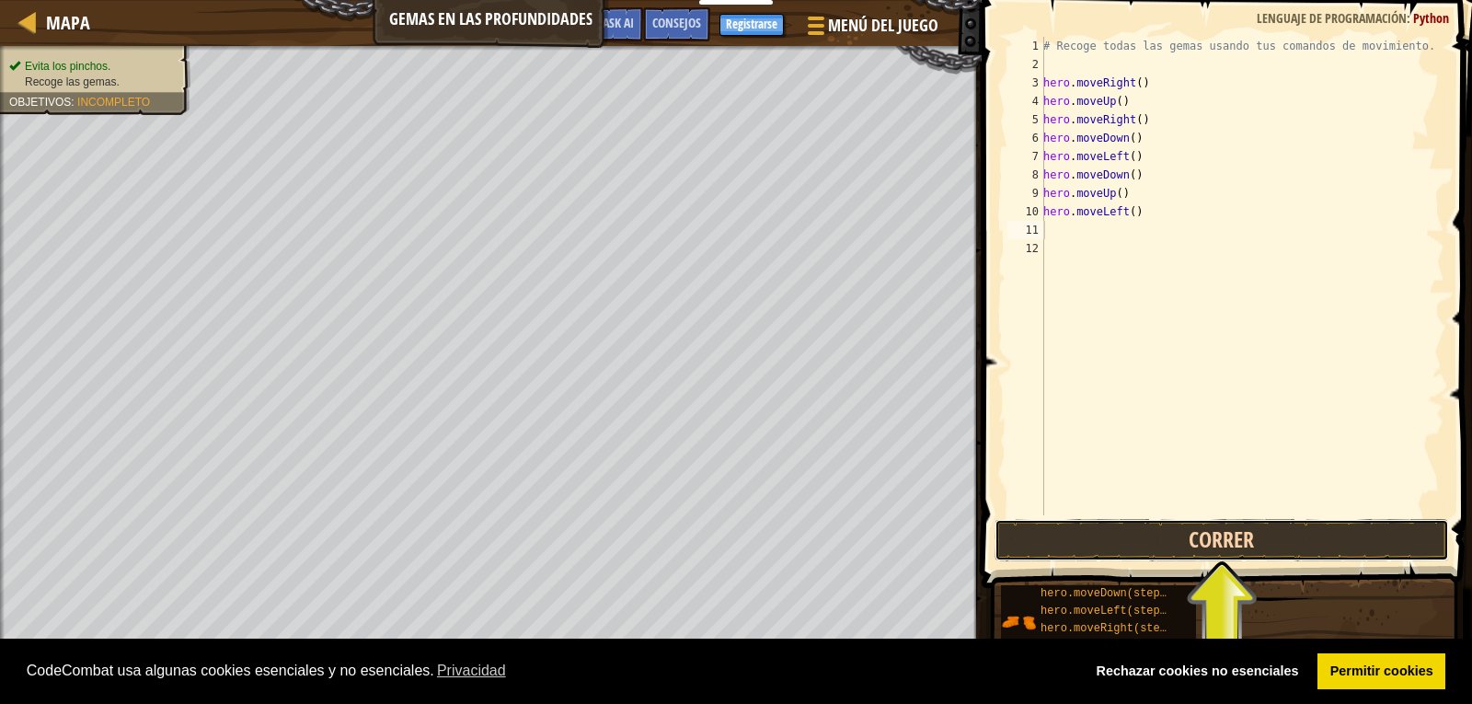
click at [1144, 547] on button "Correr" at bounding box center [1222, 540] width 455 height 42
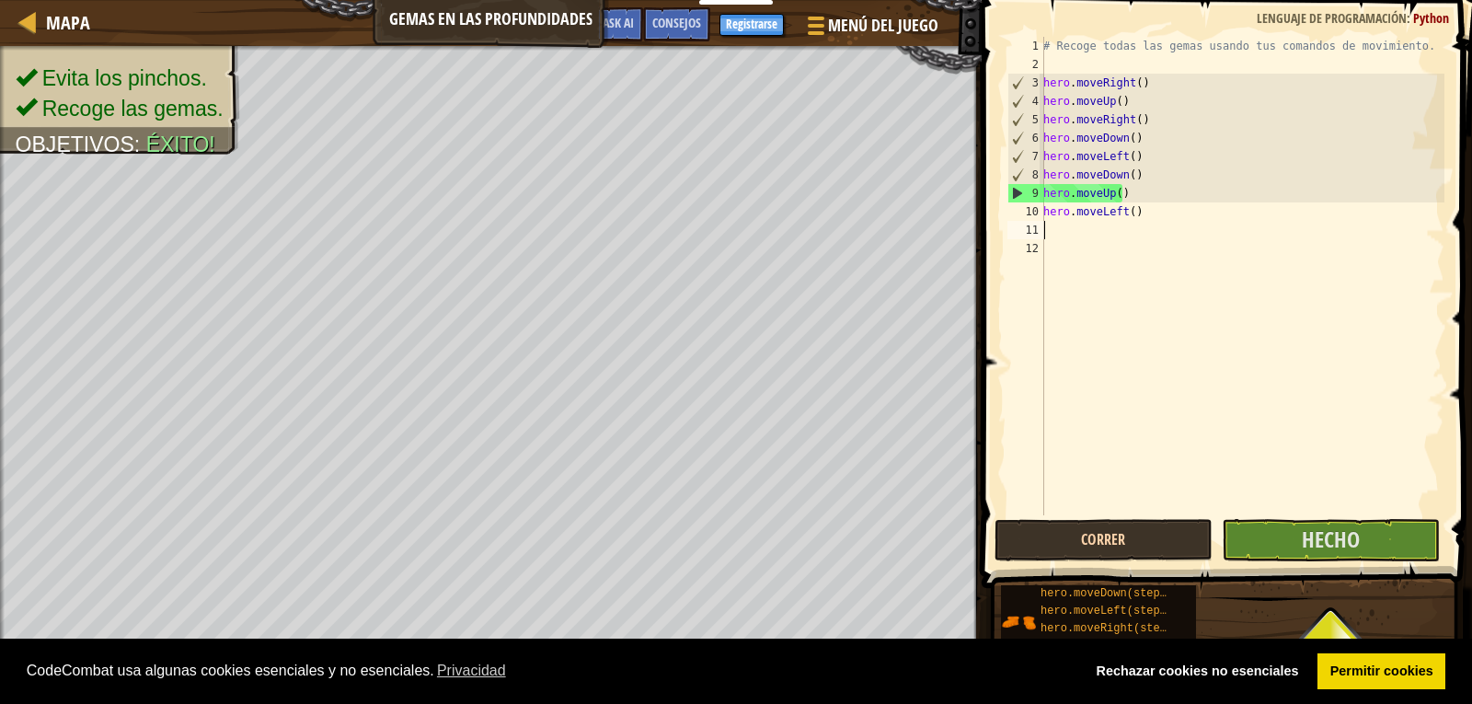
type textarea "h"
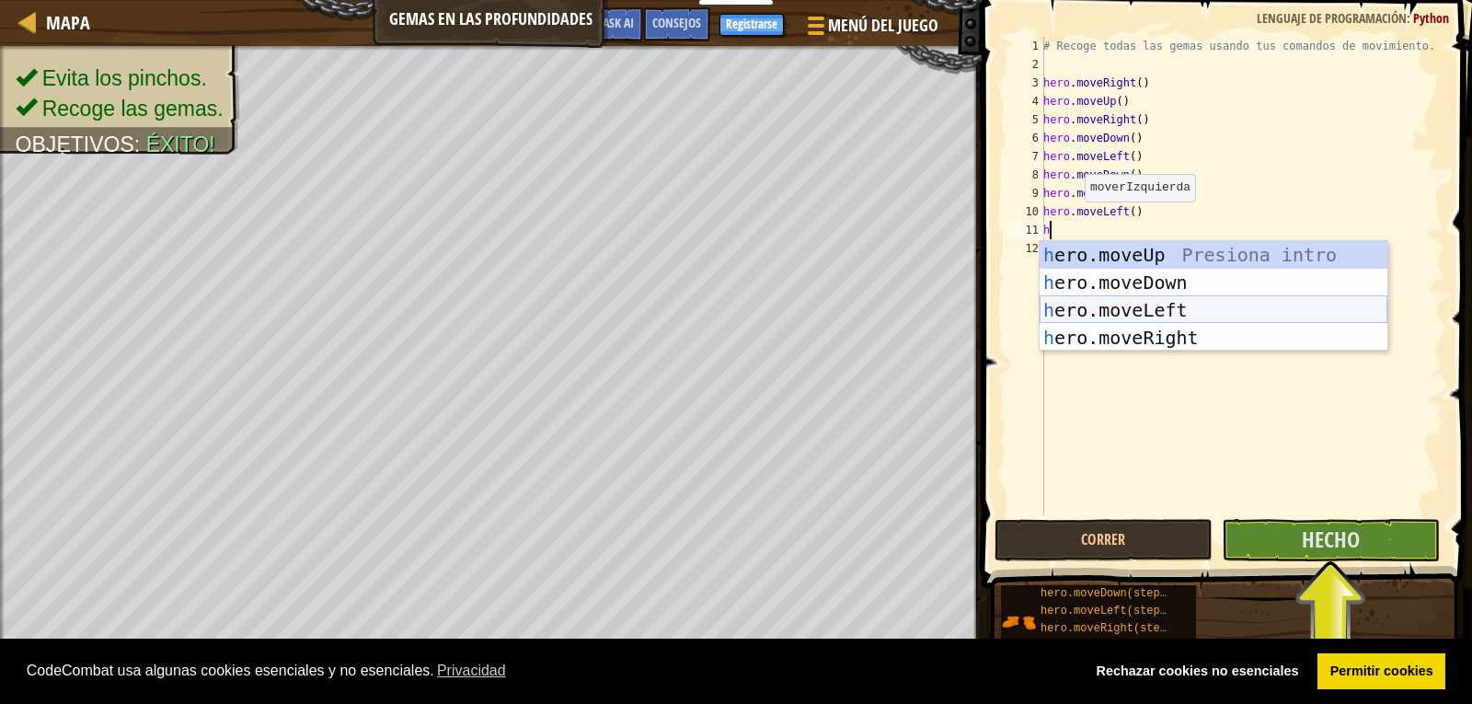
click at [1075, 313] on div "h ero.moveUp Presiona intro h ero.moveDown Presiona intro h ero.moveLeft Presio…" at bounding box center [1214, 324] width 348 height 166
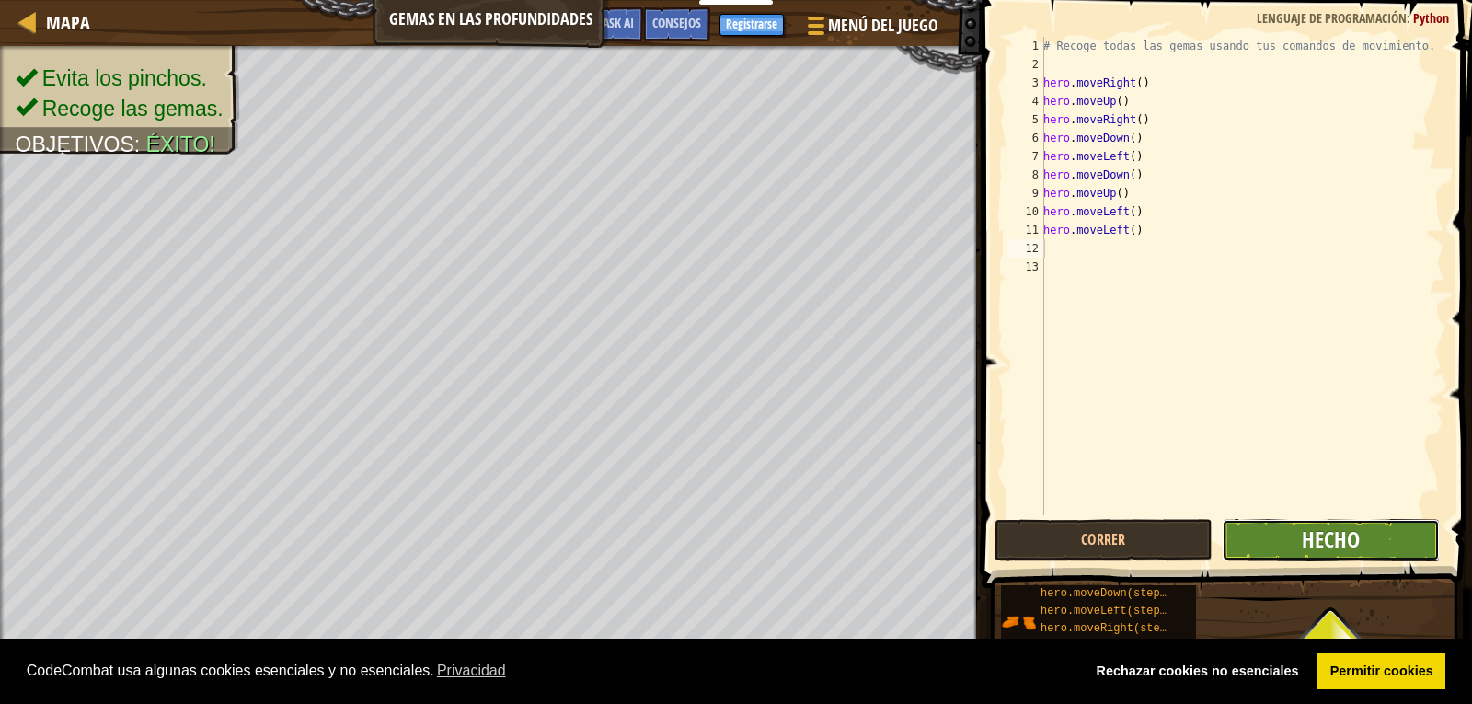
click at [1304, 546] on span "Hecho" at bounding box center [1331, 538] width 58 height 29
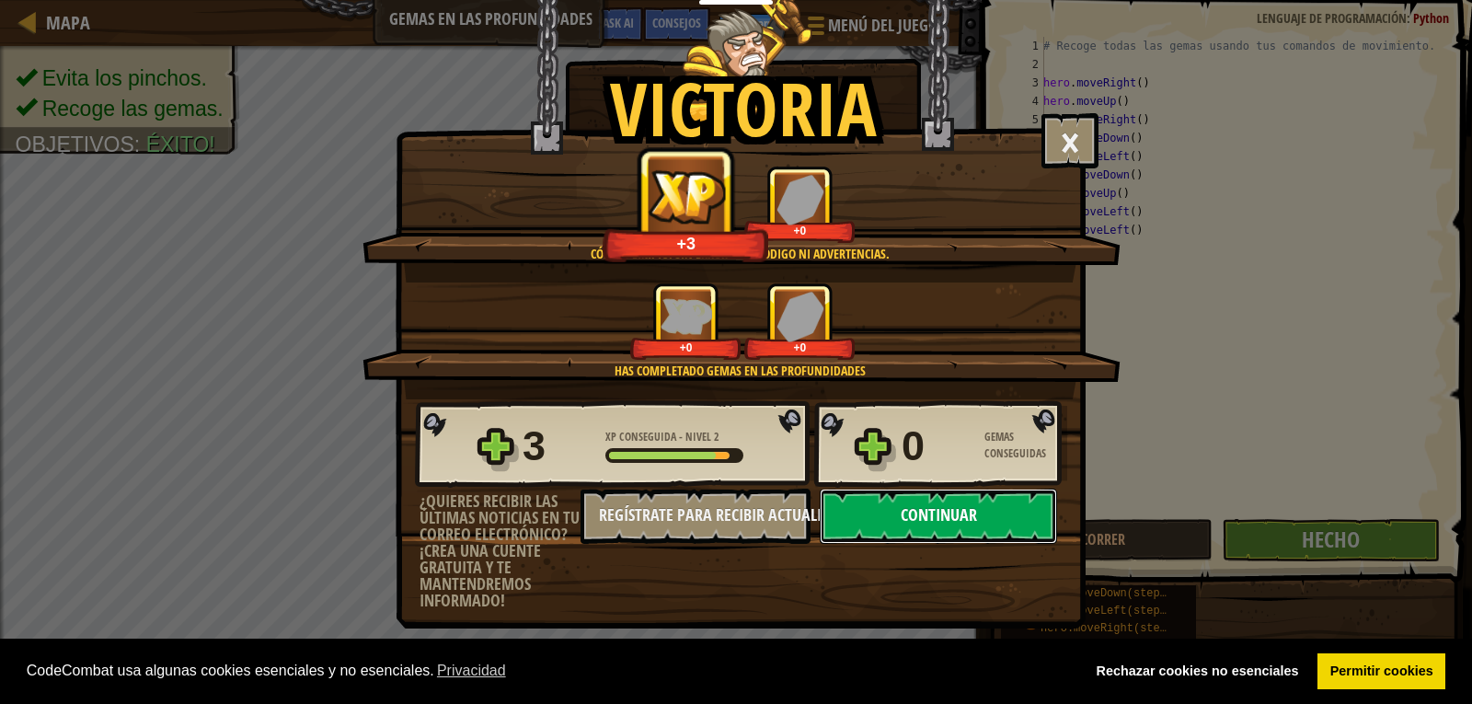
click at [896, 518] on button "Continuar" at bounding box center [938, 516] width 237 height 55
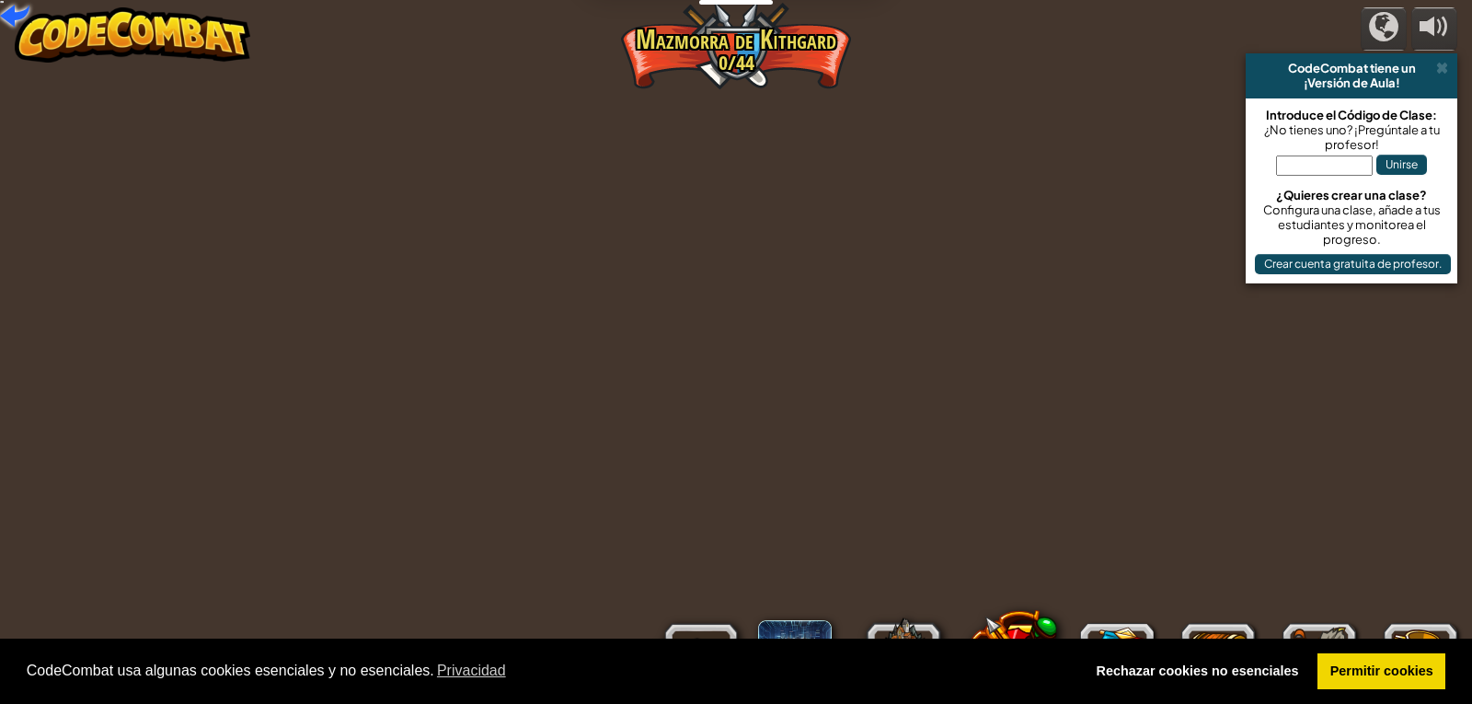
select select "es-ES"
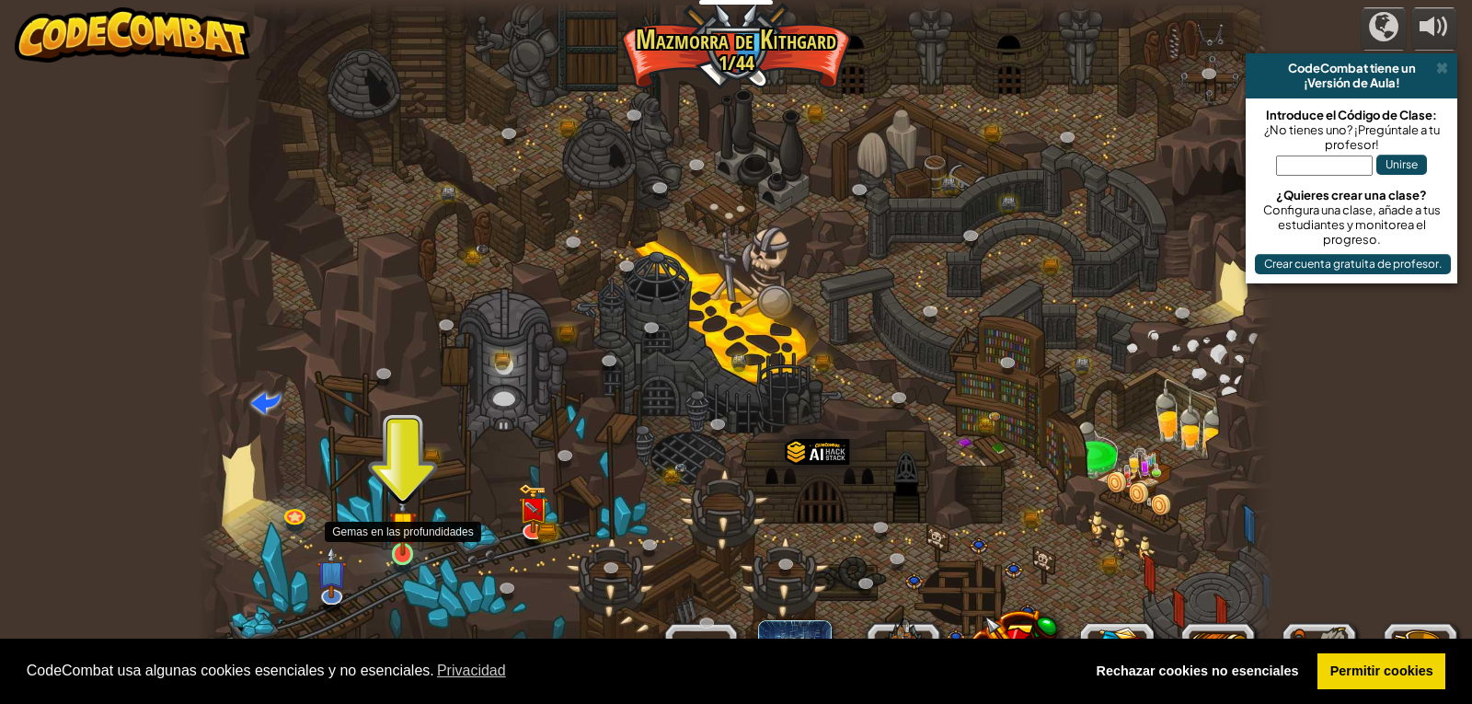
click at [400, 541] on img at bounding box center [403, 524] width 28 height 63
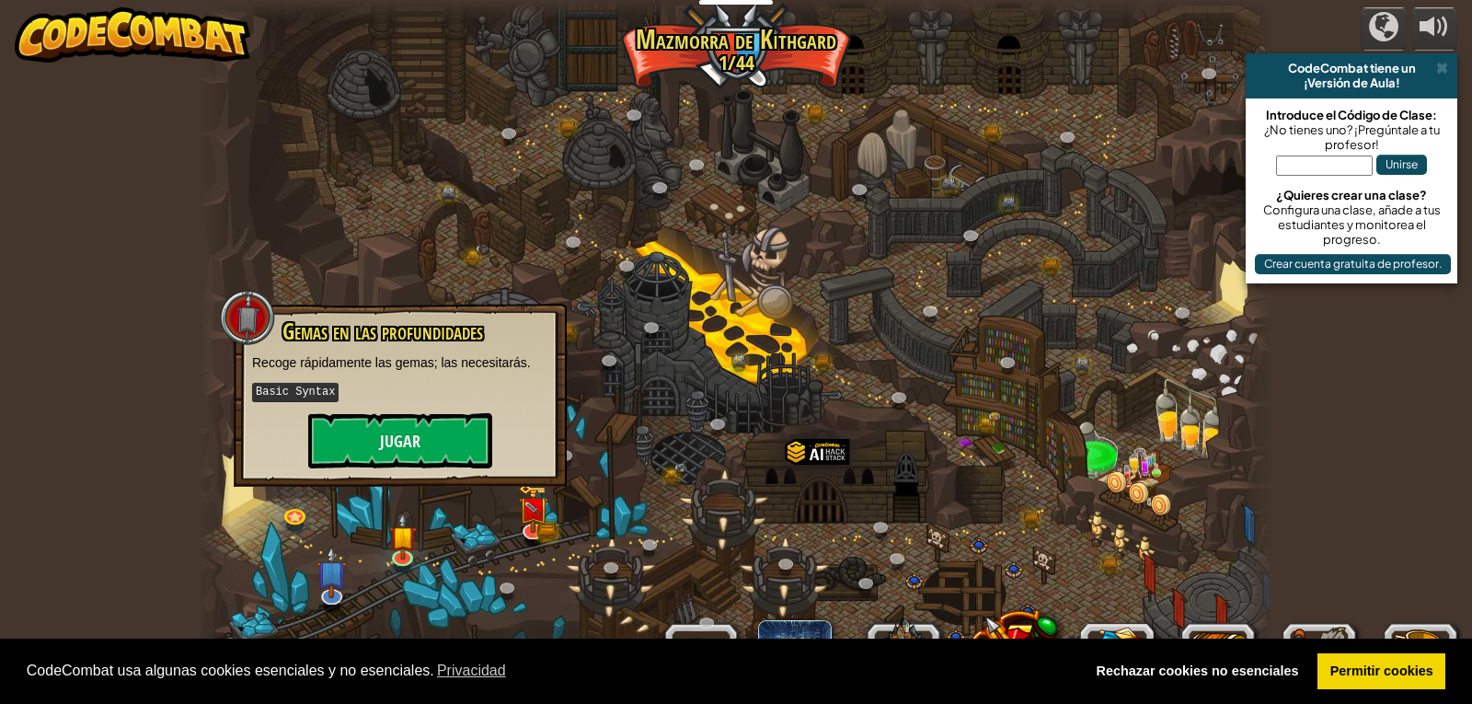
click at [151, 376] on div "powered by CodeCombat tiene un ¡Versión de Aula! Introduce el Código de Clase: …" at bounding box center [736, 352] width 1472 height 704
click at [161, 149] on div "powered by CodeCombat tiene un ¡Versión de Aula! Introduce el Código de Clase: …" at bounding box center [736, 352] width 1472 height 704
click at [395, 436] on button "Jugar" at bounding box center [400, 440] width 184 height 55
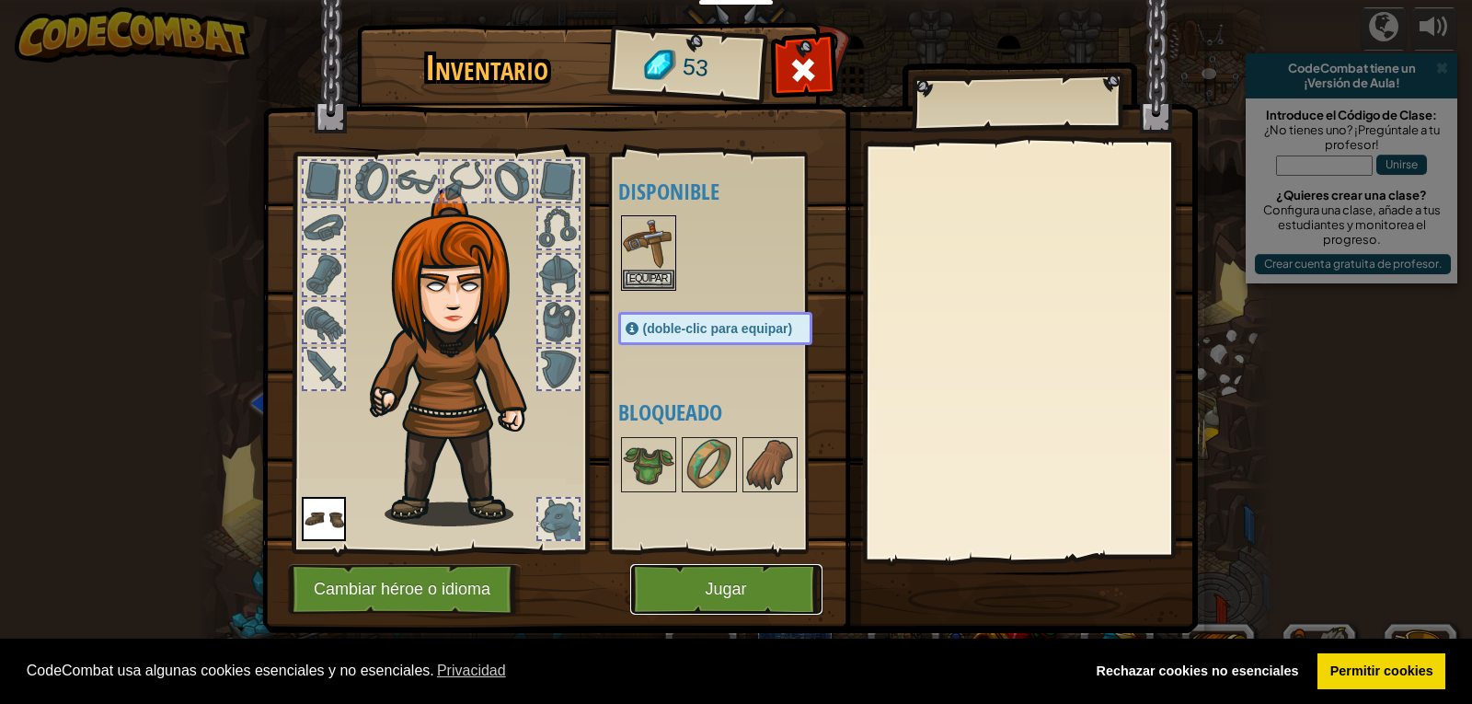
click at [673, 588] on button "Jugar" at bounding box center [726, 589] width 192 height 51
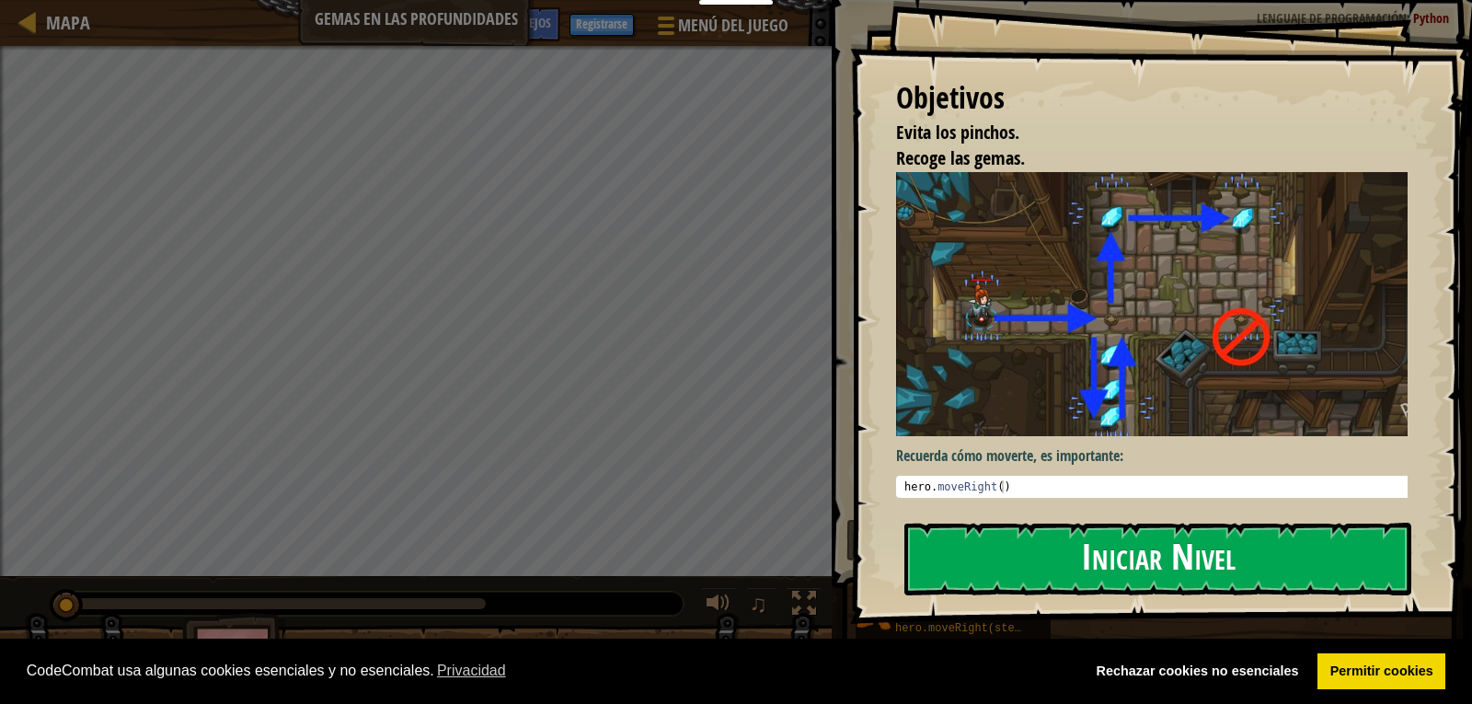
click at [993, 546] on button "Iniciar Nivel" at bounding box center [1157, 559] width 507 height 73
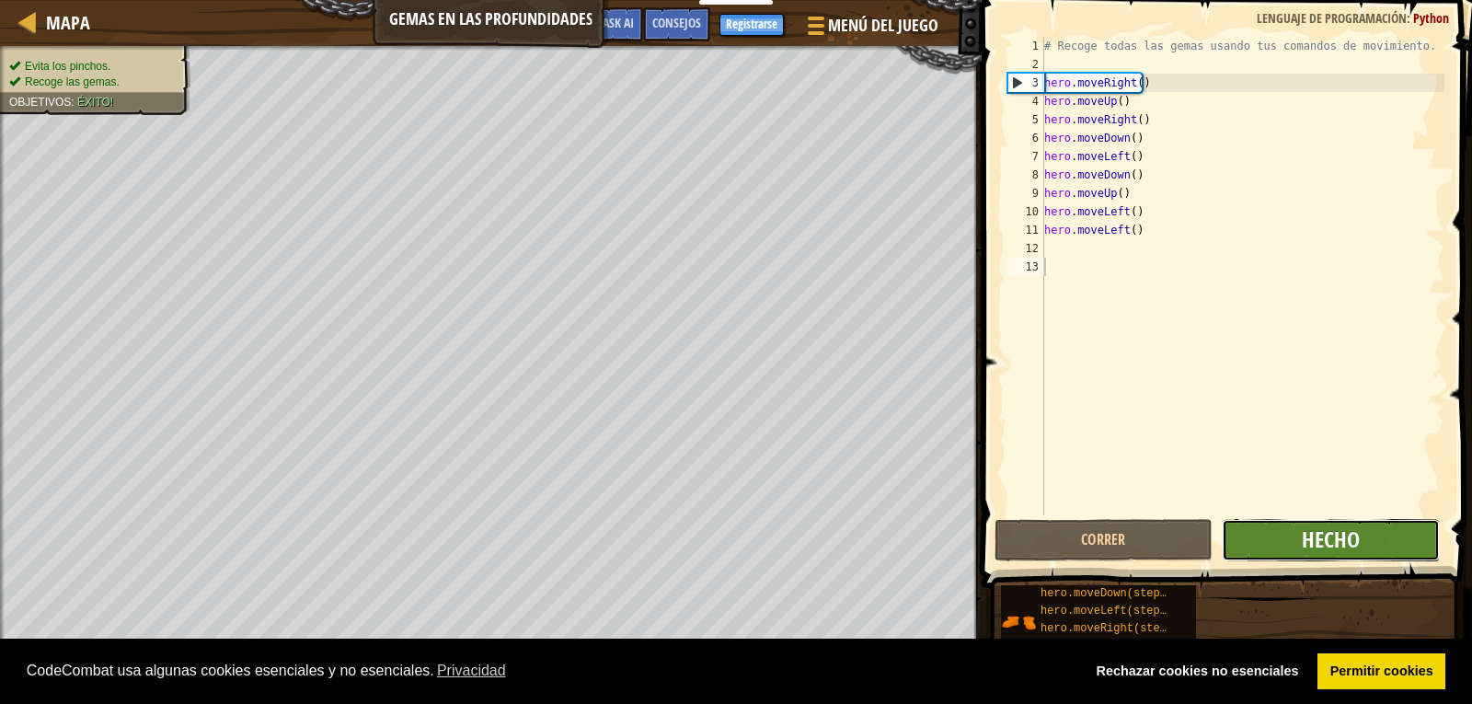
click at [1349, 538] on span "Hecho" at bounding box center [1331, 538] width 58 height 29
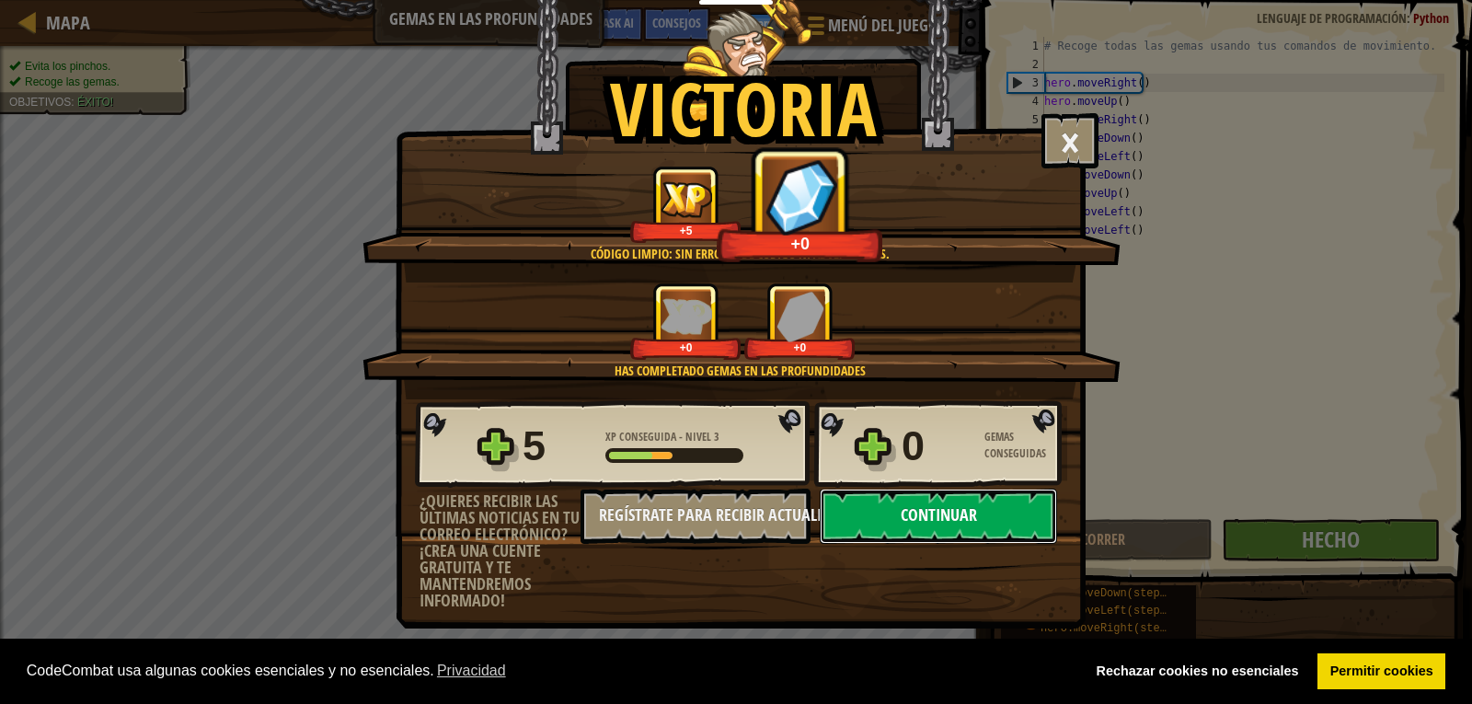
click at [923, 516] on button "Continuar" at bounding box center [938, 516] width 237 height 55
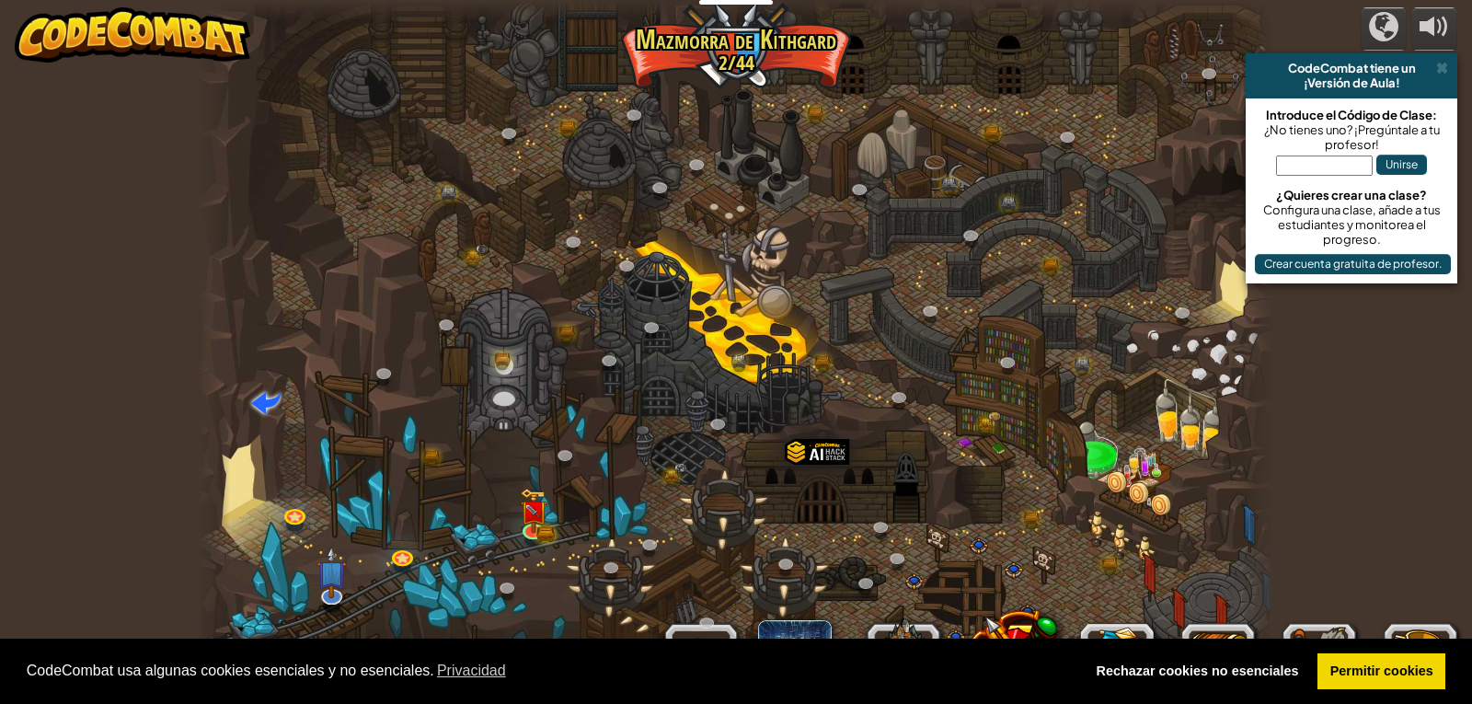
select select "es-ES"
click at [520, 499] on img at bounding box center [534, 499] width 28 height 60
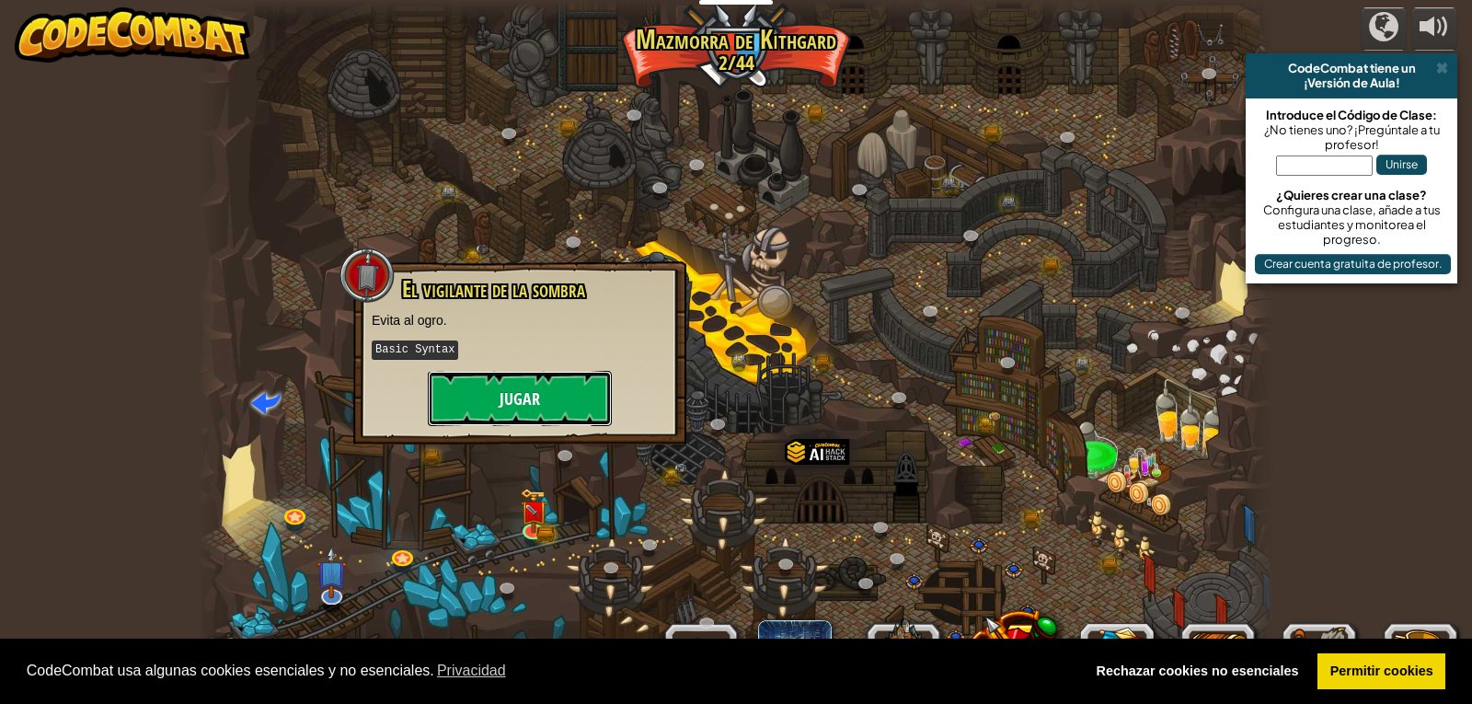
click at [508, 390] on button "Jugar" at bounding box center [520, 398] width 184 height 55
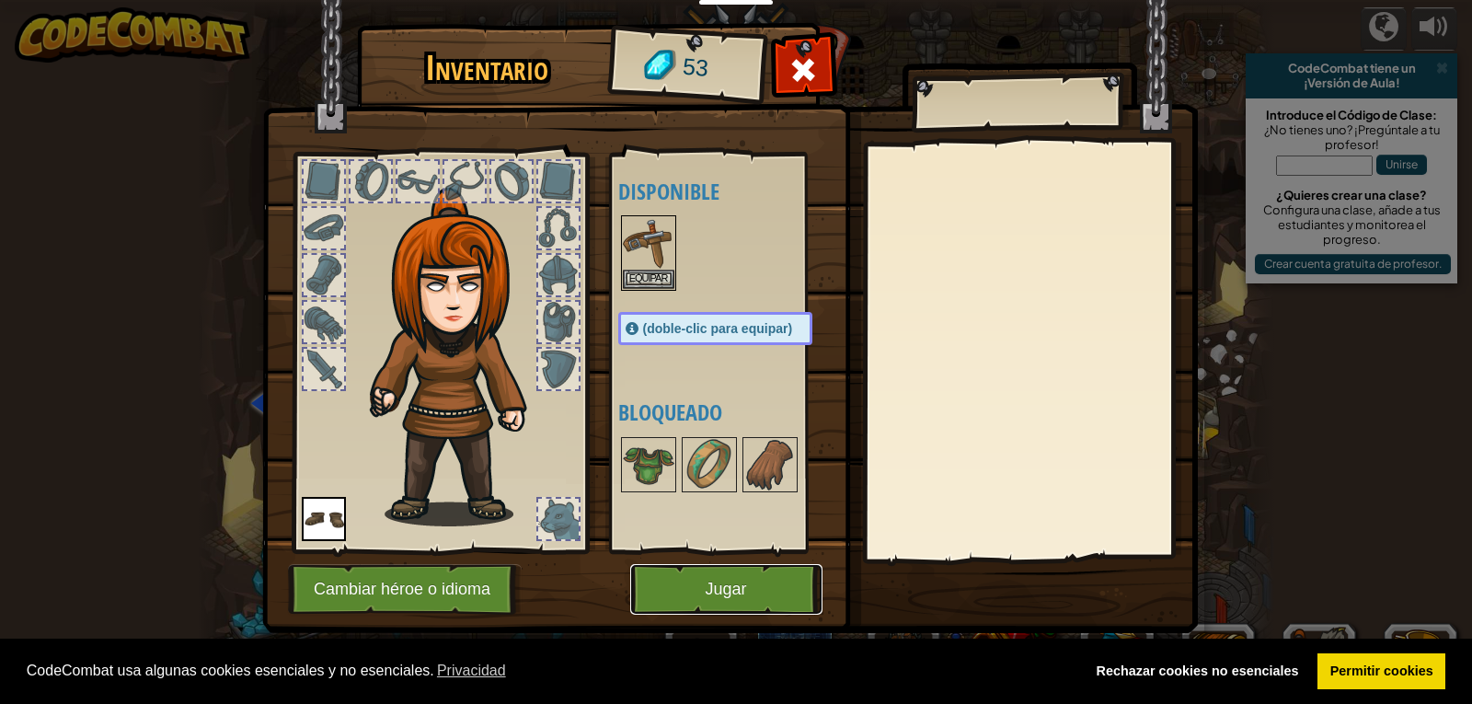
click at [703, 582] on button "Jugar" at bounding box center [726, 589] width 192 height 51
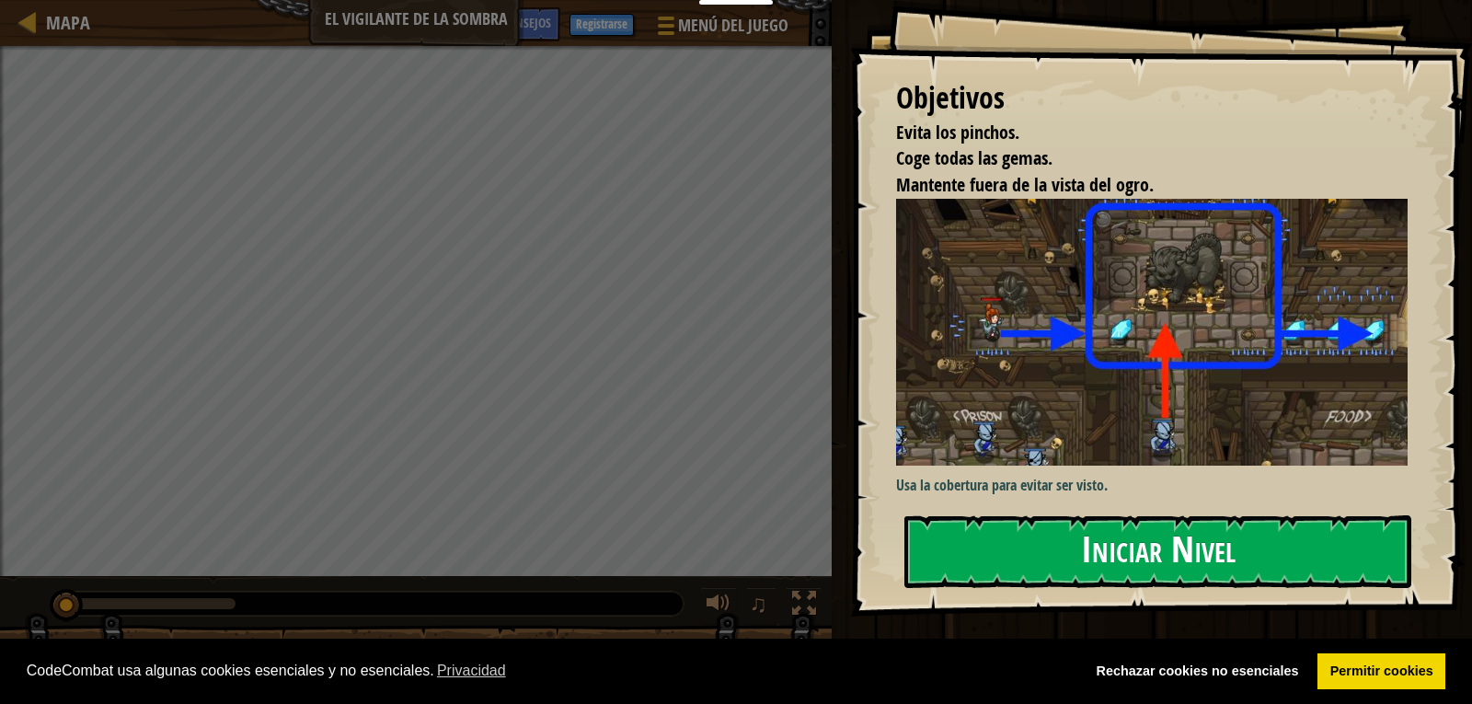
click at [1146, 547] on button "Iniciar Nivel" at bounding box center [1157, 551] width 507 height 73
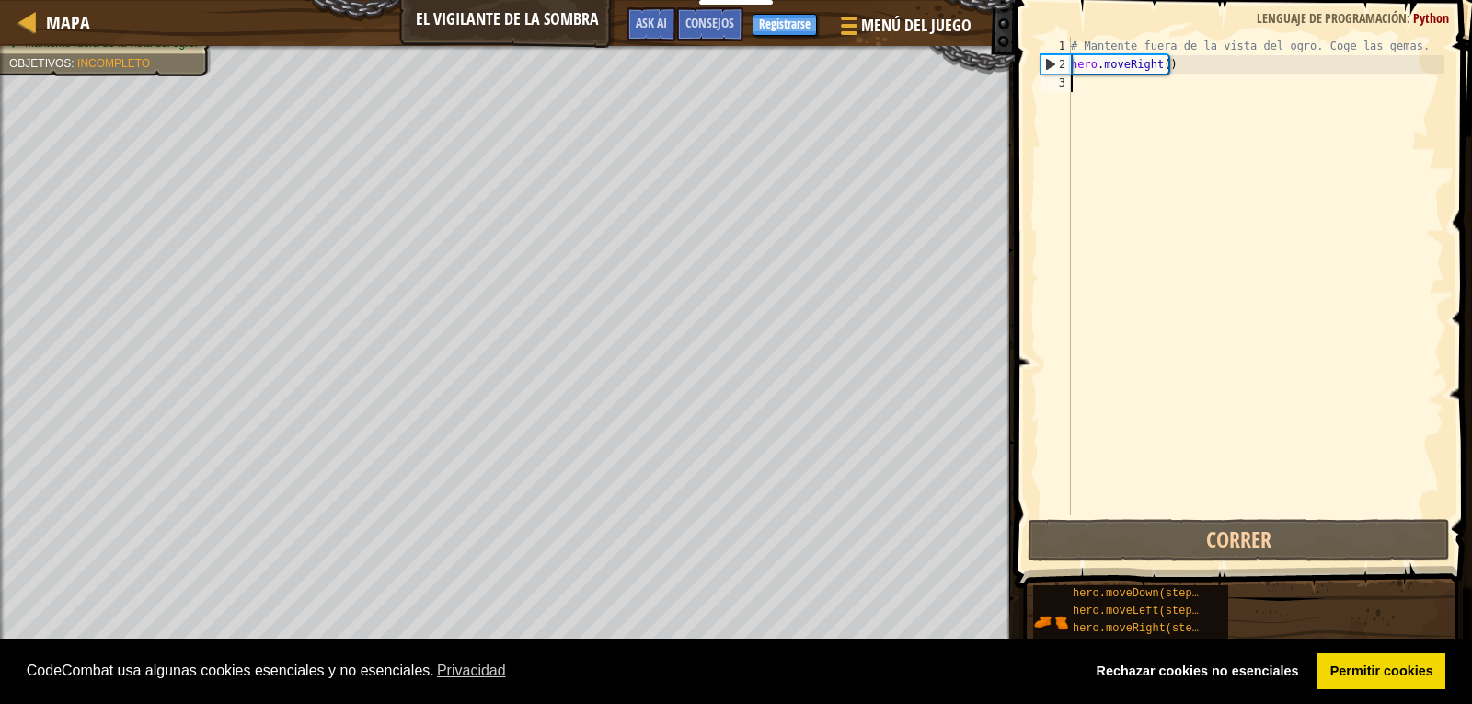
type textarea "h"
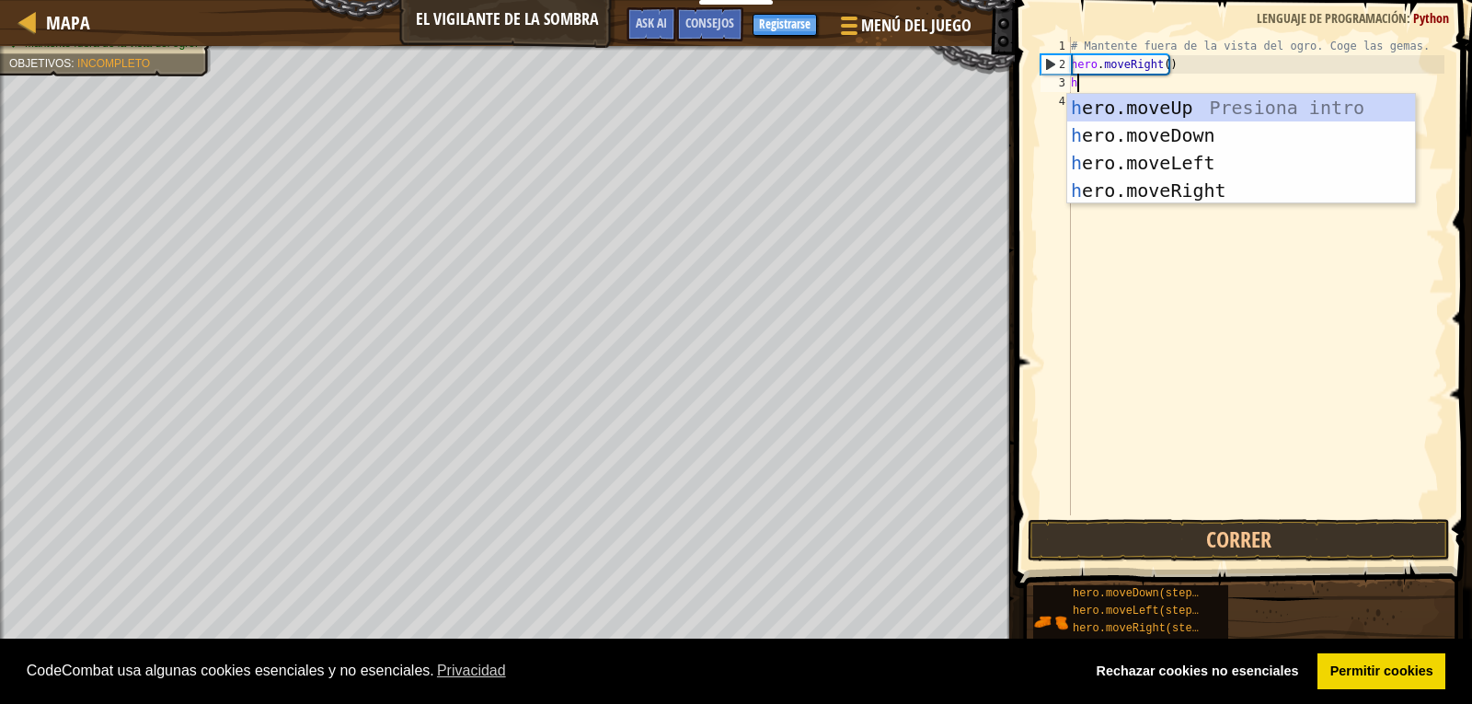
scroll to position [8, 0]
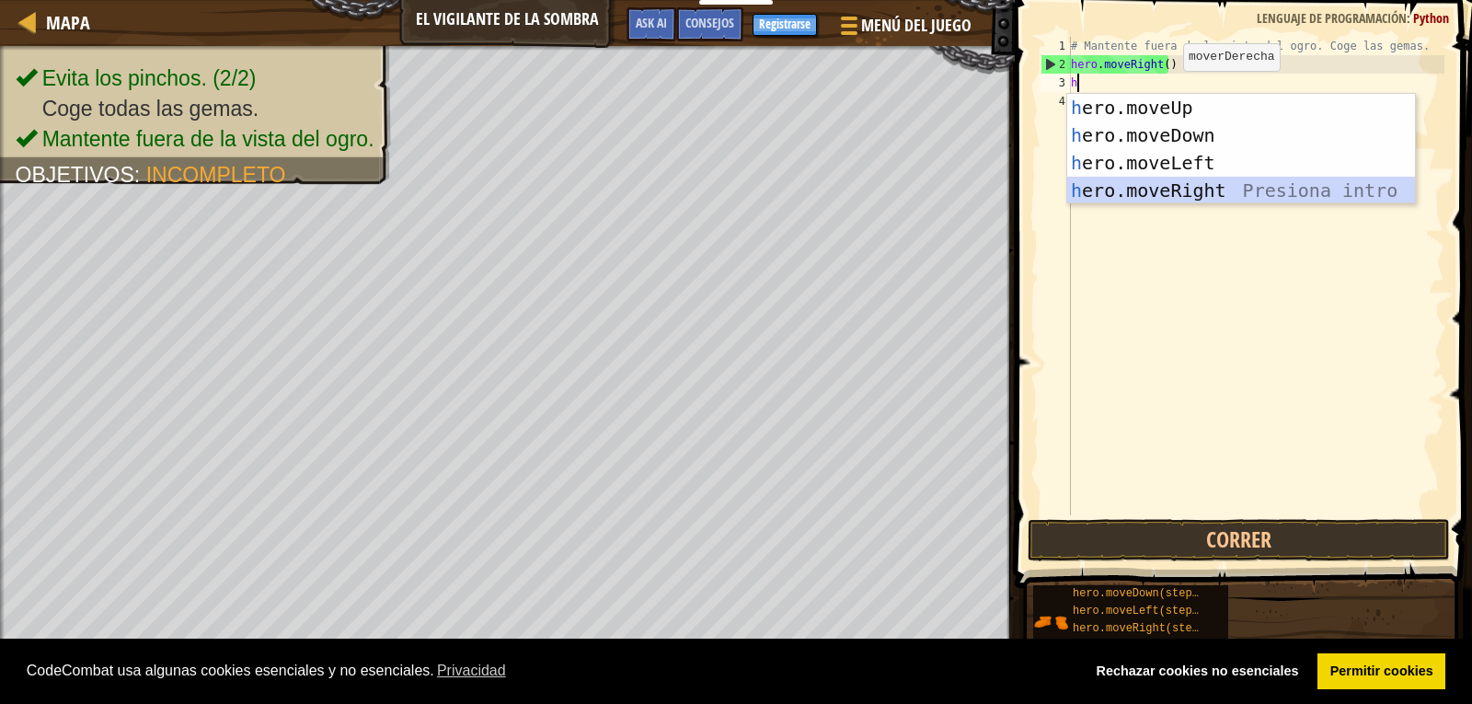
click at [1147, 183] on div "h ero.moveUp Presiona intro h ero.moveDown Presiona intro h ero.moveLeft Presio…" at bounding box center [1241, 177] width 348 height 166
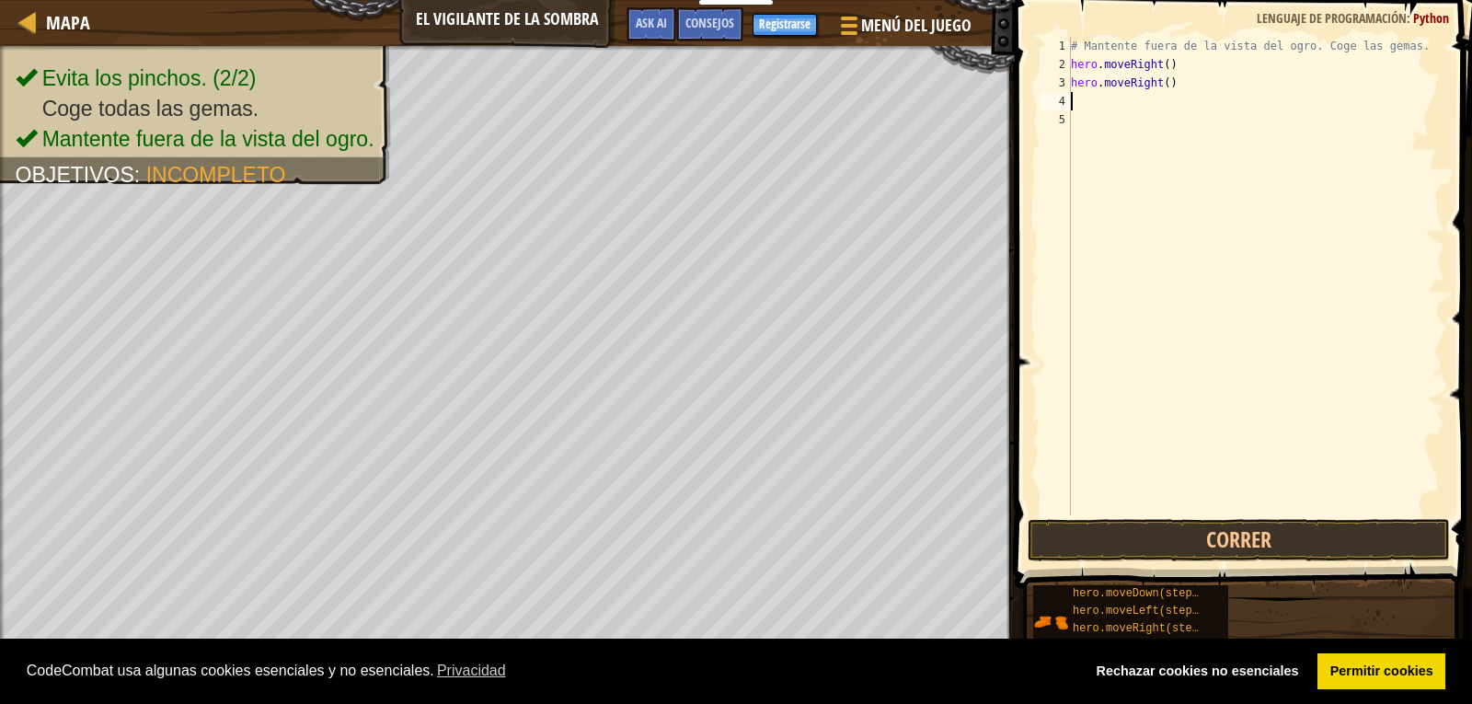
type textarea "h"
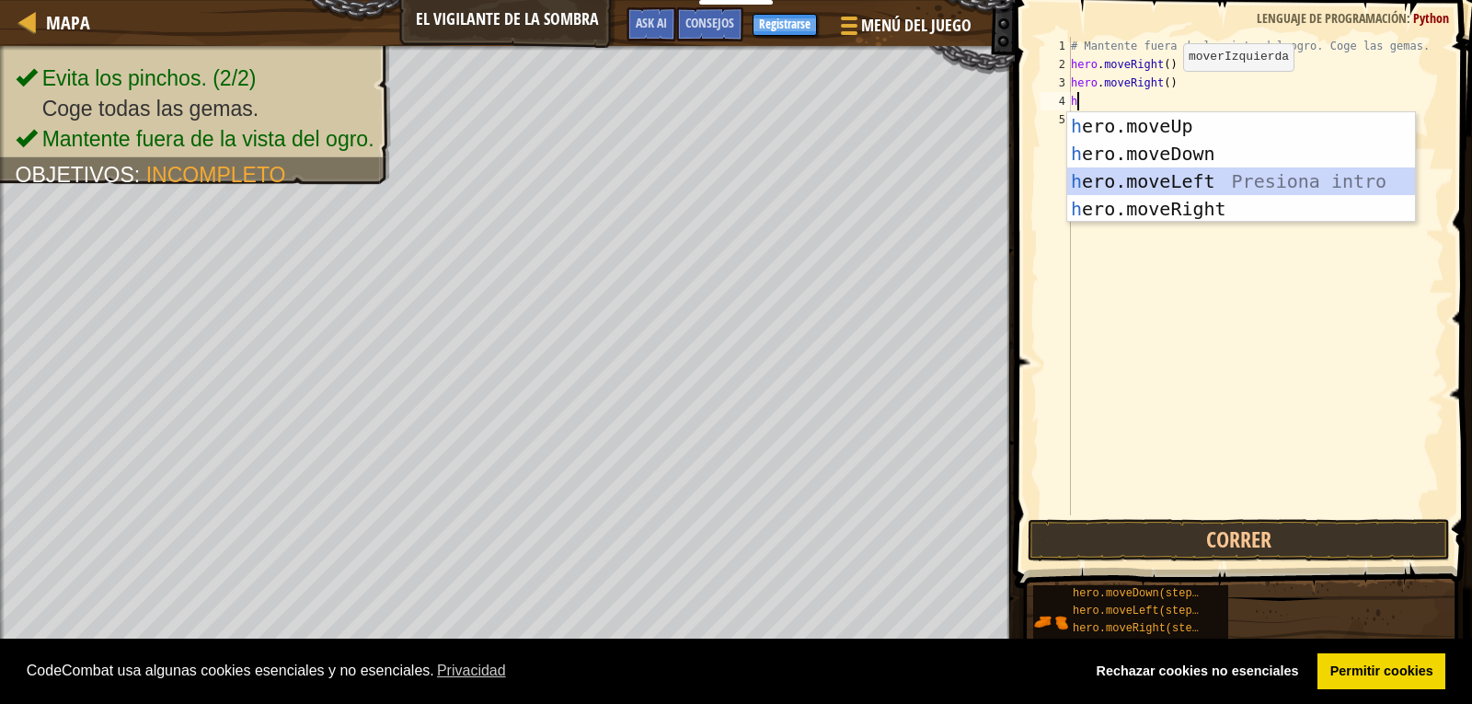
click at [1122, 184] on div "h ero.moveUp Presiona intro h ero.moveDown Presiona intro h ero.moveLeft Presio…" at bounding box center [1241, 195] width 348 height 166
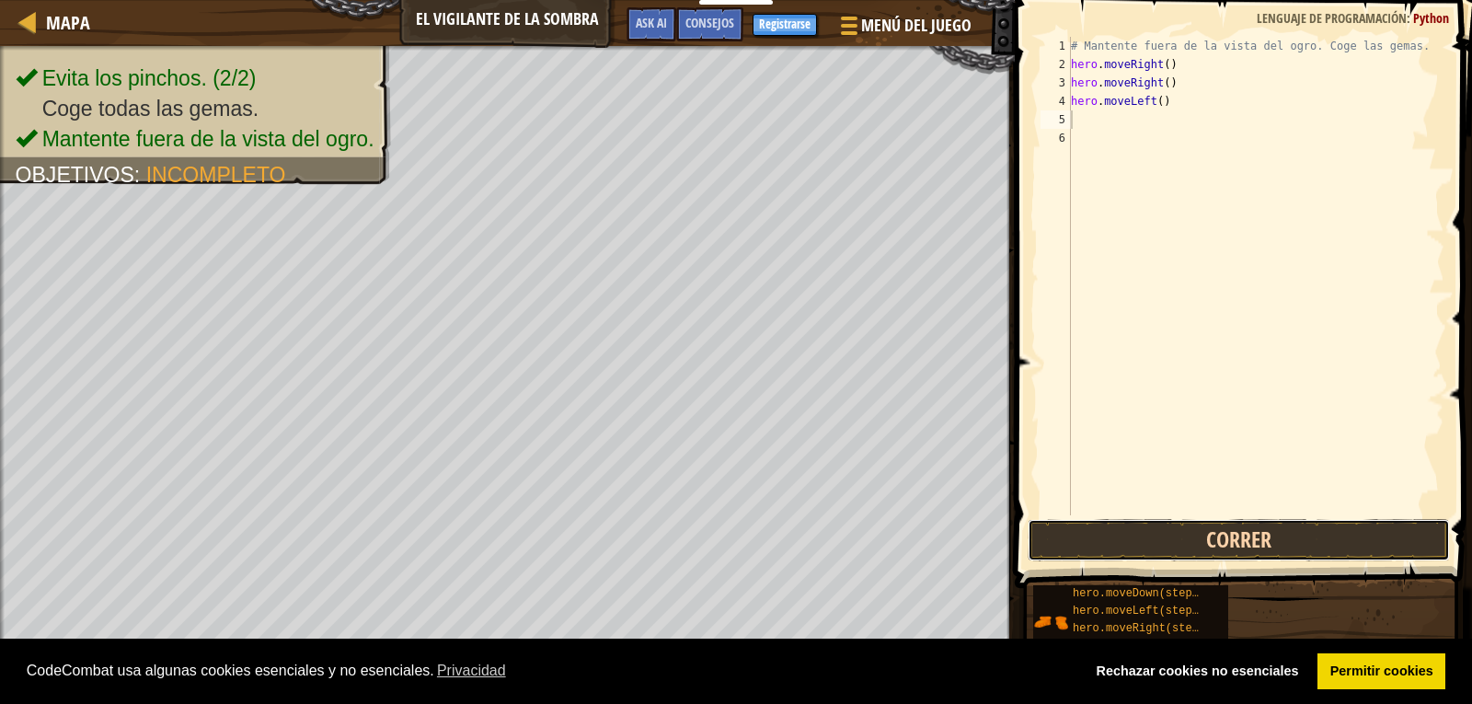
click at [1187, 534] on button "Correr" at bounding box center [1239, 540] width 422 height 42
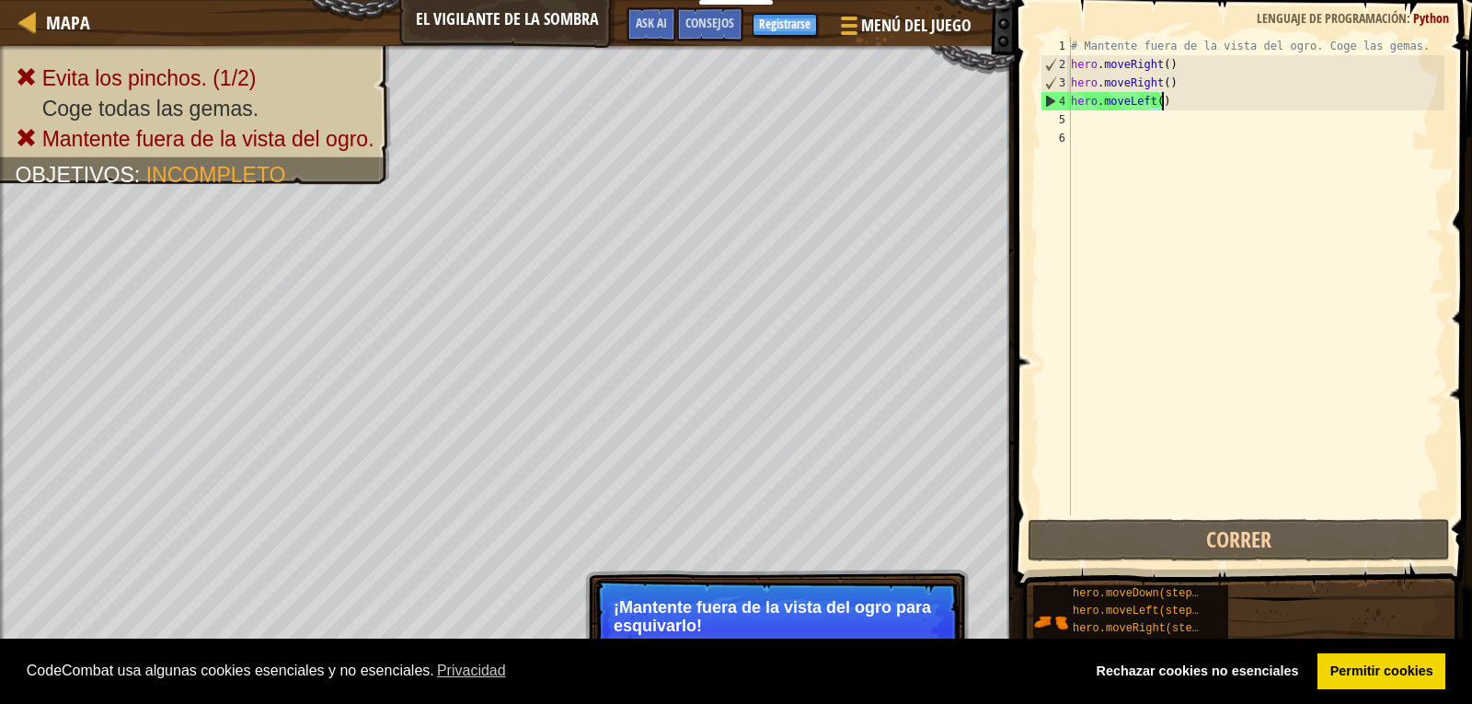
click at [1164, 108] on div "# Mantente fuera de la vista del ogro. Coge las gemas. hero . moveRight ( ) her…" at bounding box center [1255, 294] width 377 height 515
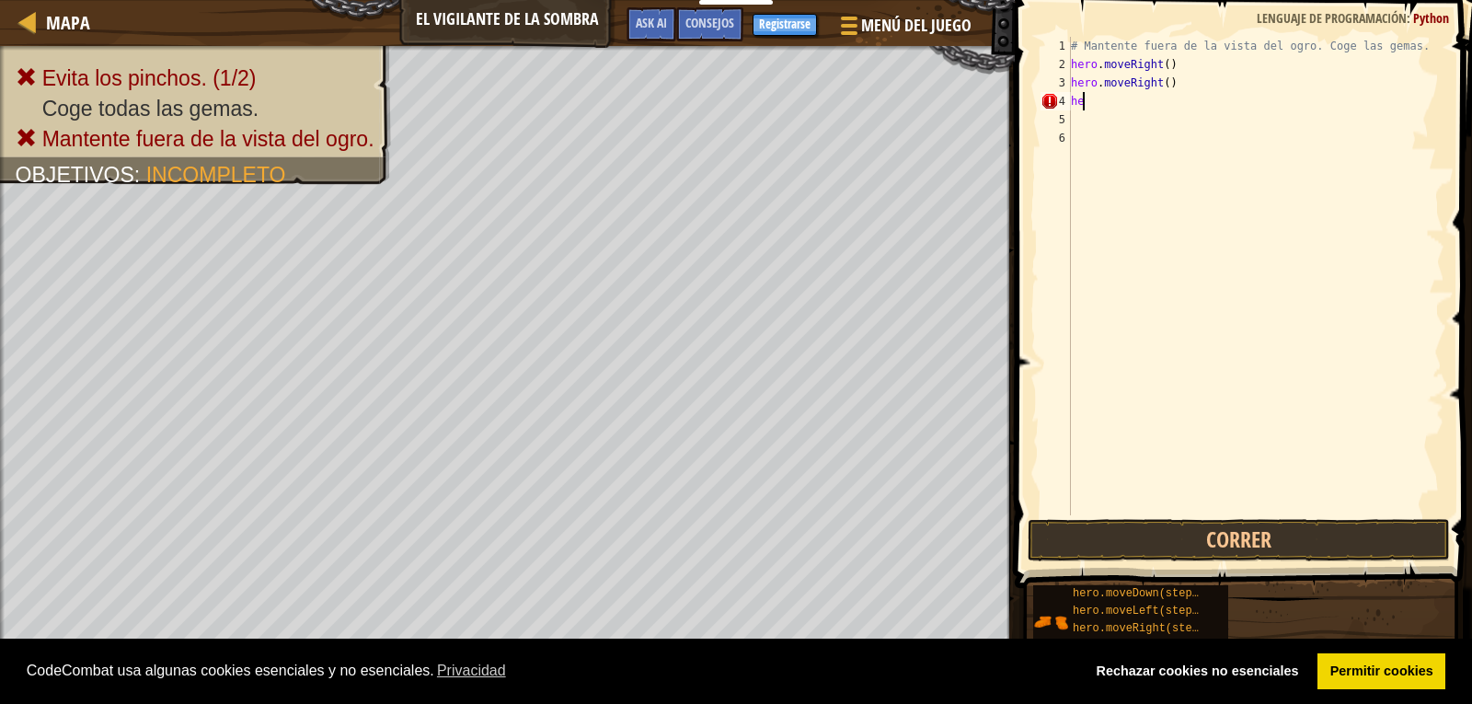
type textarea "h"
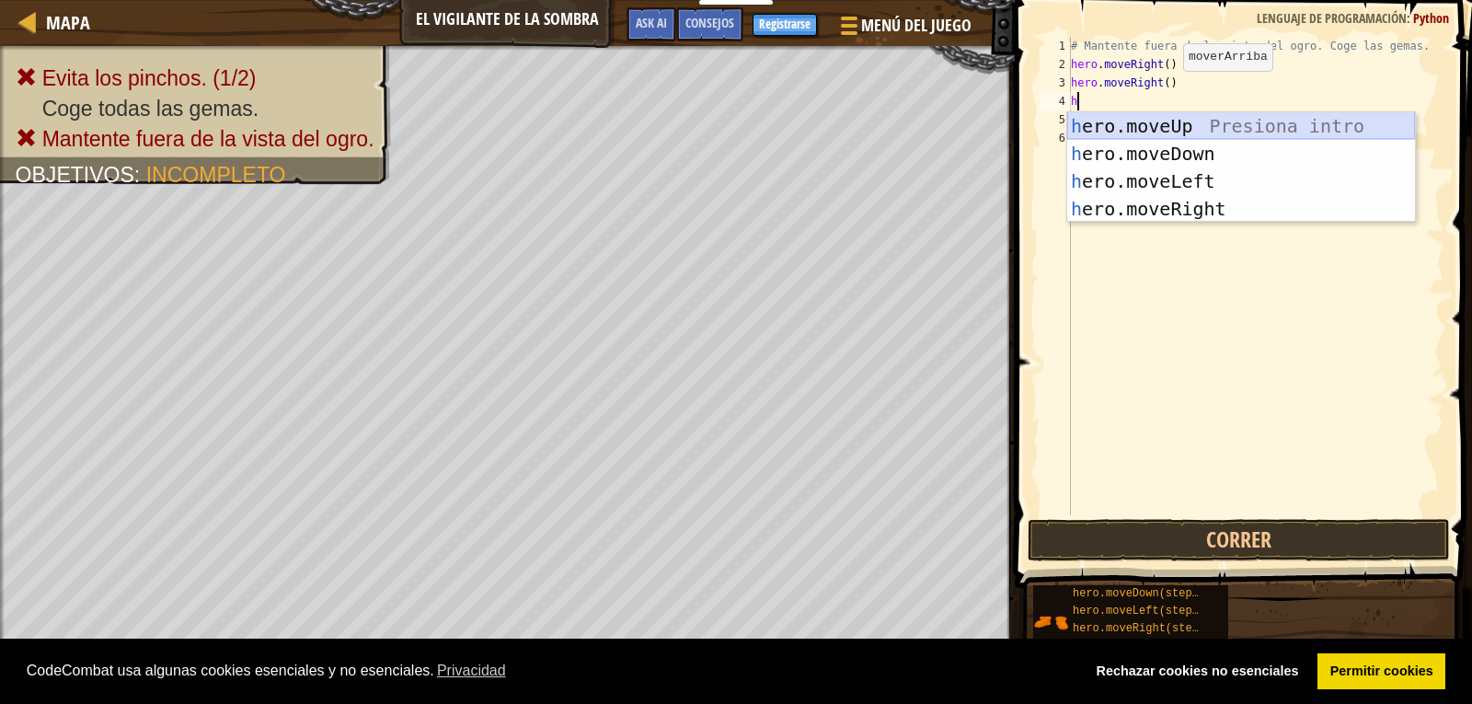
click at [1111, 122] on div "h ero.moveUp Presiona intro h ero.moveDown Presiona intro h ero.moveLeft Presio…" at bounding box center [1241, 195] width 348 height 166
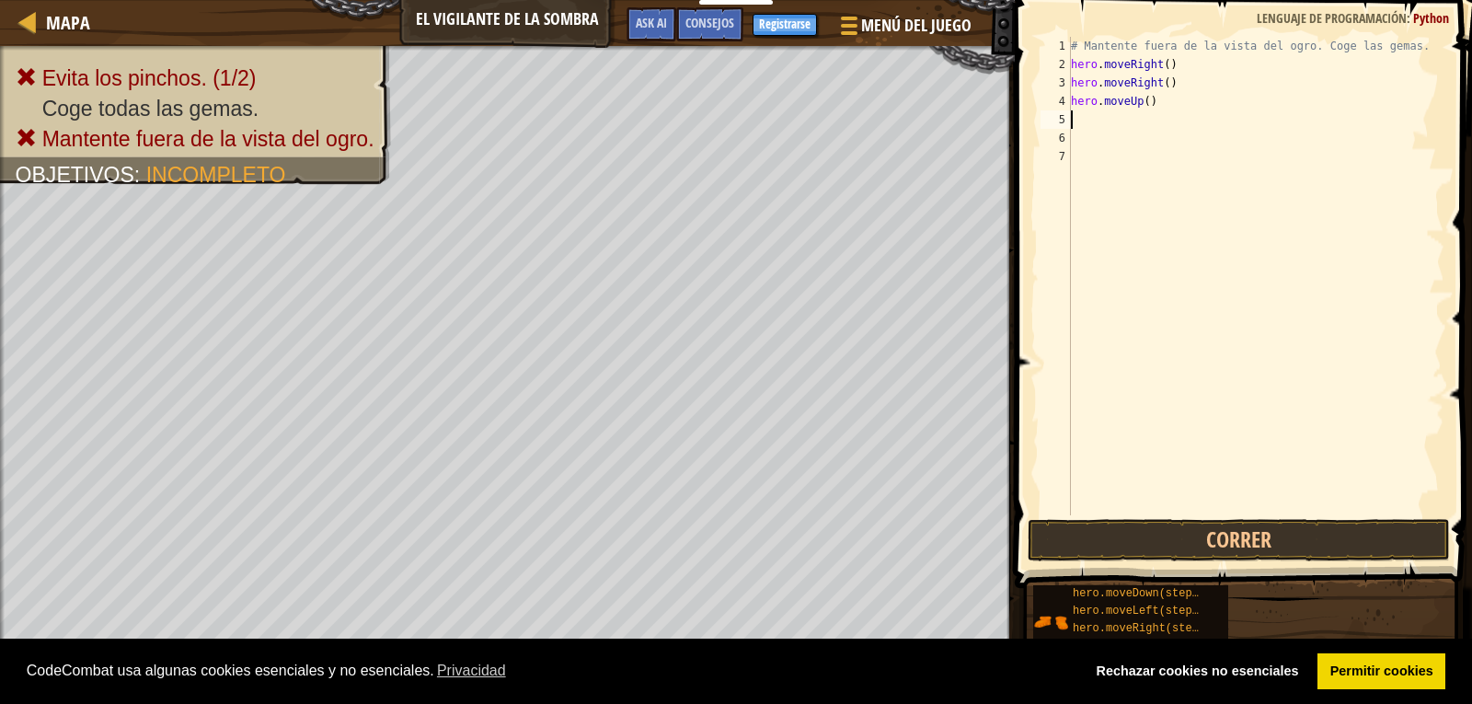
type textarea "h"
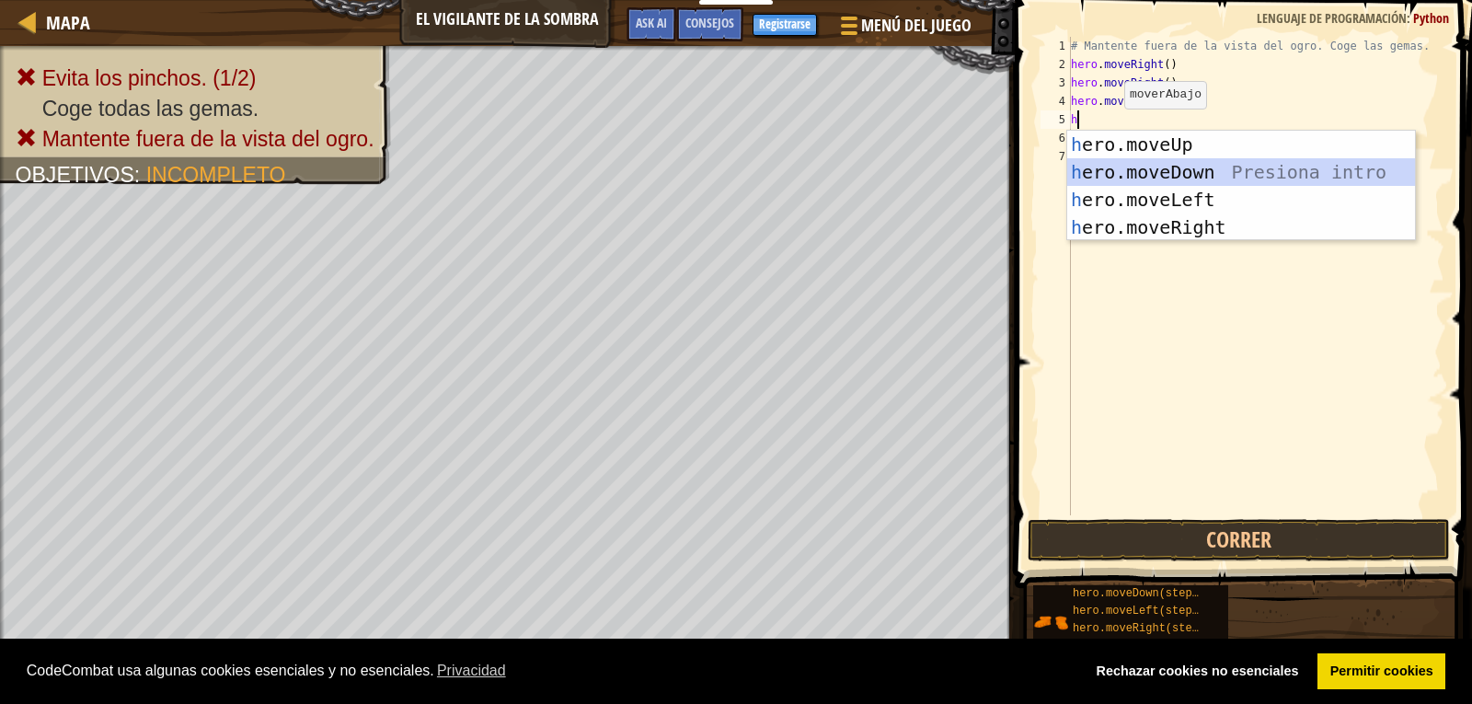
click at [1125, 168] on div "h ero.moveUp Presiona intro h ero.moveDown Presiona intro h ero.moveLeft Presio…" at bounding box center [1241, 214] width 348 height 166
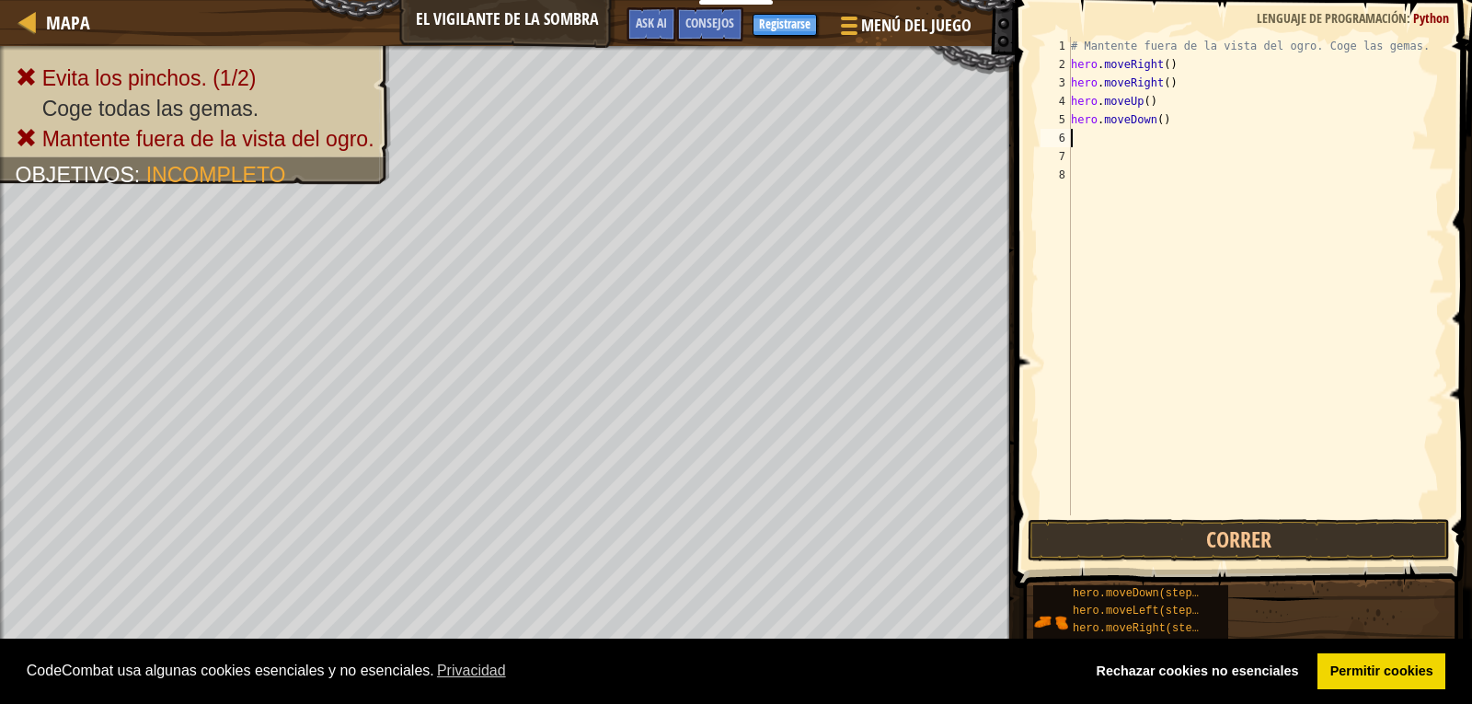
type textarea "h"
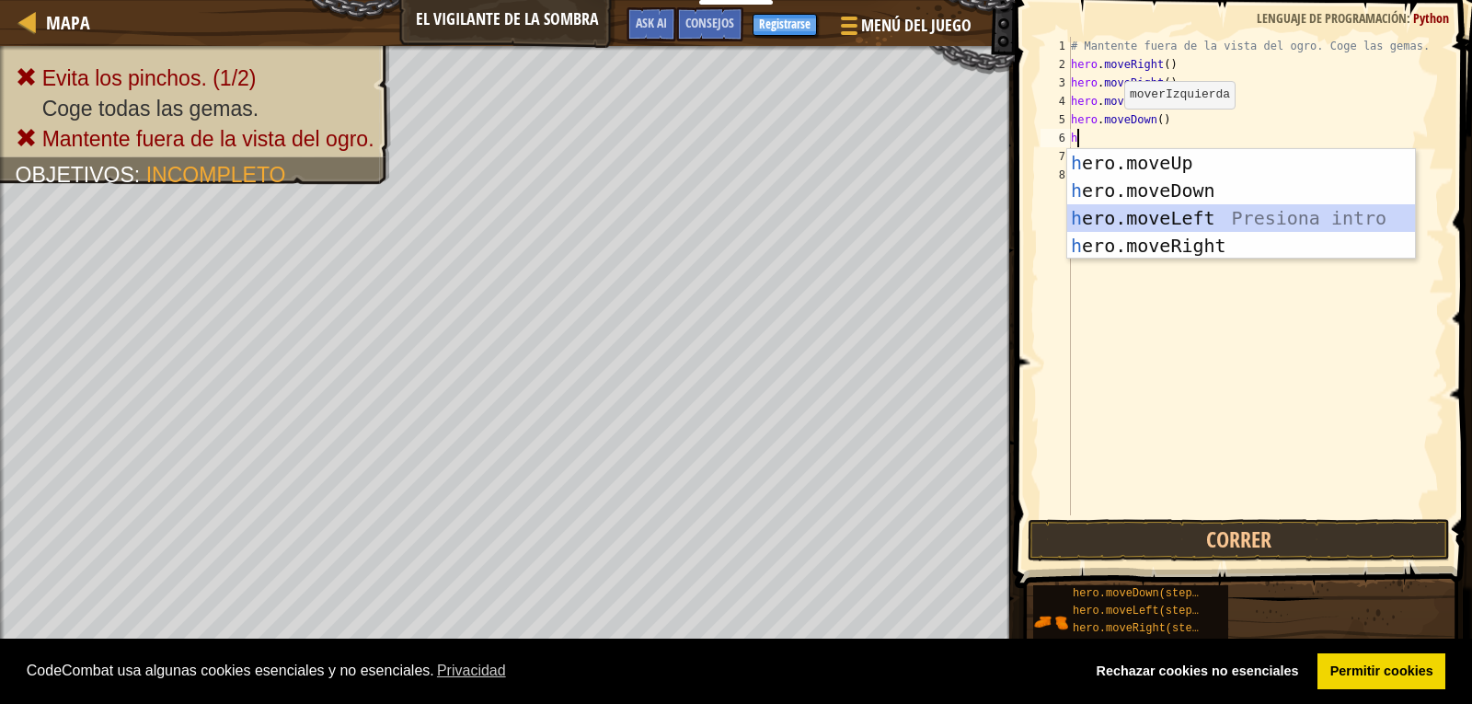
click at [1128, 216] on div "h ero.moveUp Presiona intro h ero.moveDown Presiona intro h ero.moveLeft Presio…" at bounding box center [1241, 232] width 348 height 166
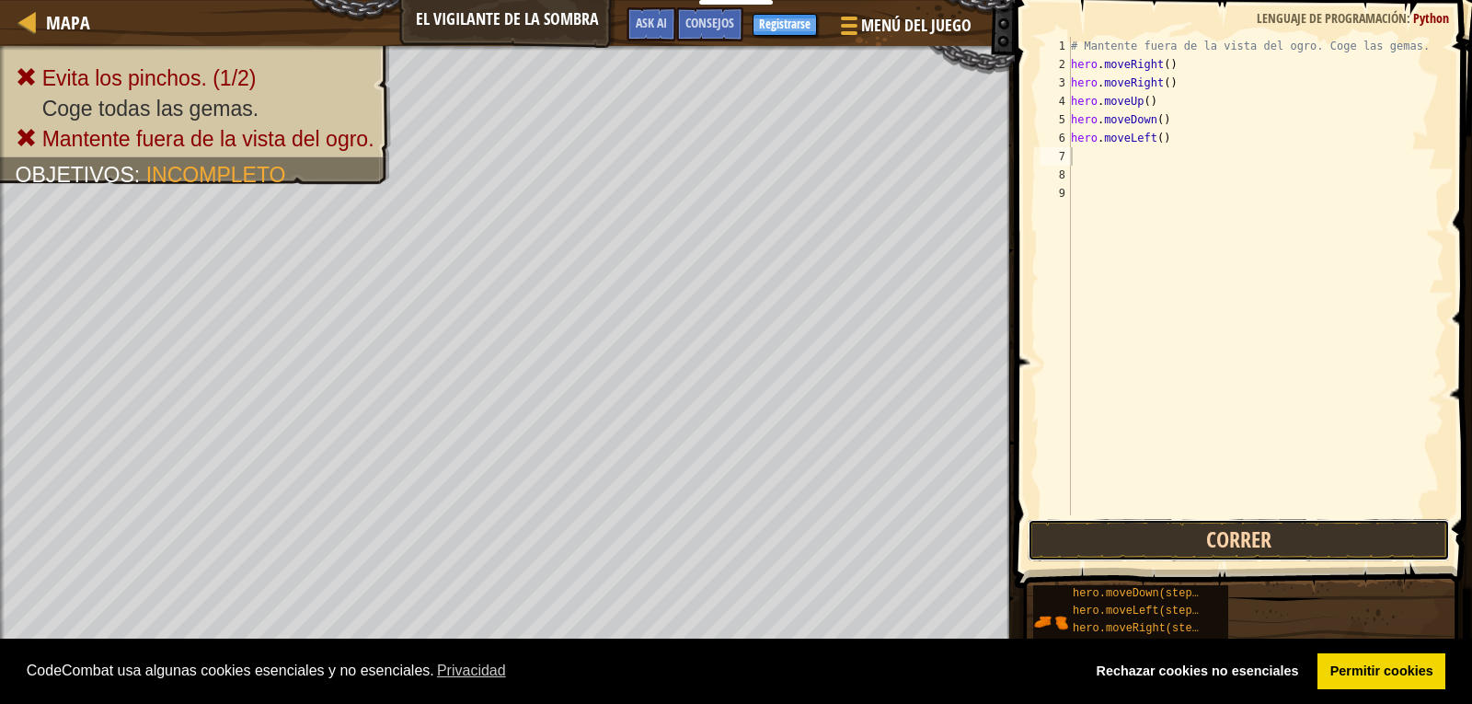
click at [1180, 535] on button "Correr" at bounding box center [1239, 540] width 422 height 42
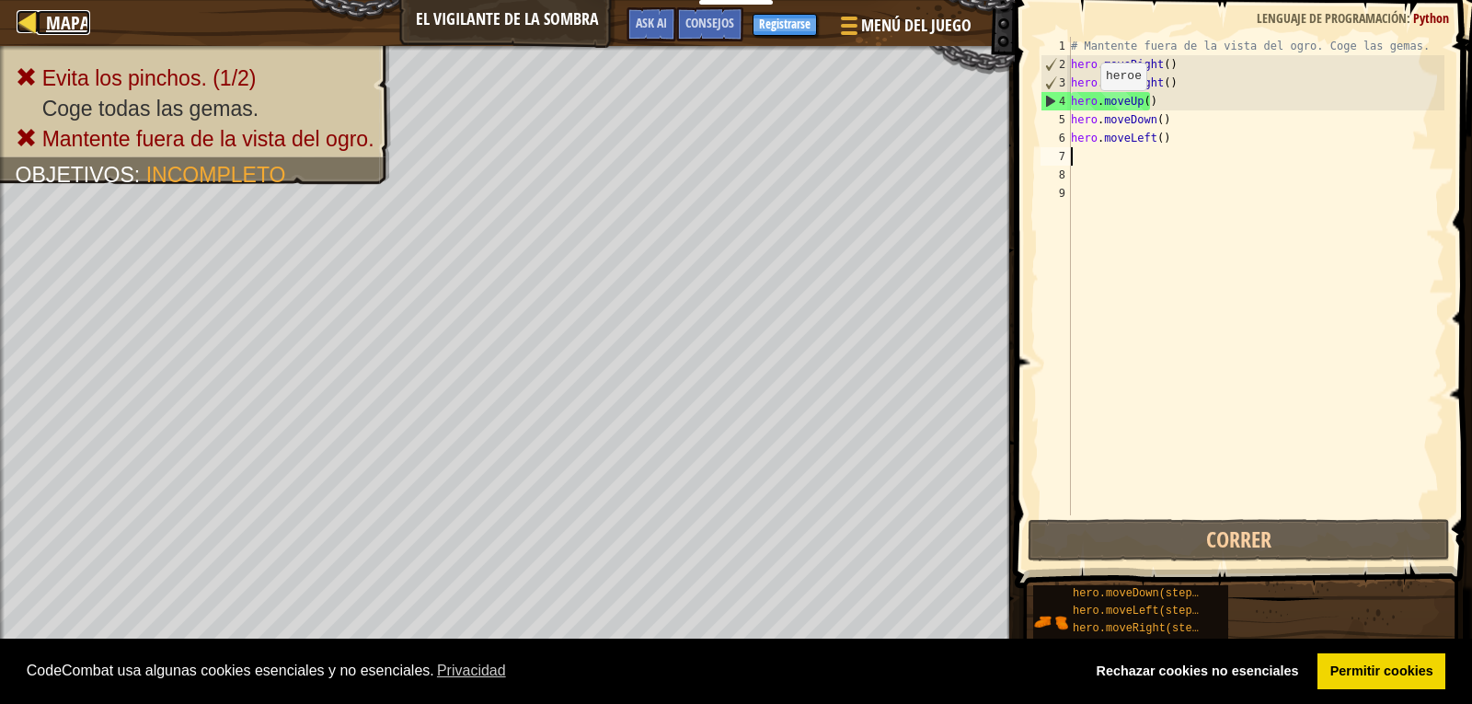
click at [36, 29] on div at bounding box center [28, 21] width 23 height 23
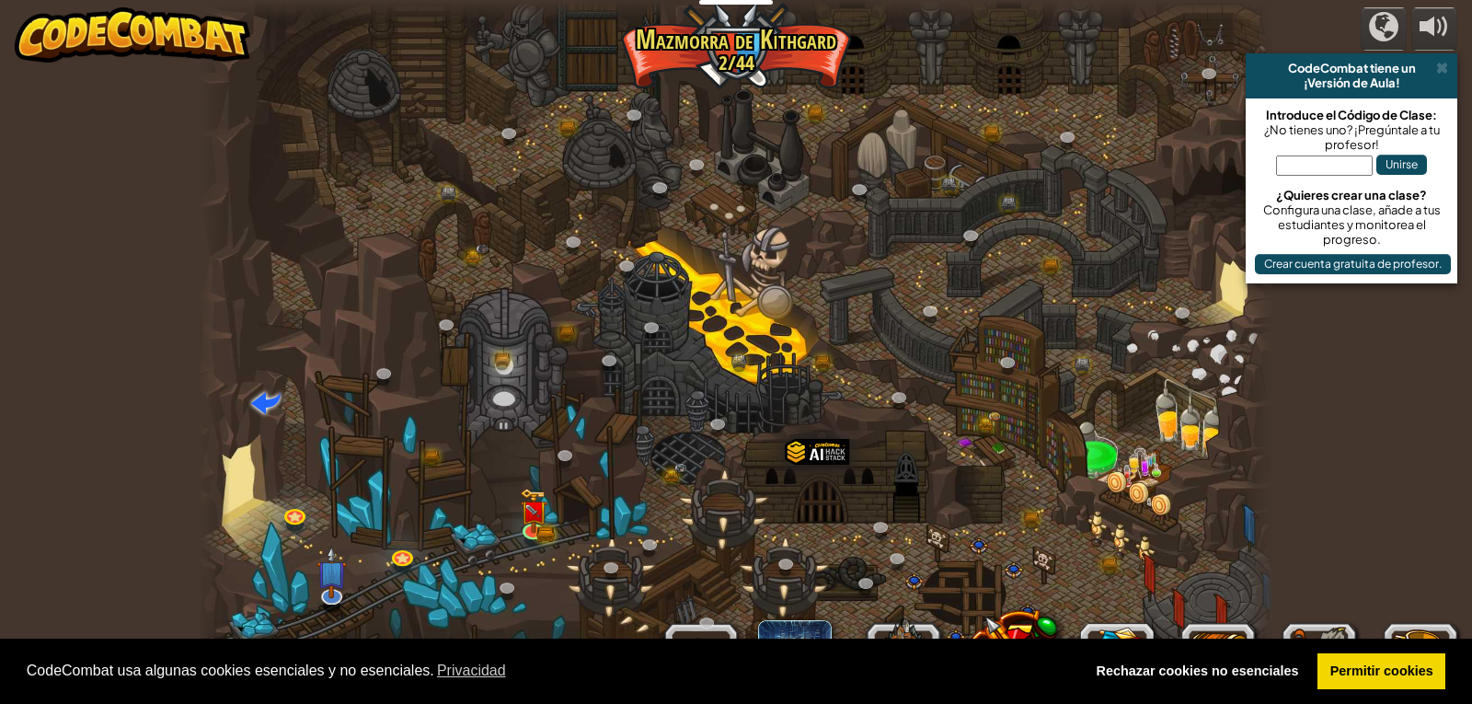
select select "es-ES"
